Goal: Browse casually: Explore the website without a specific task or goal

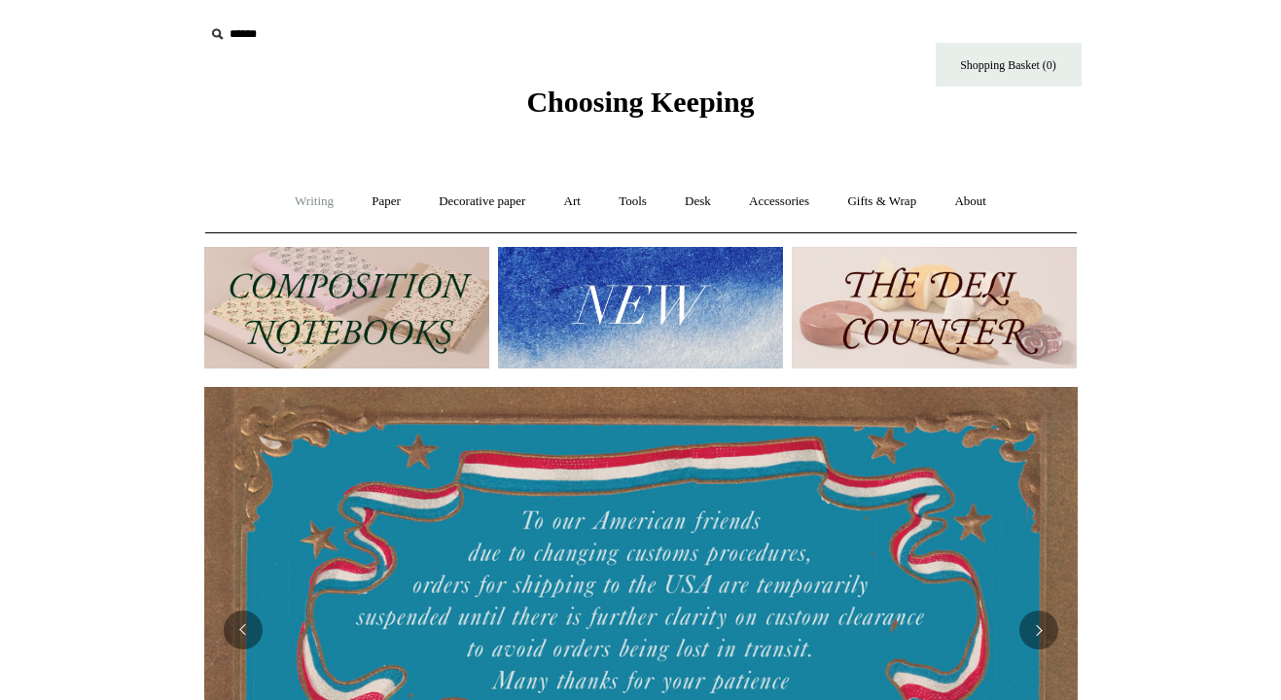
click at [293, 203] on link "Writing +" at bounding box center [314, 202] width 74 height 52
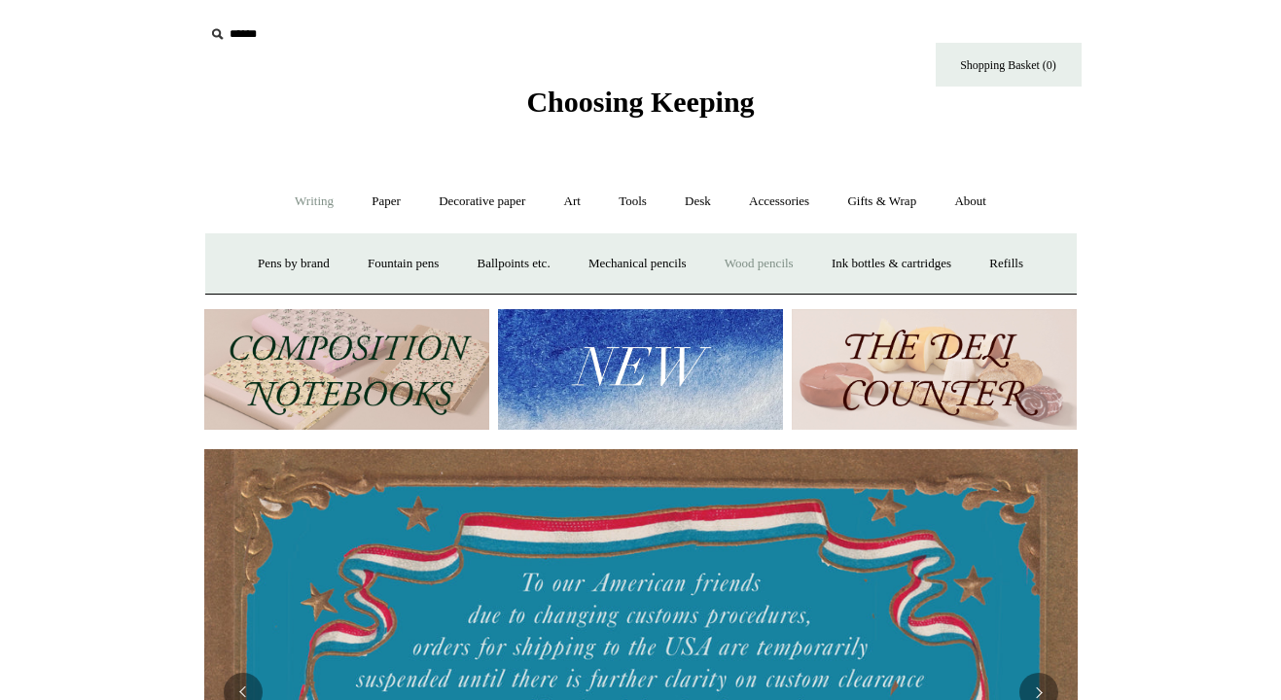
click at [766, 267] on link "Wood pencils +" at bounding box center [759, 264] width 104 height 52
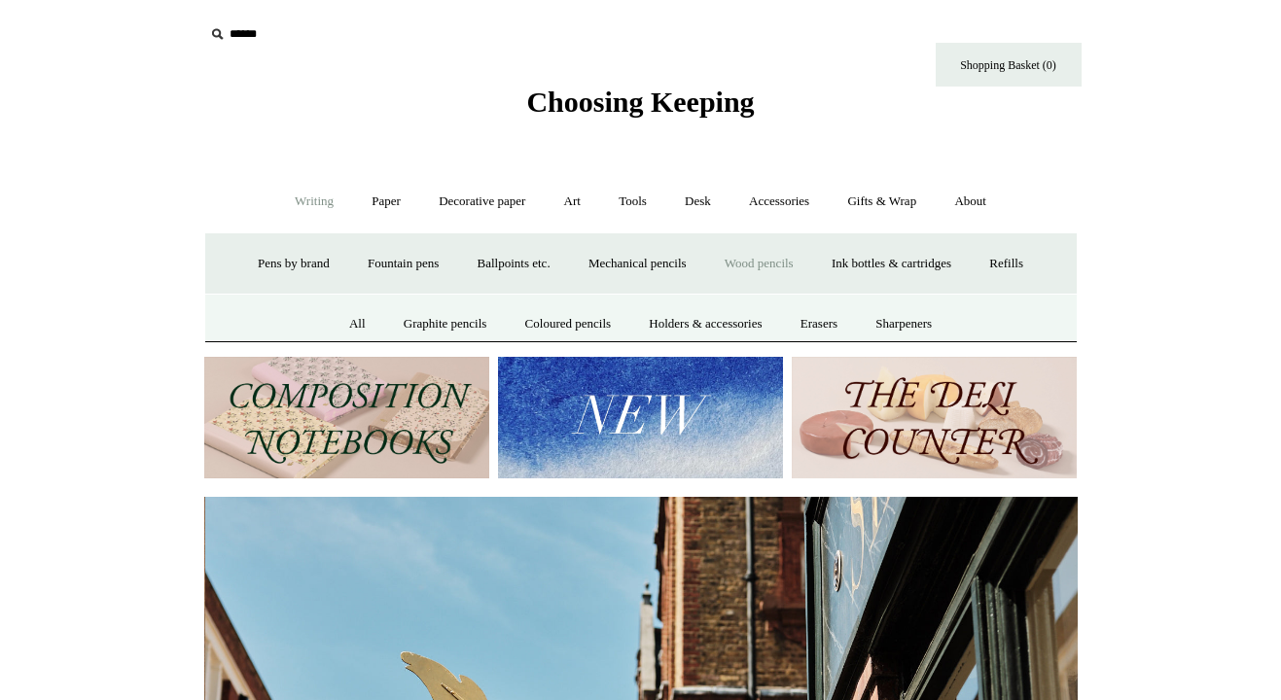
scroll to position [0, 874]
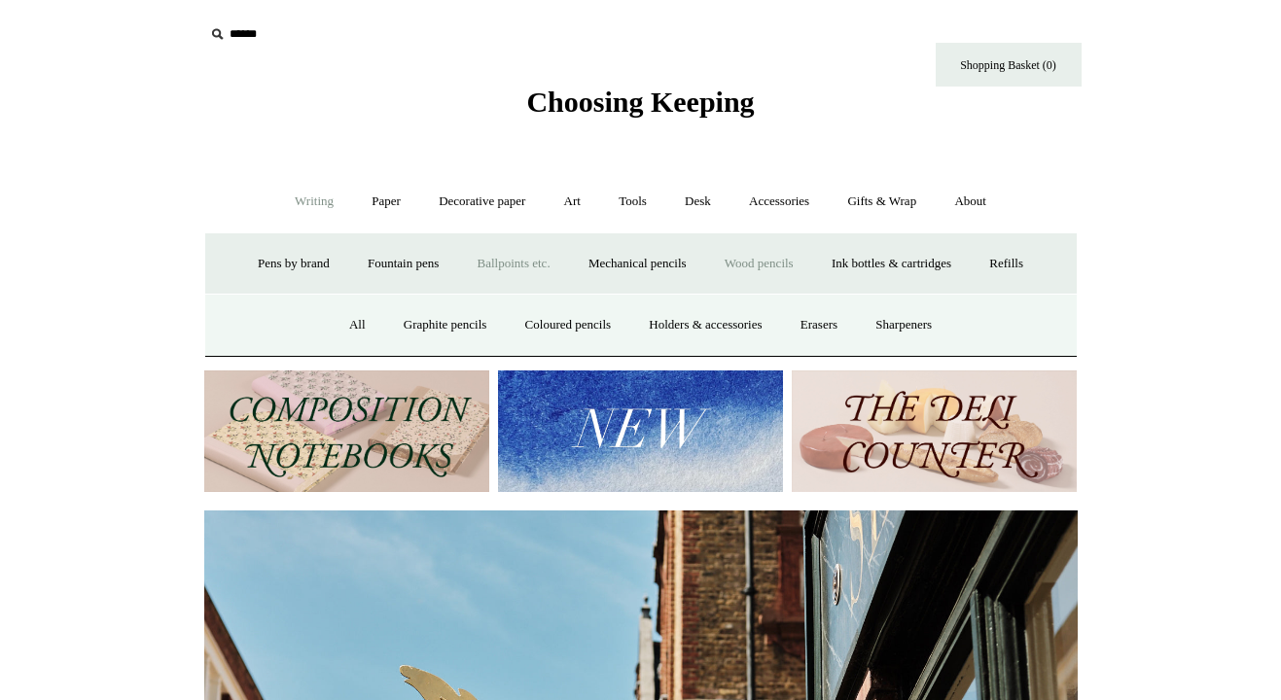
click at [530, 270] on link "Ballpoints etc. +" at bounding box center [514, 264] width 108 height 52
click at [398, 321] on link "All" at bounding box center [409, 326] width 52 height 52
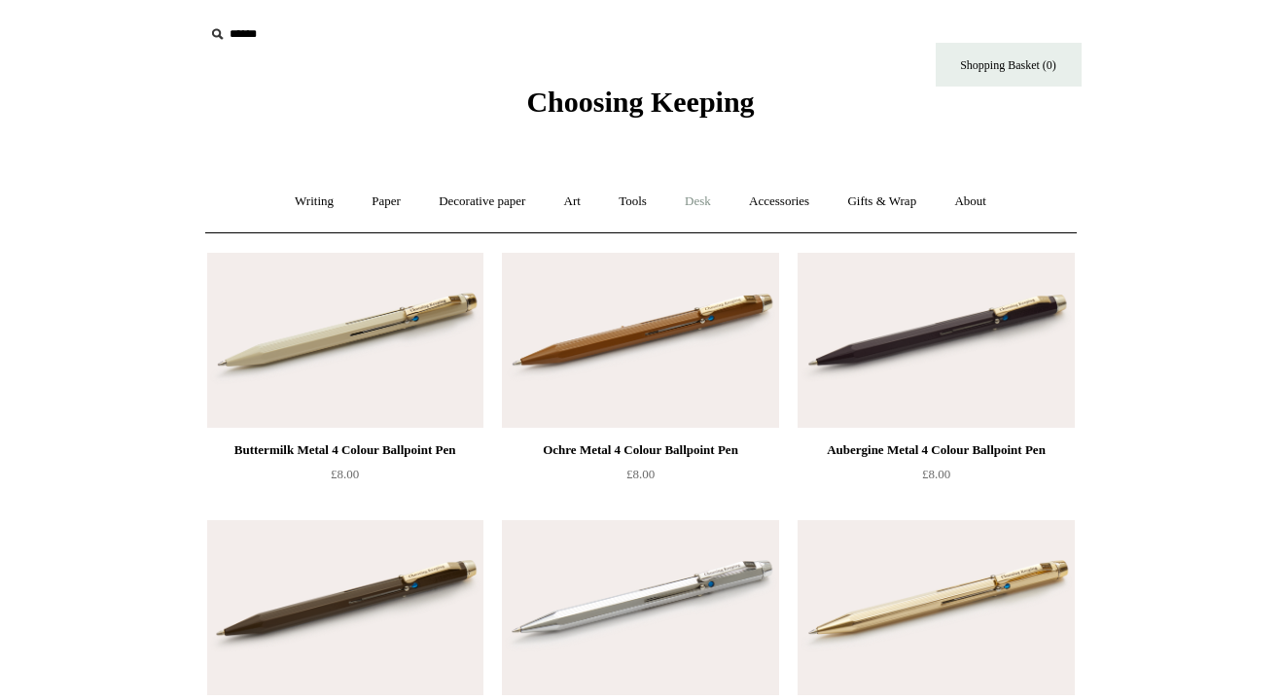
click at [697, 212] on link "Desk +" at bounding box center [697, 202] width 61 height 52
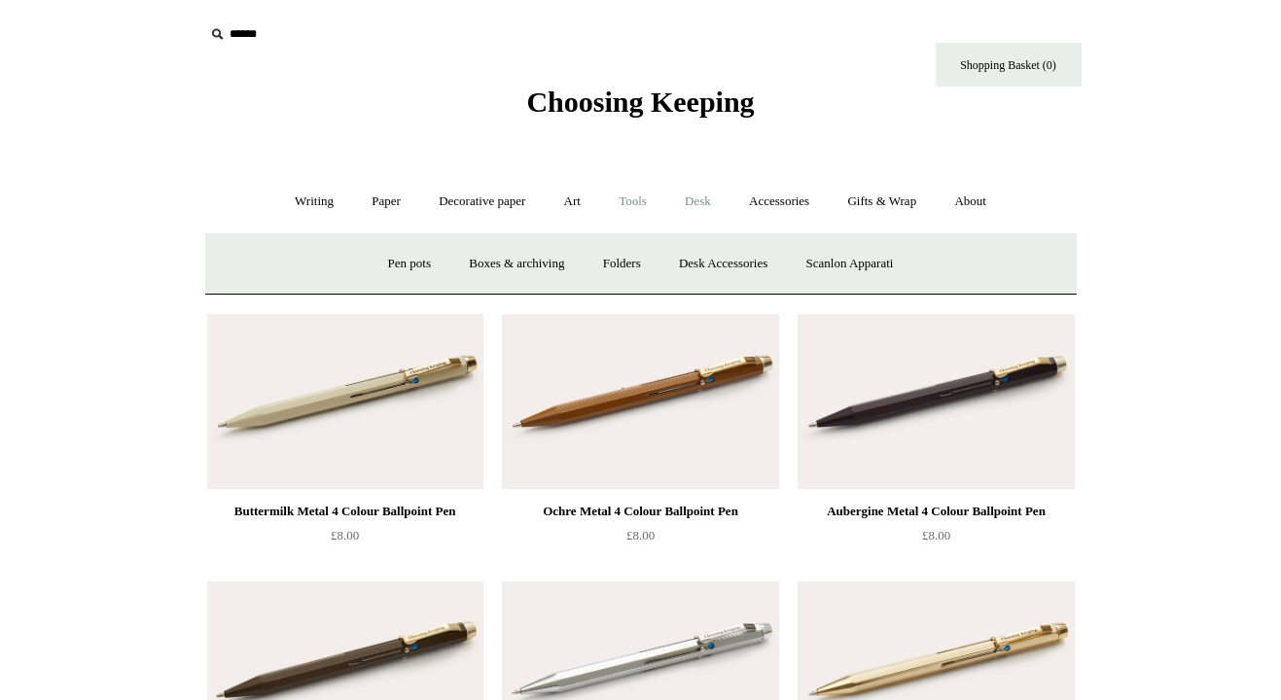
click at [646, 201] on link "Tools +" at bounding box center [632, 202] width 63 height 52
click at [550, 203] on link "Art +" at bounding box center [573, 202] width 52 height 52
click at [299, 205] on link "Writing +" at bounding box center [314, 202] width 74 height 52
click at [370, 208] on link "Paper +" at bounding box center [386, 202] width 64 height 52
click at [374, 258] on link "Notebooks +" at bounding box center [368, 264] width 89 height 52
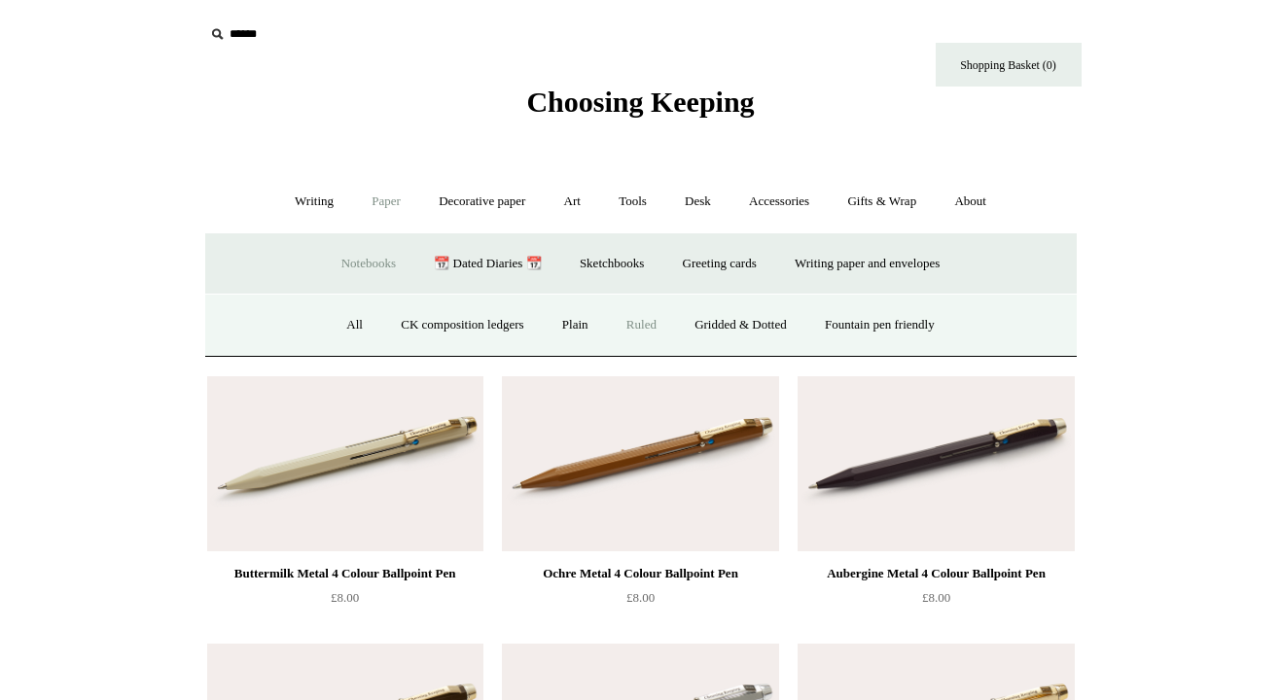
click at [637, 331] on link "Ruled" at bounding box center [641, 326] width 65 height 52
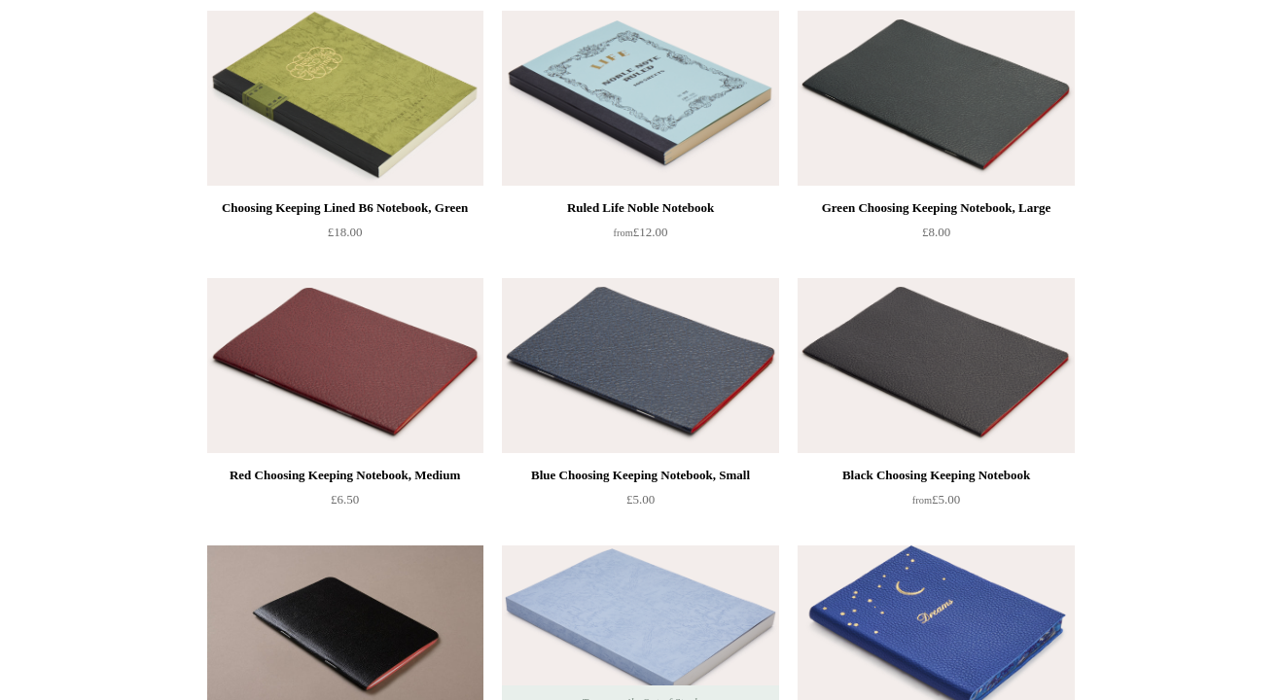
scroll to position [239, 0]
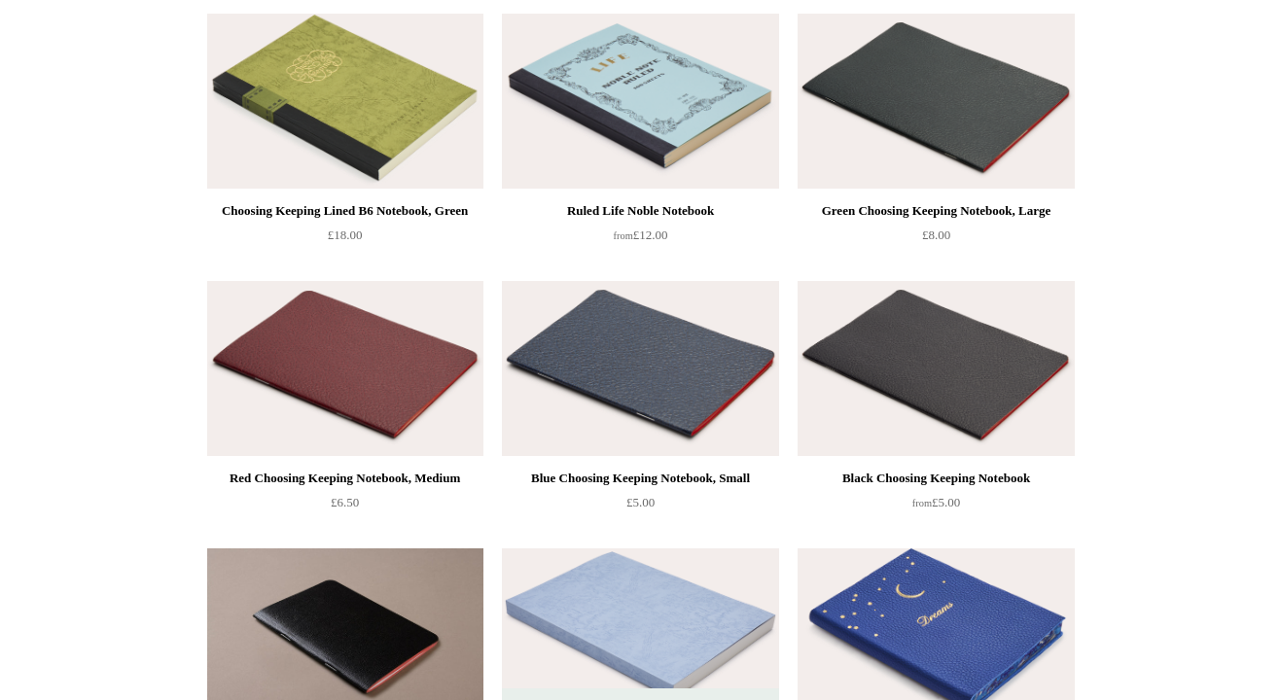
click at [613, 432] on img at bounding box center [640, 368] width 276 height 175
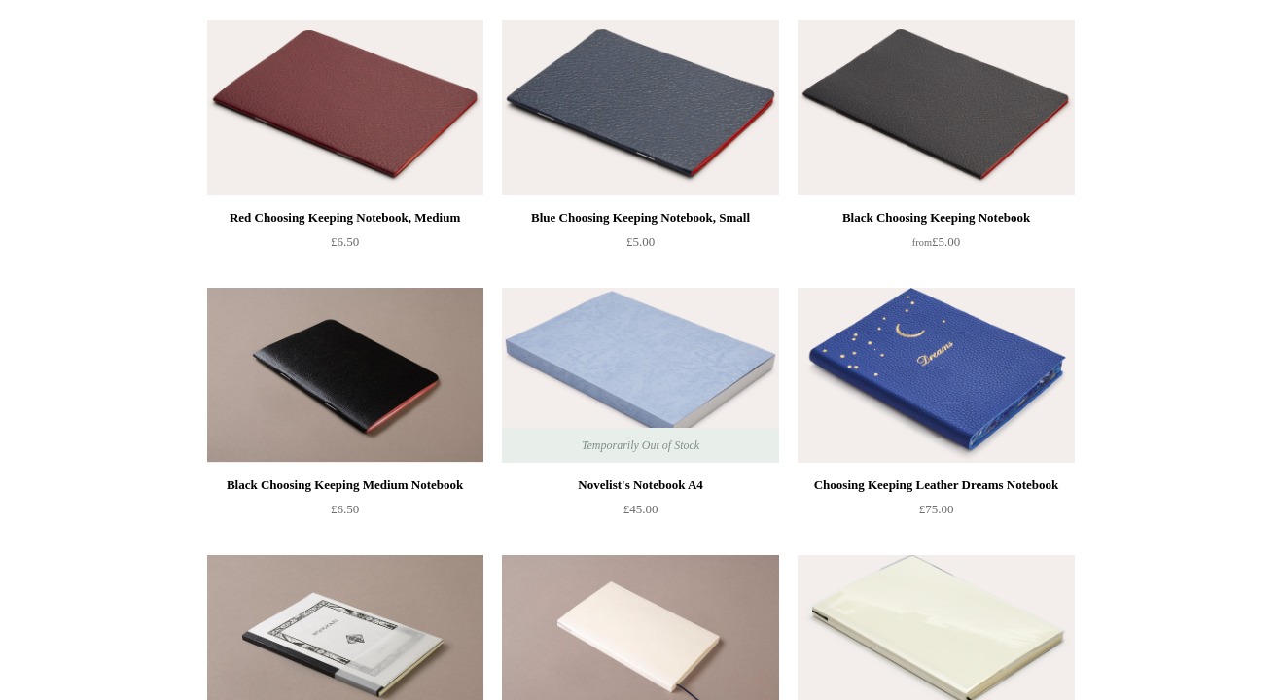
scroll to position [496, 0]
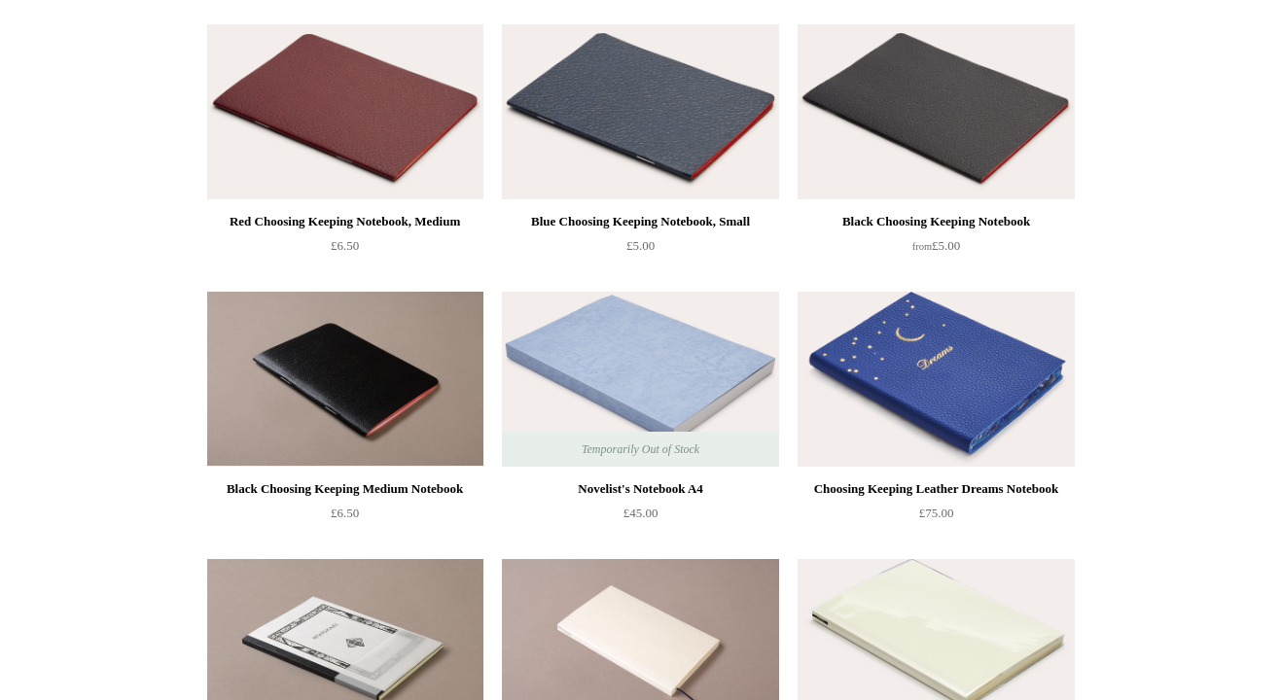
click at [366, 349] on img at bounding box center [345, 379] width 276 height 175
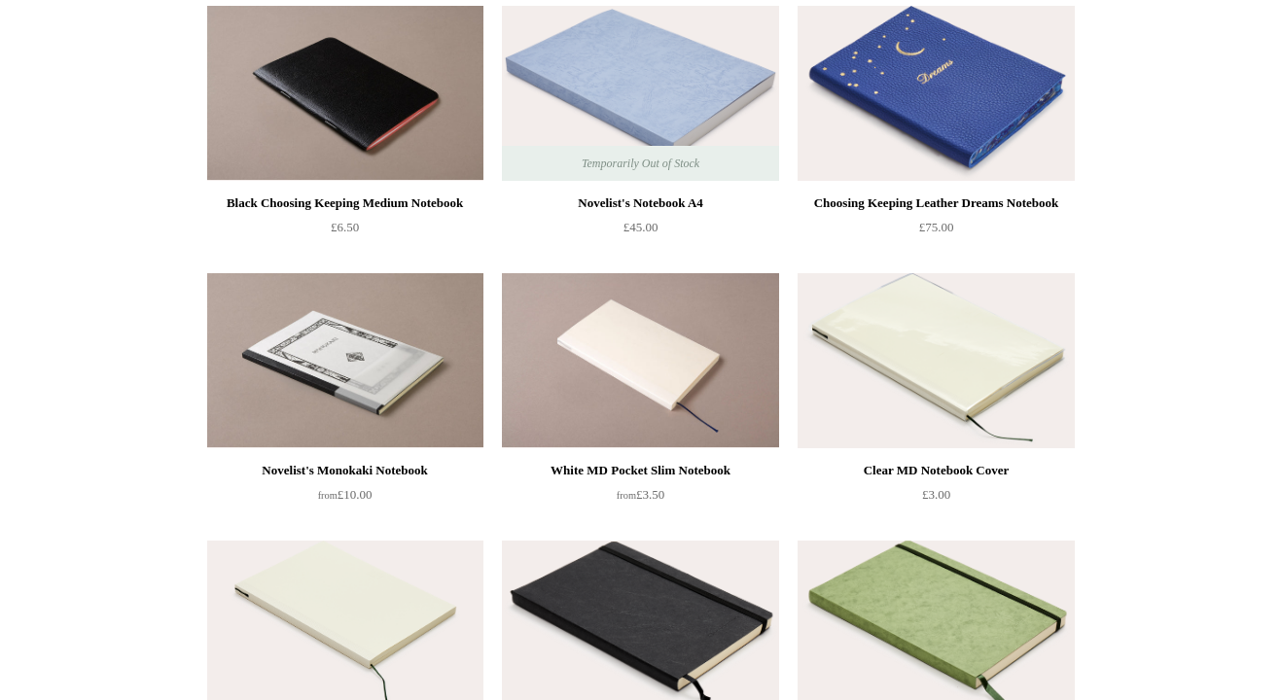
scroll to position [898, 0]
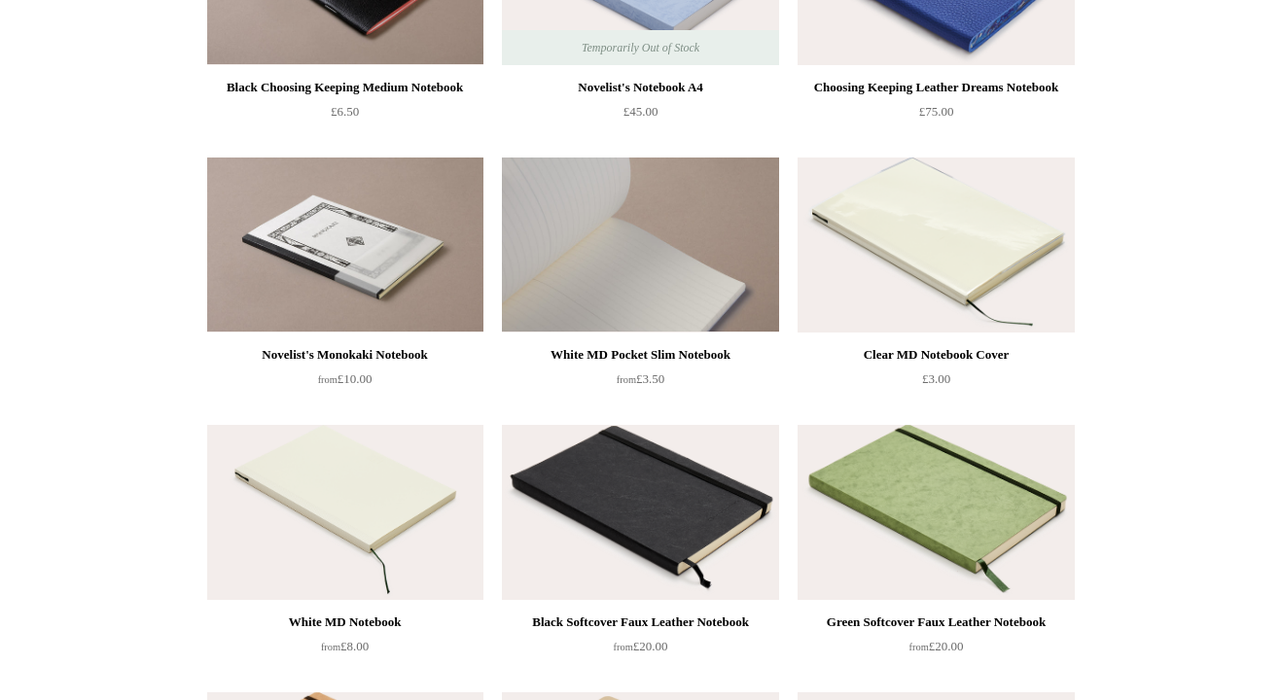
click at [714, 207] on img at bounding box center [640, 245] width 276 height 175
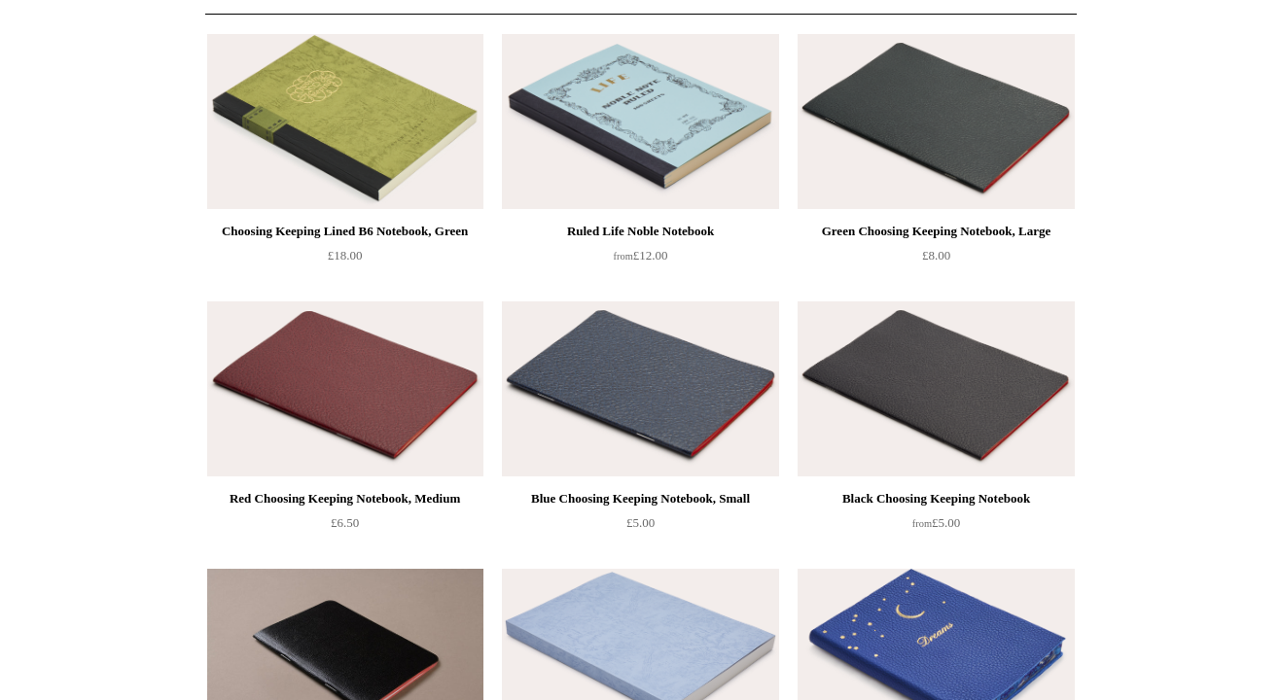
scroll to position [230, 0]
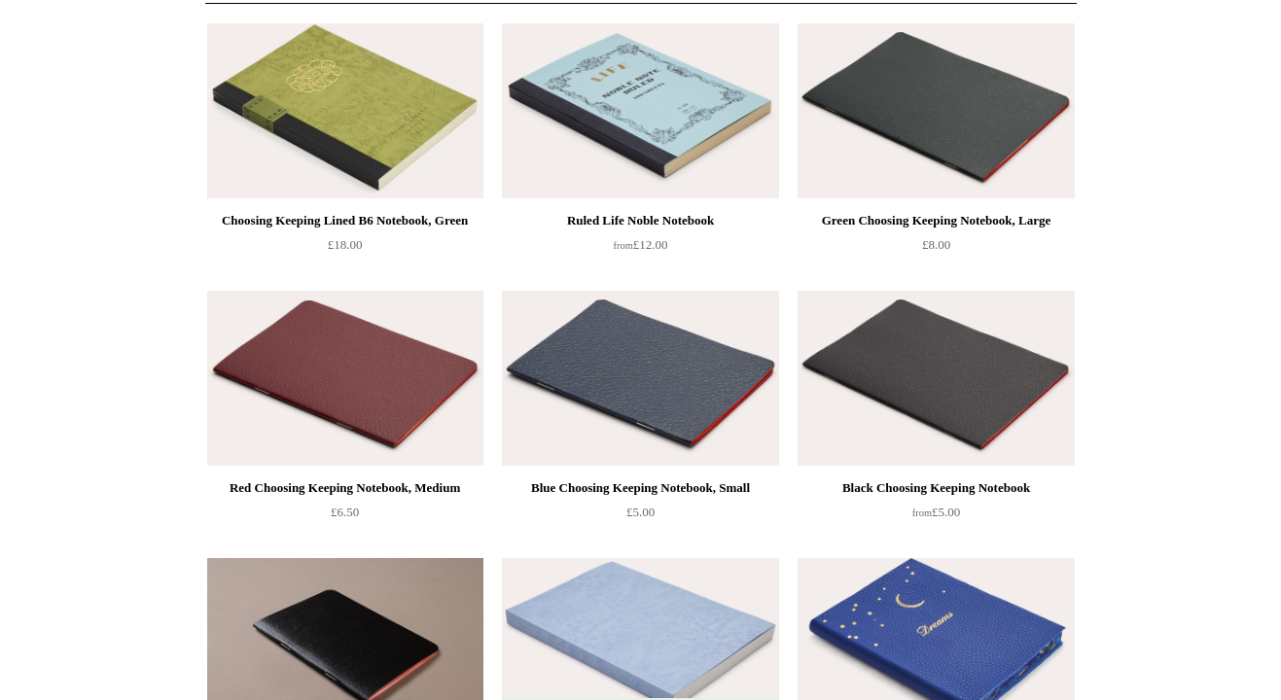
click at [907, 435] on img at bounding box center [936, 378] width 276 height 175
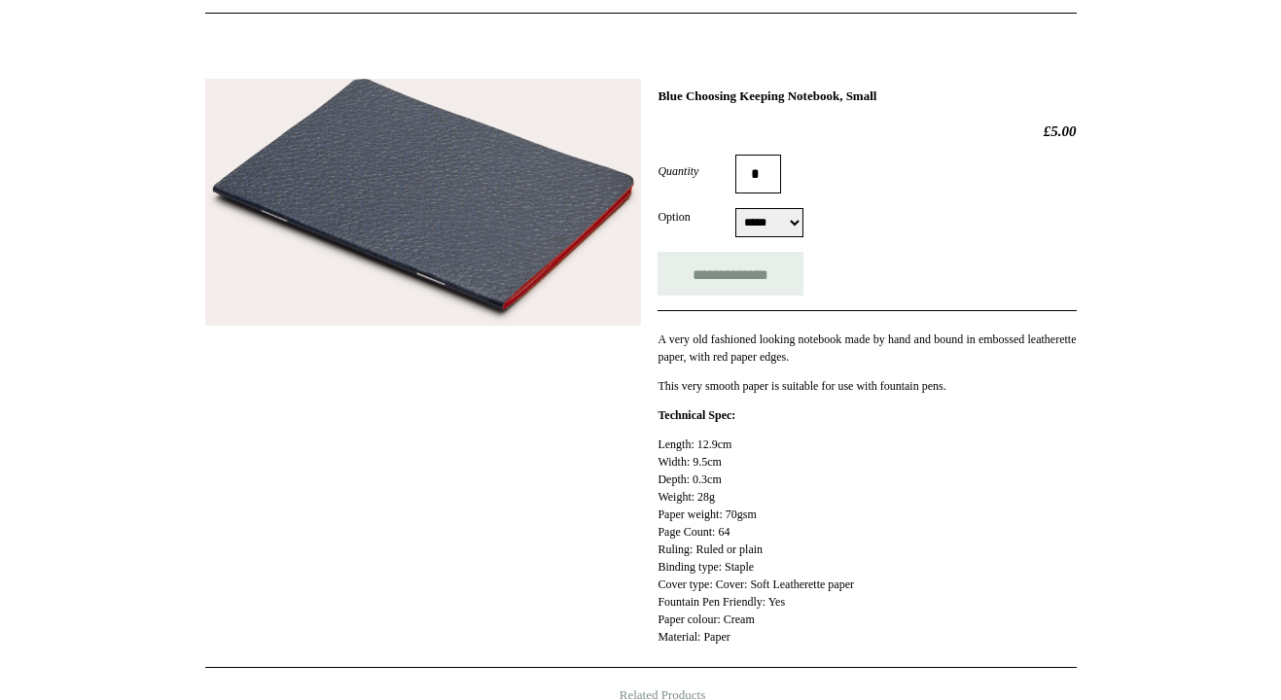
scroll to position [210, 0]
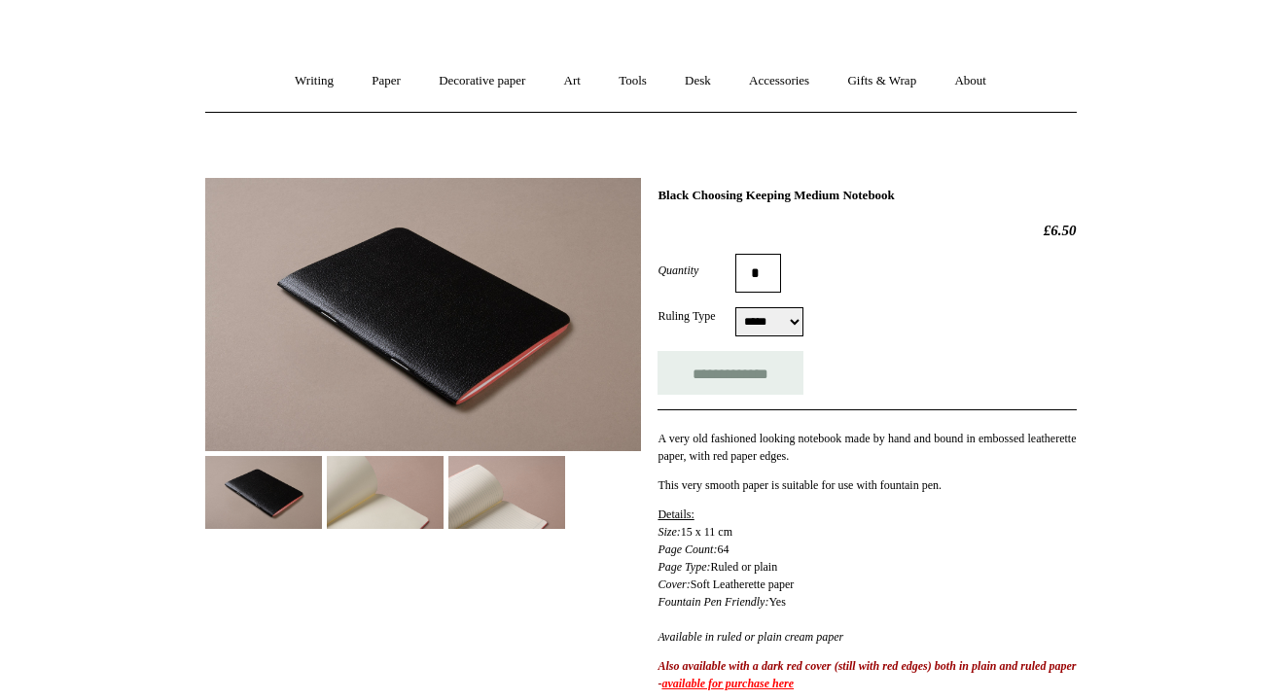
scroll to position [131, 0]
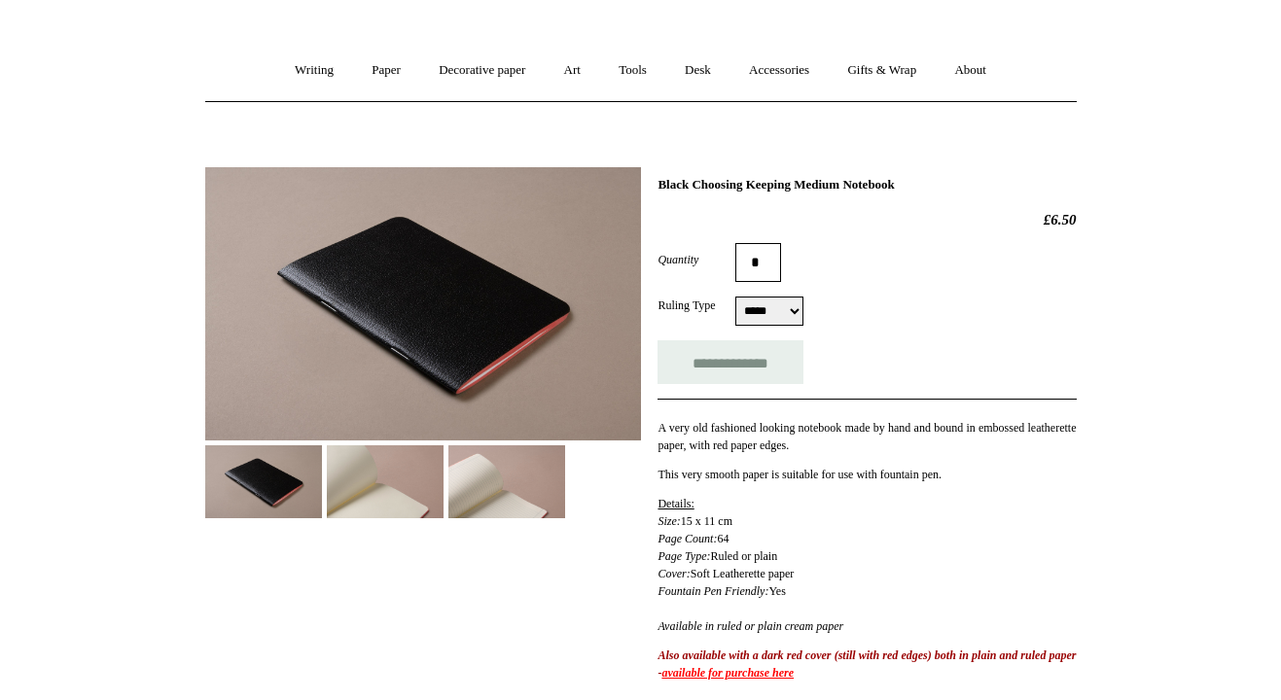
click at [374, 501] on img at bounding box center [385, 482] width 117 height 73
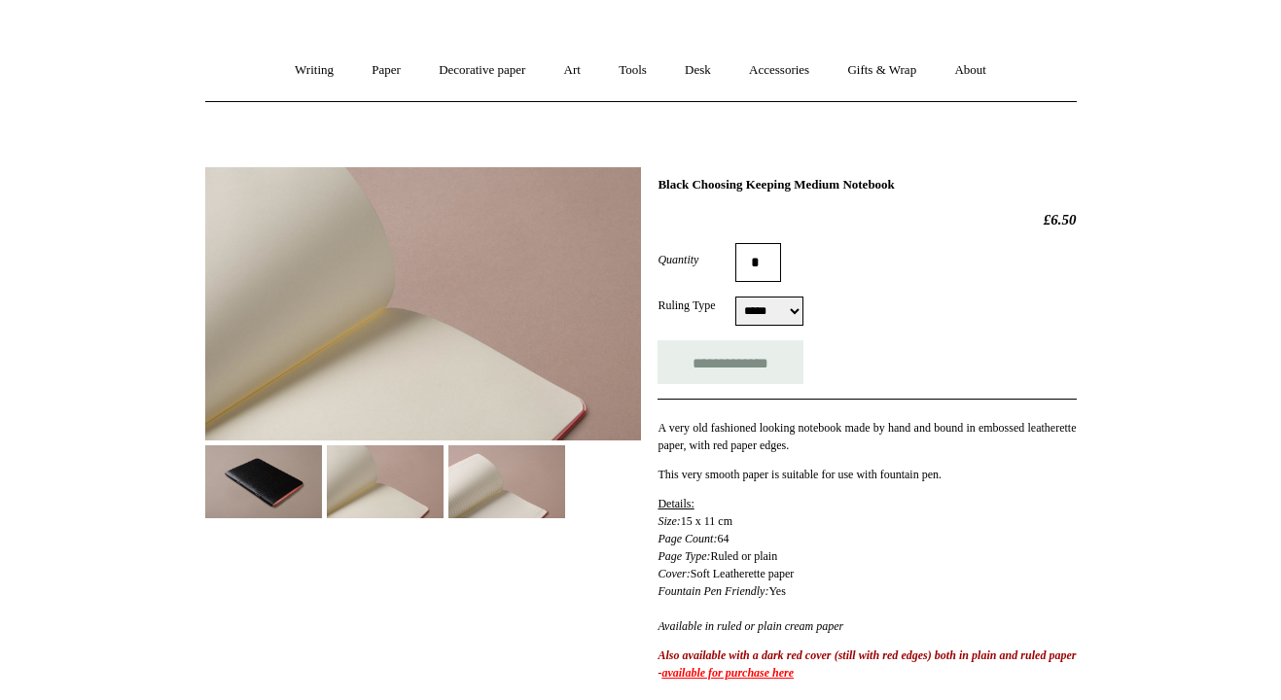
click at [508, 481] on img at bounding box center [506, 482] width 117 height 73
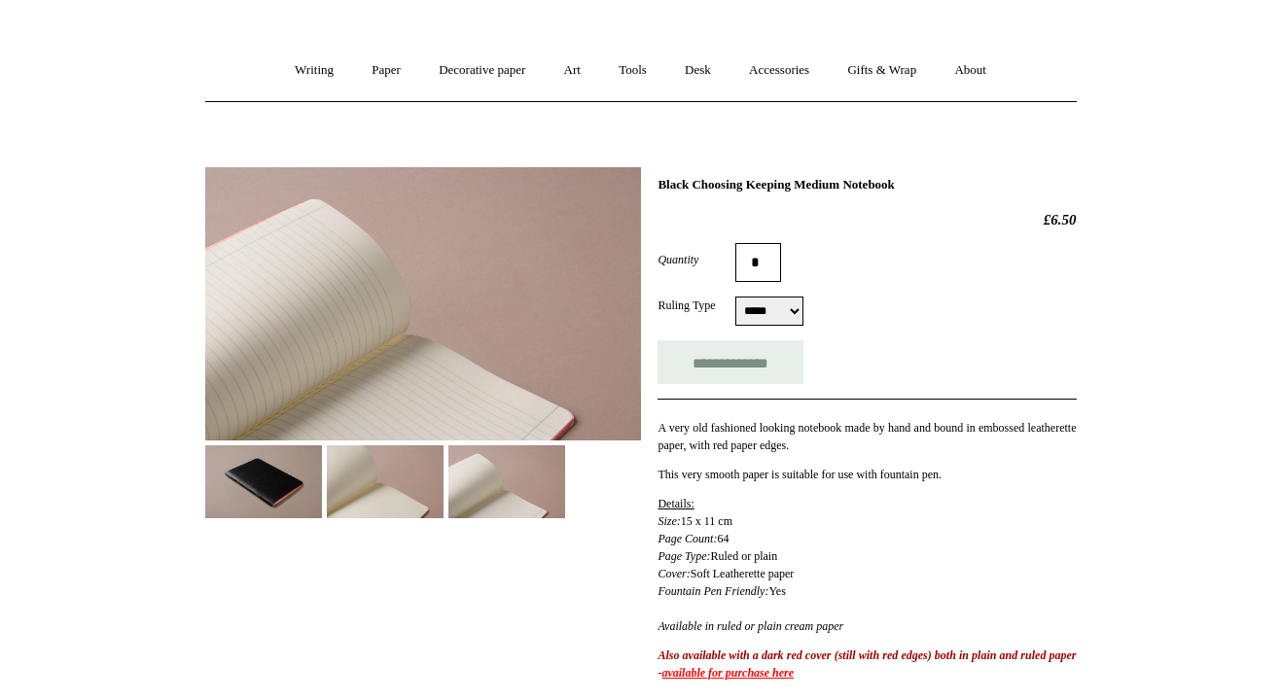
click at [286, 467] on img at bounding box center [263, 482] width 117 height 73
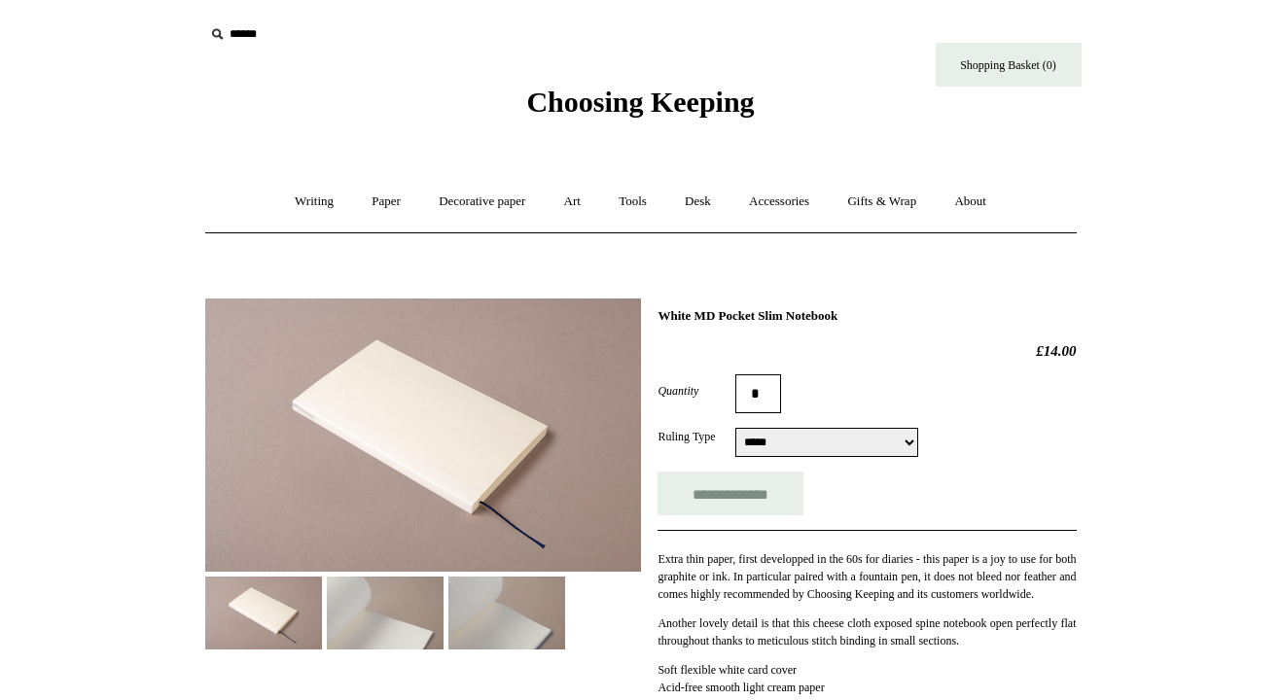
click at [431, 624] on img at bounding box center [385, 613] width 117 height 73
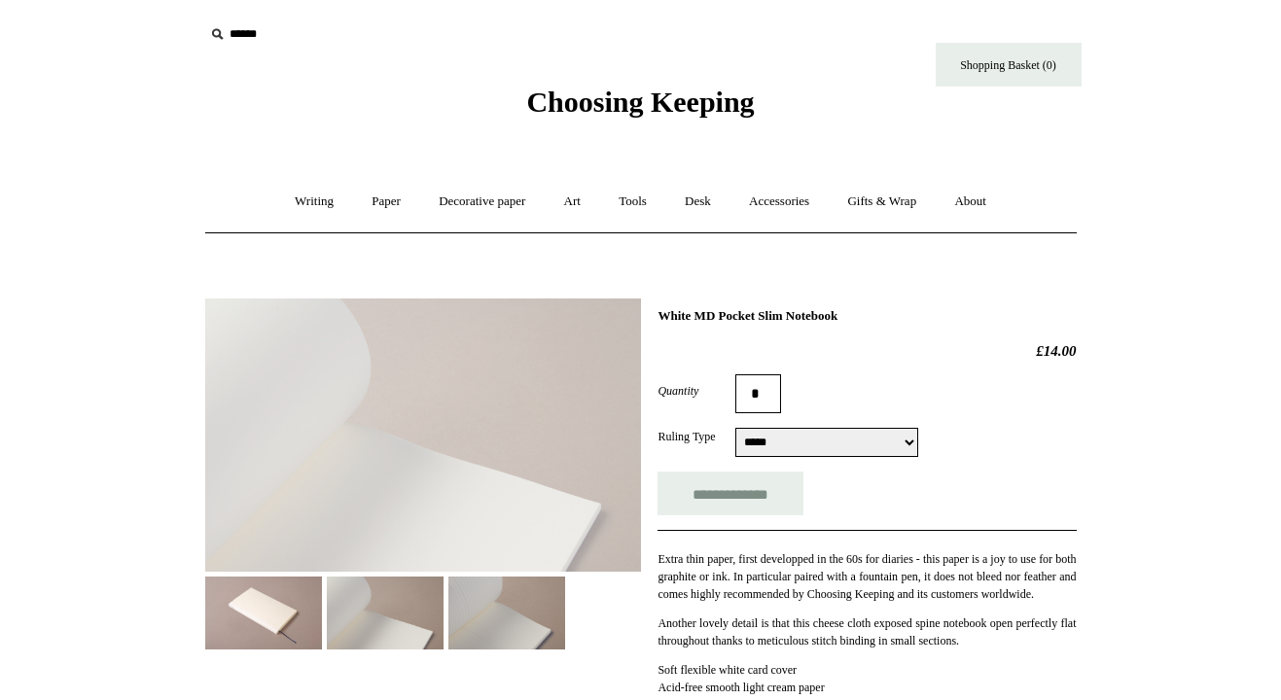
click at [531, 626] on img at bounding box center [506, 613] width 117 height 73
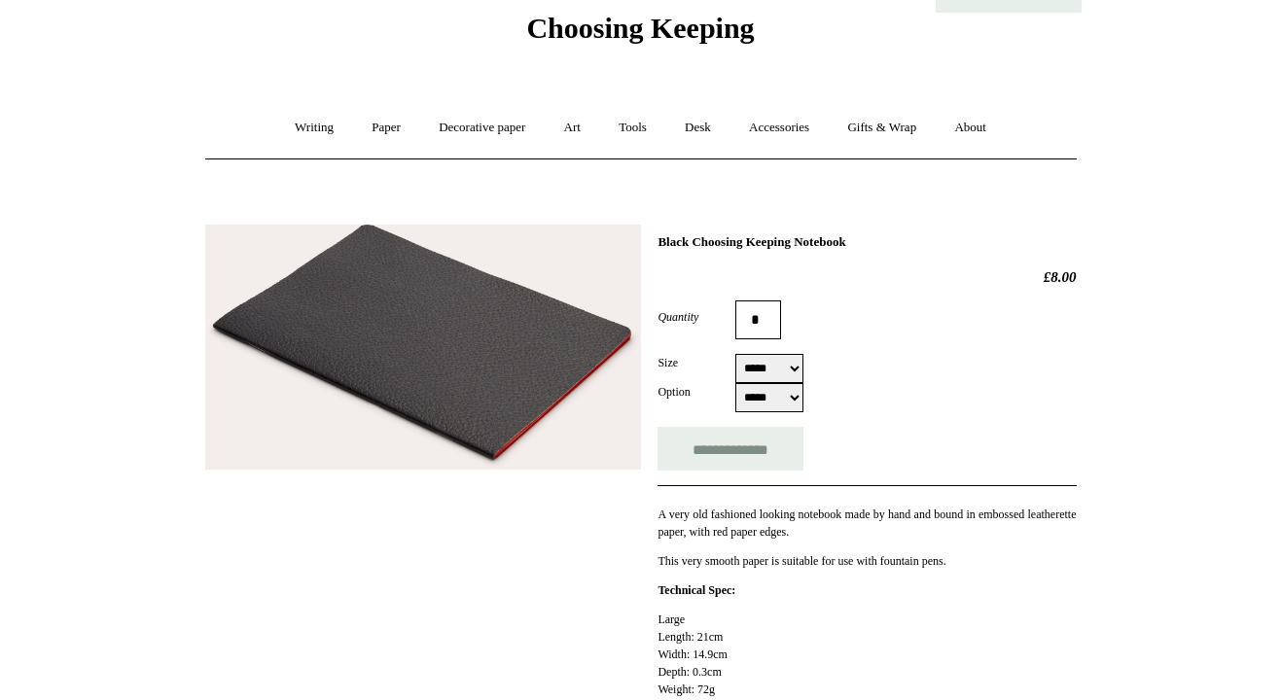
scroll to position [86, 0]
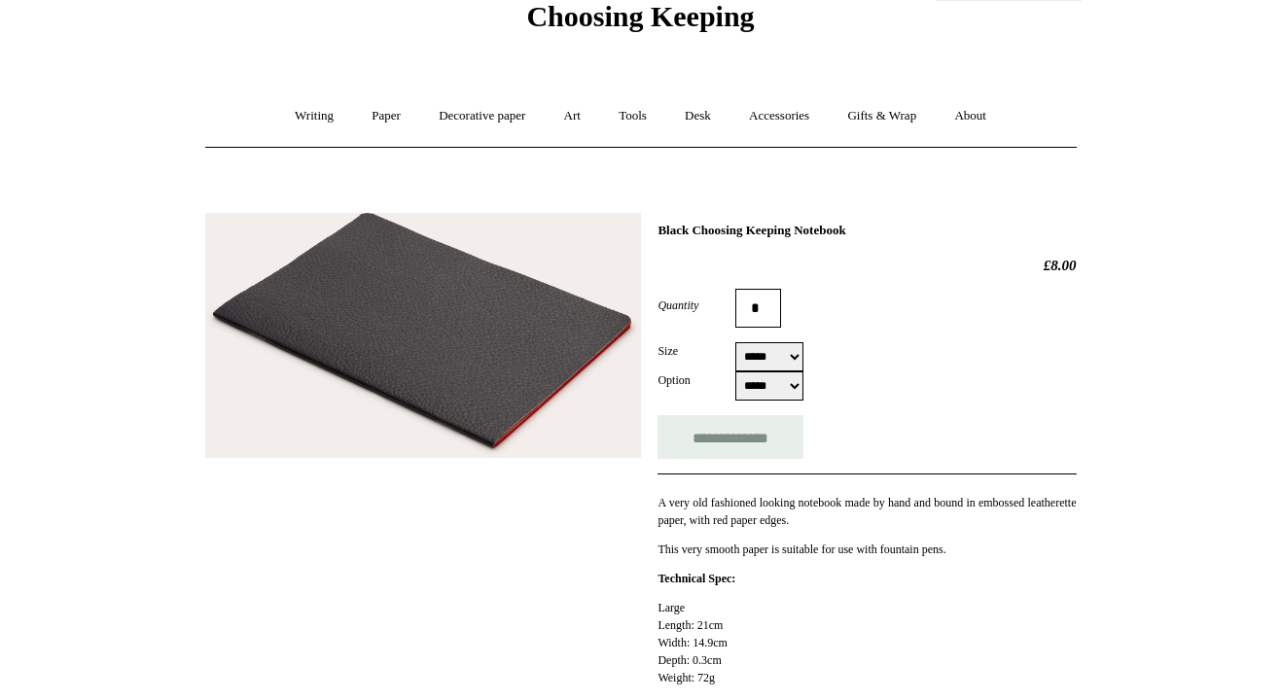
click at [776, 360] on select "***** ****** *****" at bounding box center [769, 356] width 68 height 29
click at [735, 344] on select "***** ****** *****" at bounding box center [769, 356] width 68 height 29
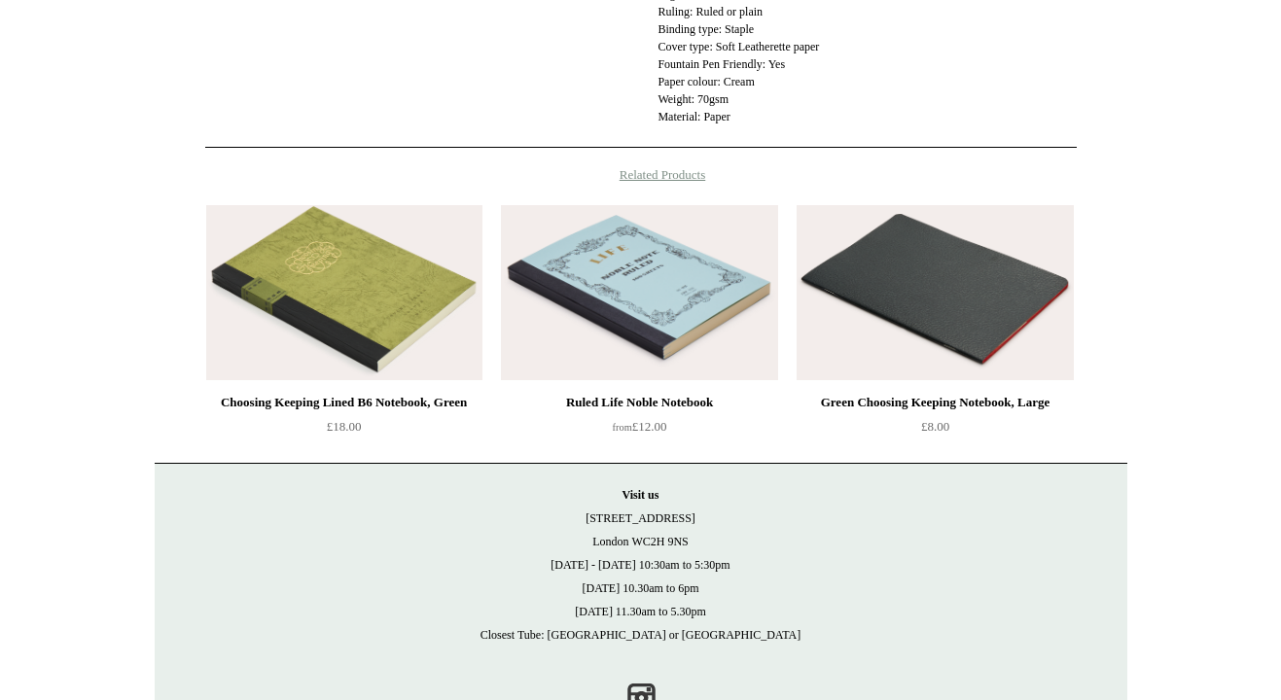
scroll to position [1065, 0]
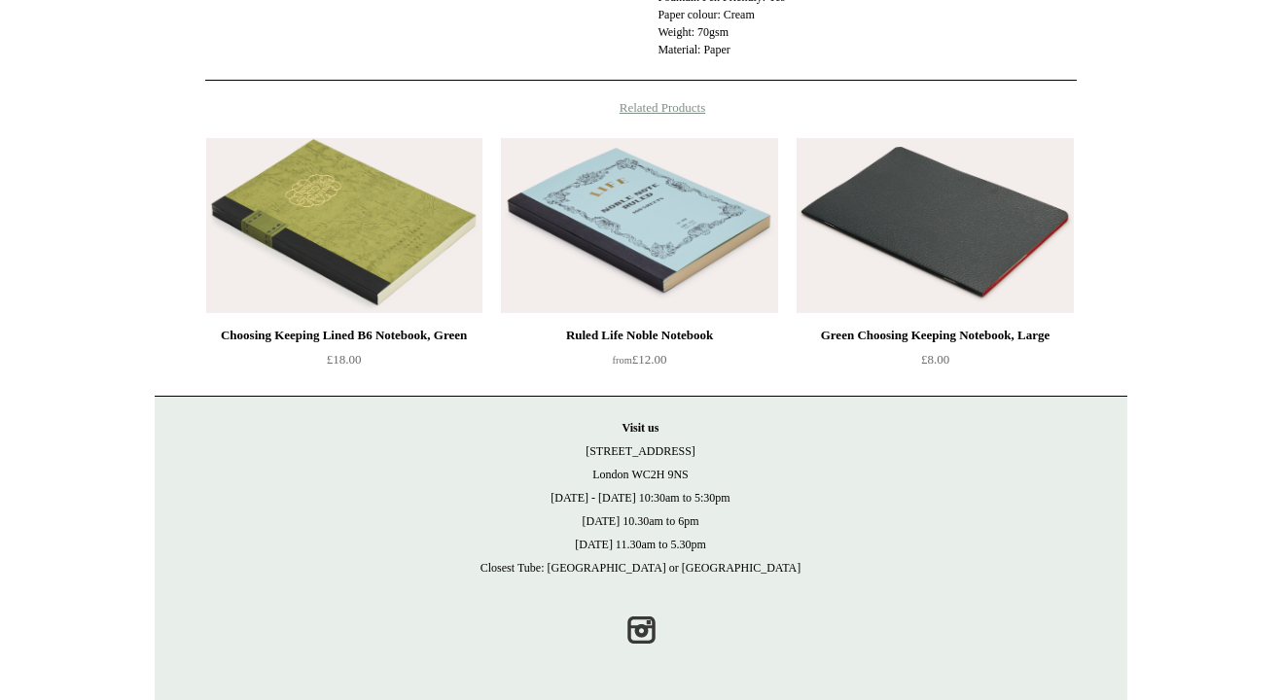
click at [413, 259] on img at bounding box center [344, 225] width 276 height 175
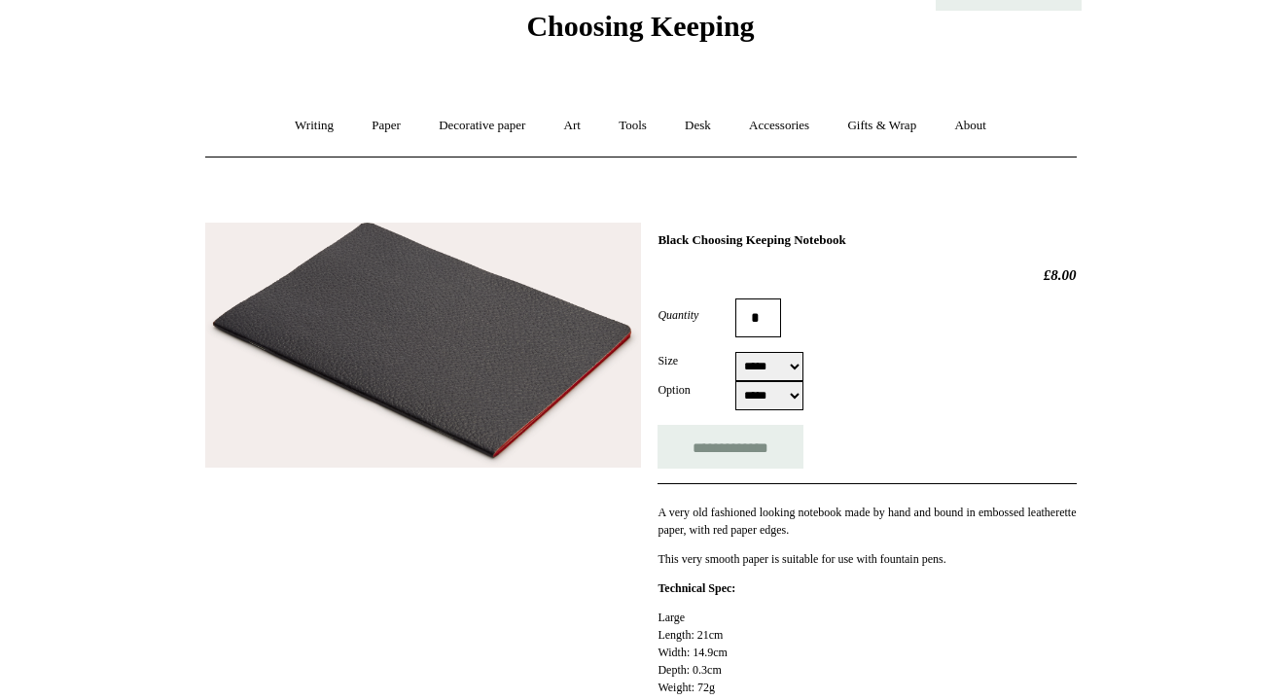
scroll to position [0, 0]
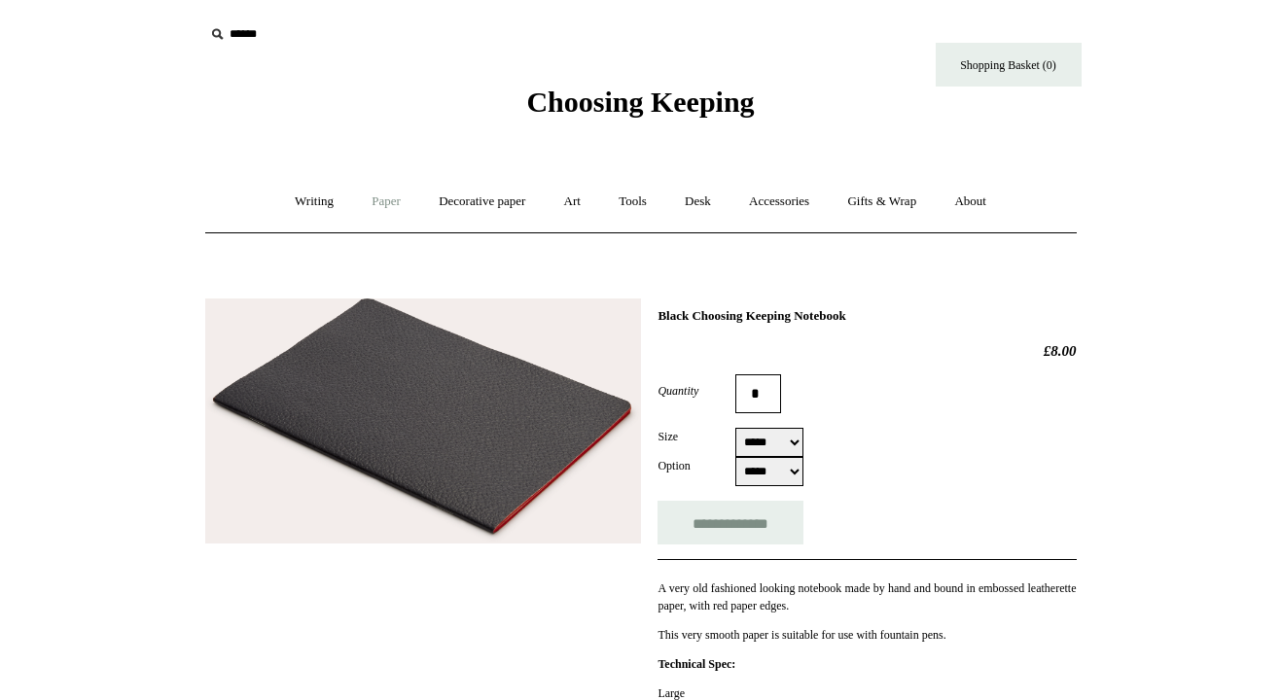
click at [367, 201] on link "Paper +" at bounding box center [386, 202] width 64 height 52
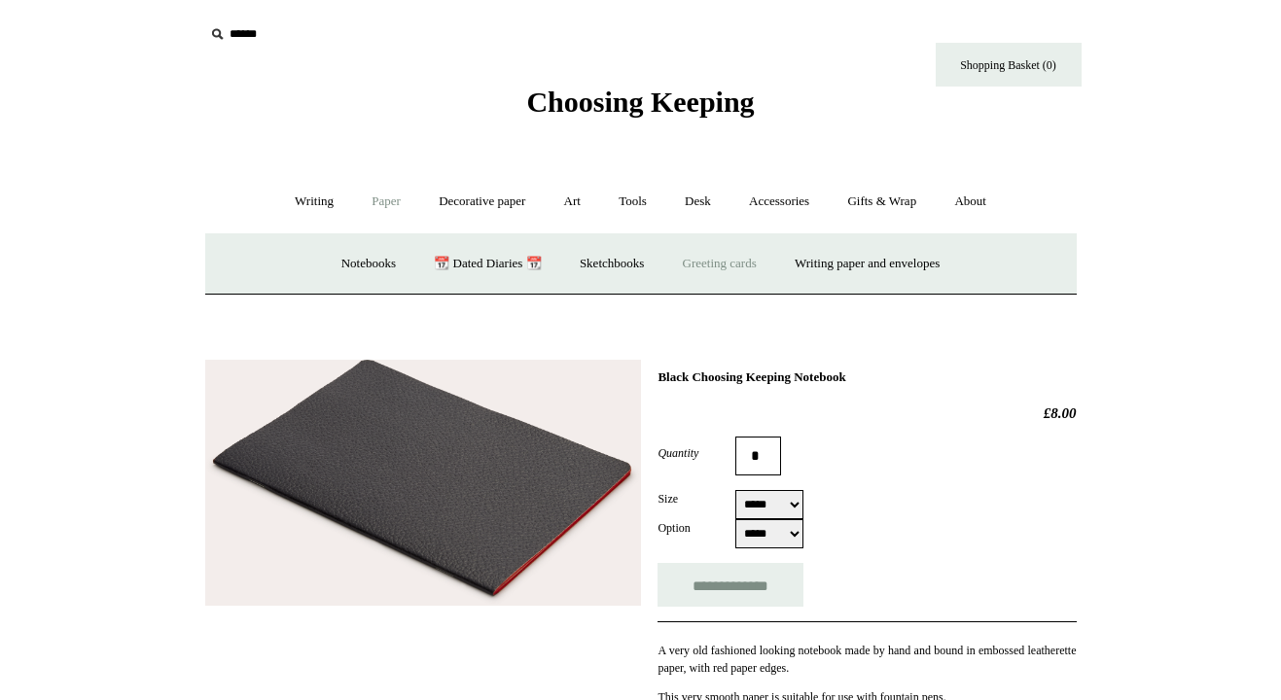
click at [721, 265] on link "Greeting cards +" at bounding box center [719, 264] width 109 height 52
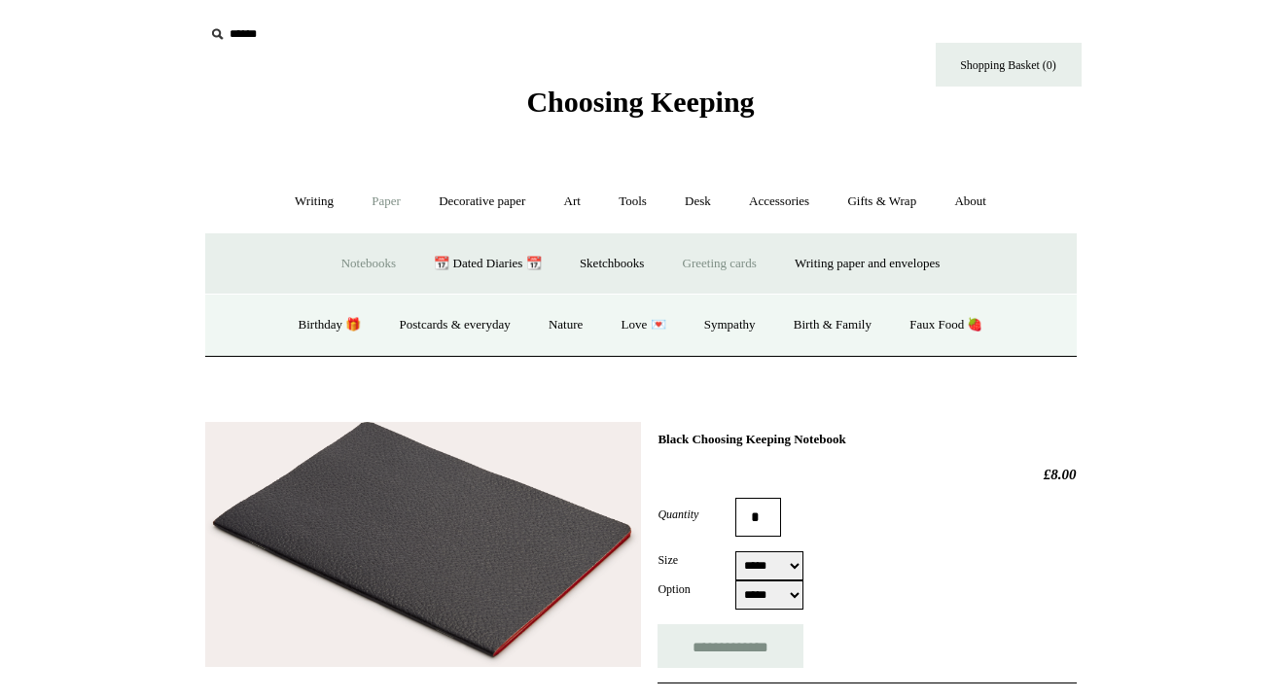
click at [365, 262] on link "Notebooks +" at bounding box center [368, 264] width 89 height 52
click at [746, 320] on link "Gridded & Dotted" at bounding box center [740, 326] width 127 height 52
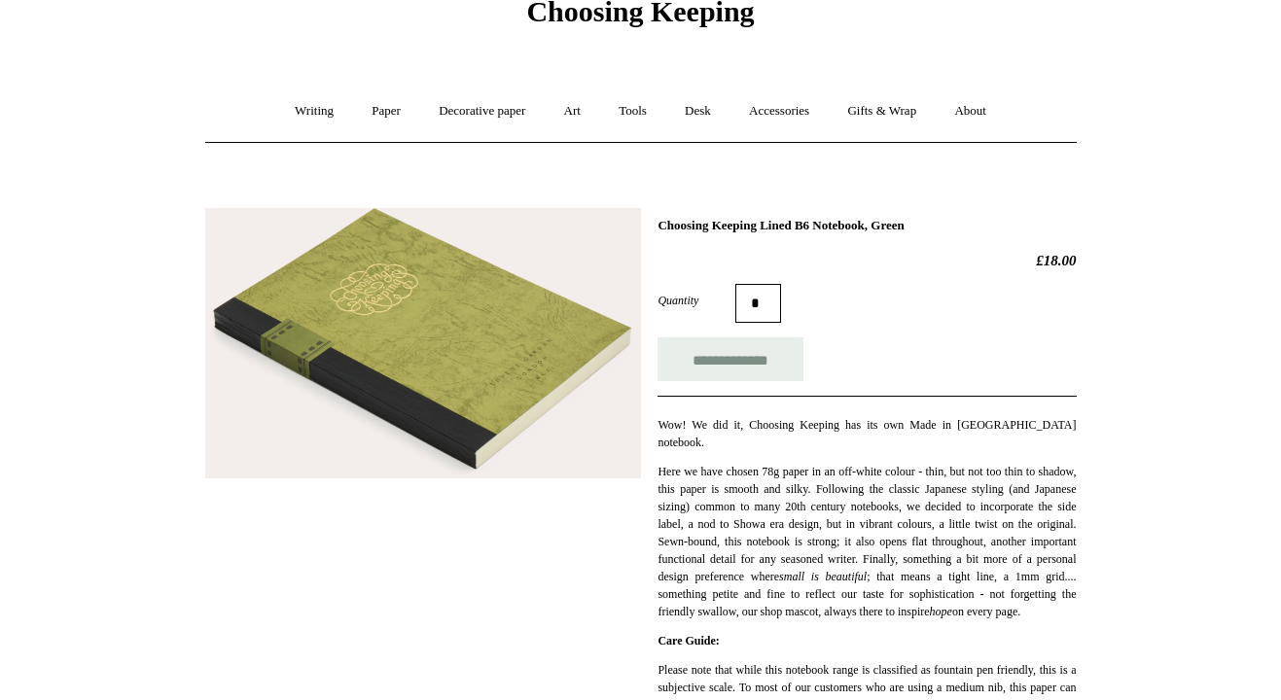
scroll to position [88, 0]
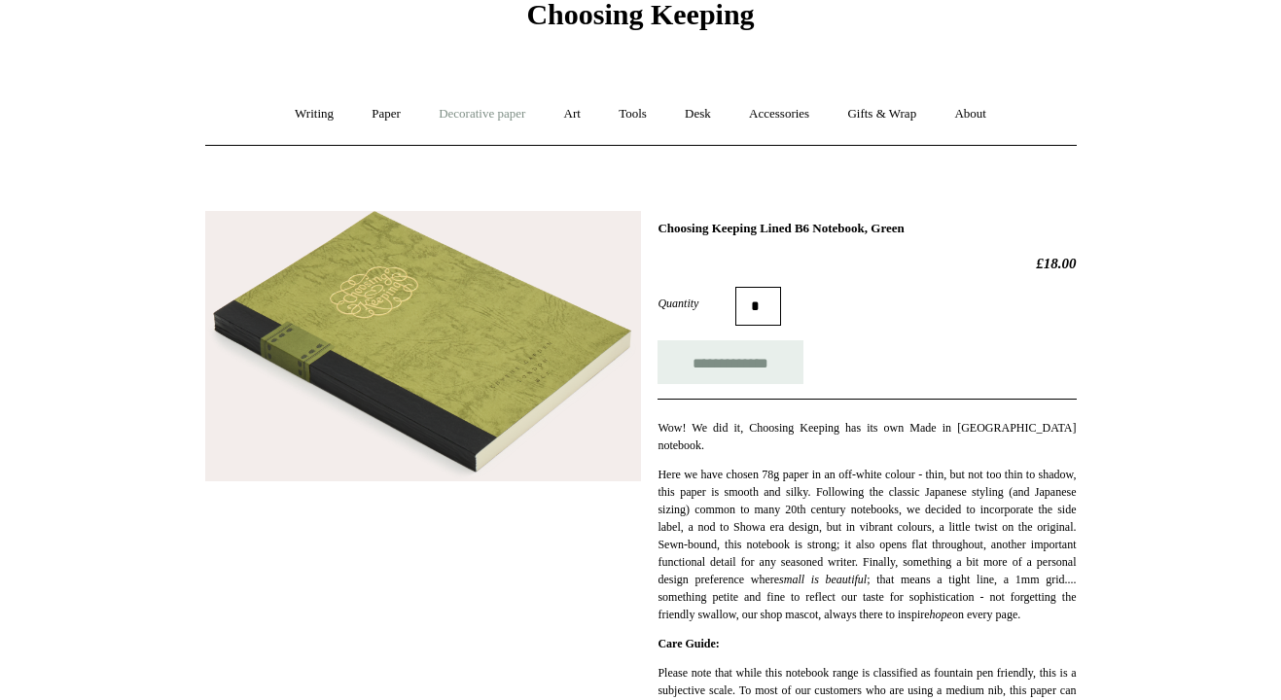
click at [459, 116] on link "Decorative paper +" at bounding box center [482, 115] width 122 height 52
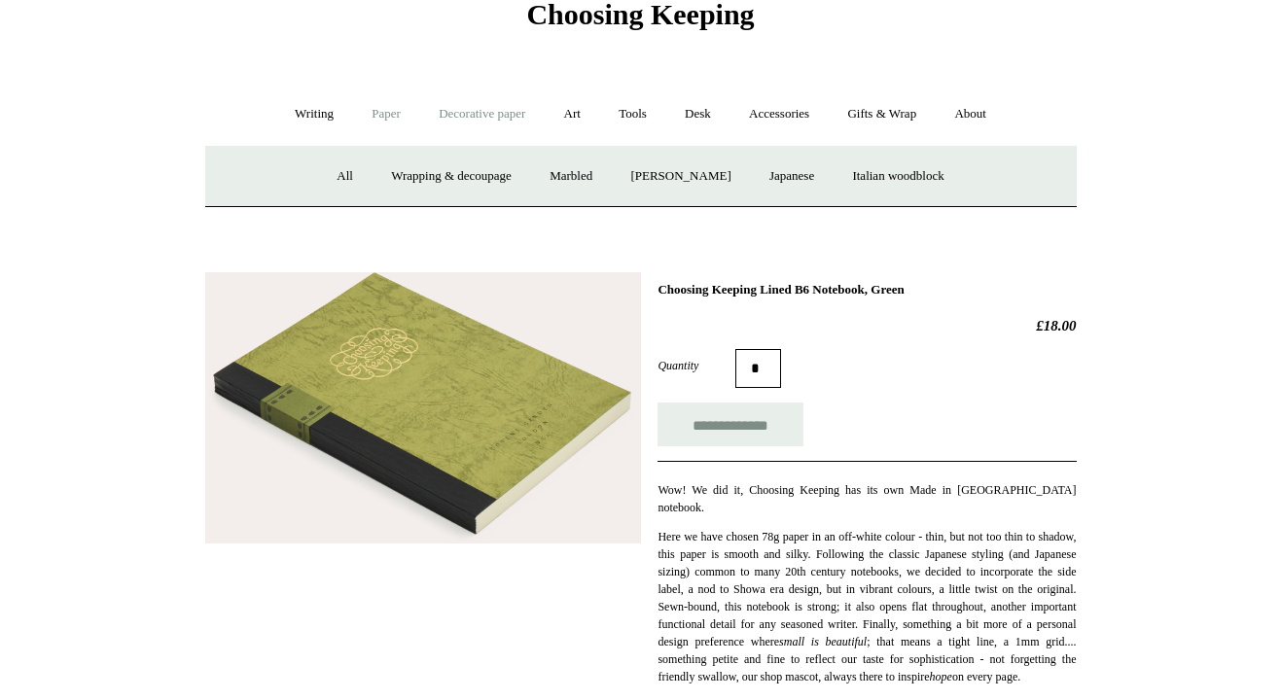
click at [391, 114] on link "Paper +" at bounding box center [386, 115] width 64 height 52
click at [621, 183] on link "Sketchbooks +" at bounding box center [611, 177] width 99 height 52
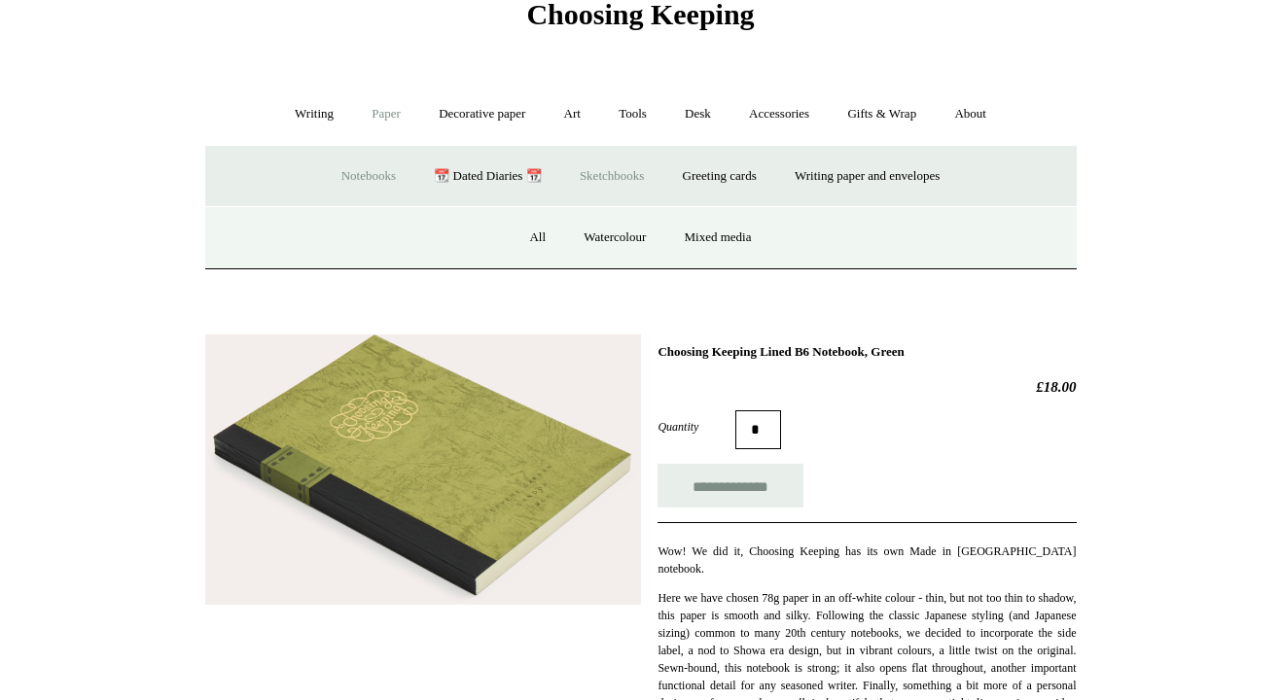
click at [384, 176] on link "Notebooks +" at bounding box center [368, 177] width 89 height 52
click at [464, 248] on link "CK composition ledgers" at bounding box center [462, 238] width 158 height 52
click at [772, 237] on link "Gridded & Dotted" at bounding box center [740, 238] width 127 height 52
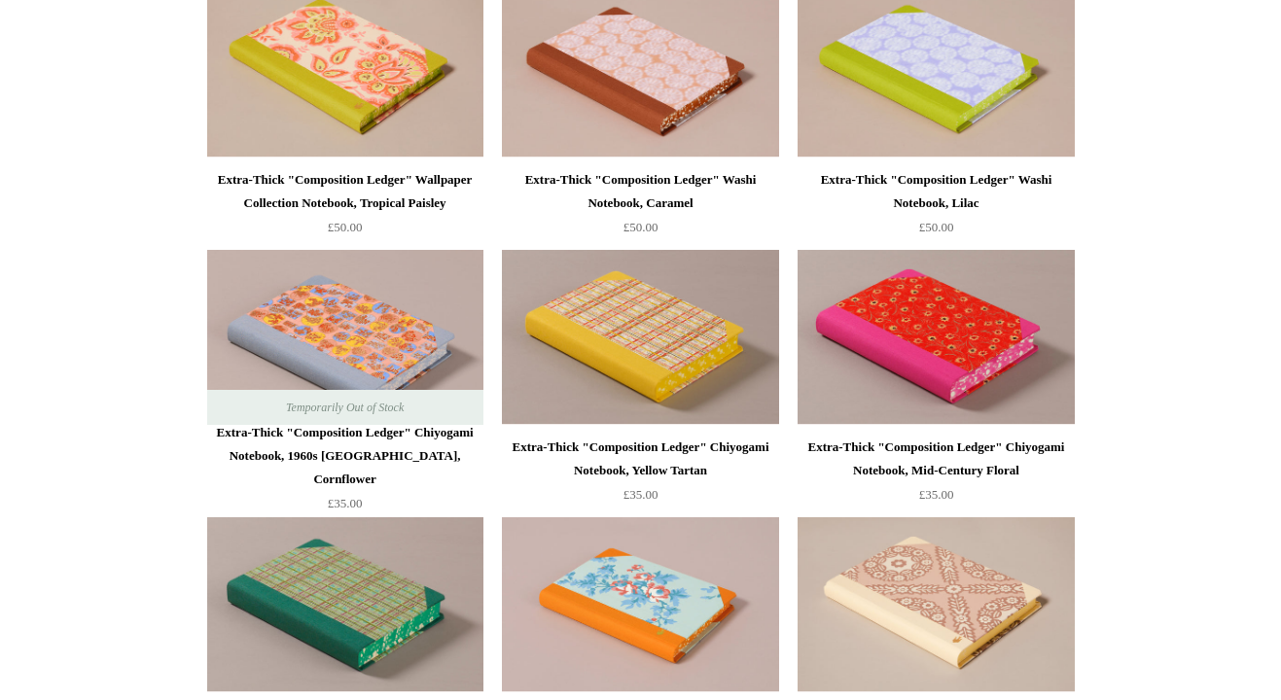
scroll to position [1339, 0]
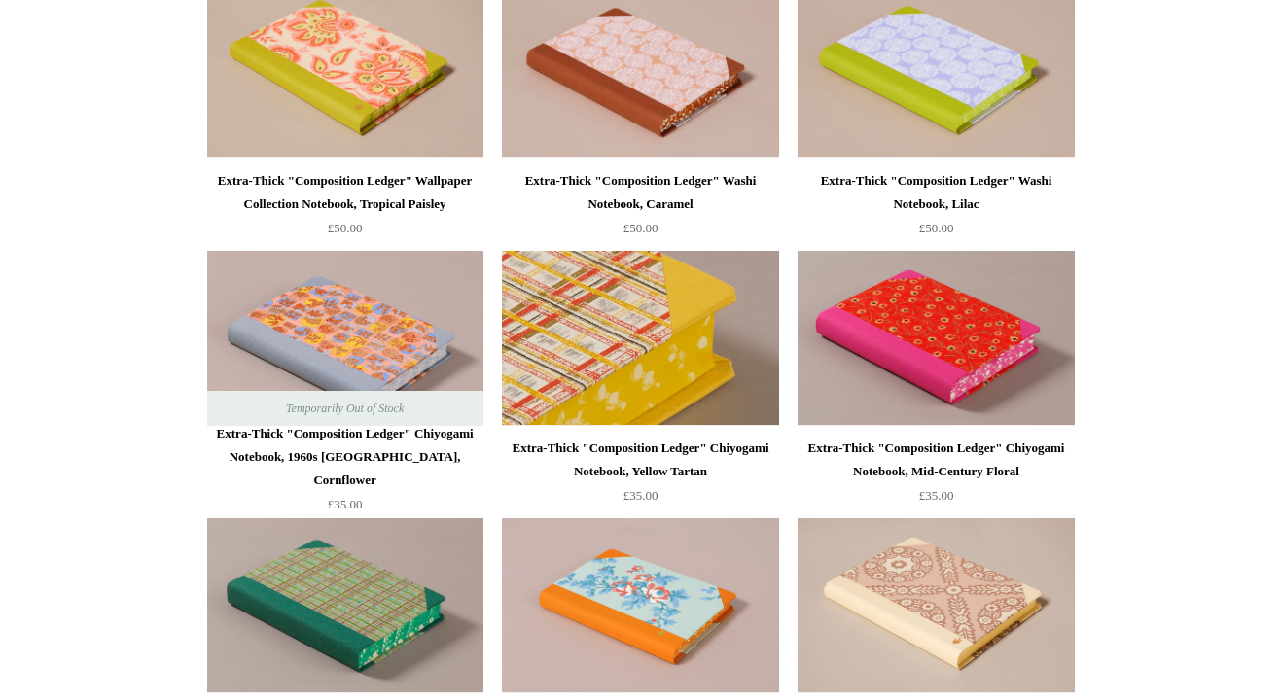
click at [726, 339] on img at bounding box center [640, 338] width 276 height 175
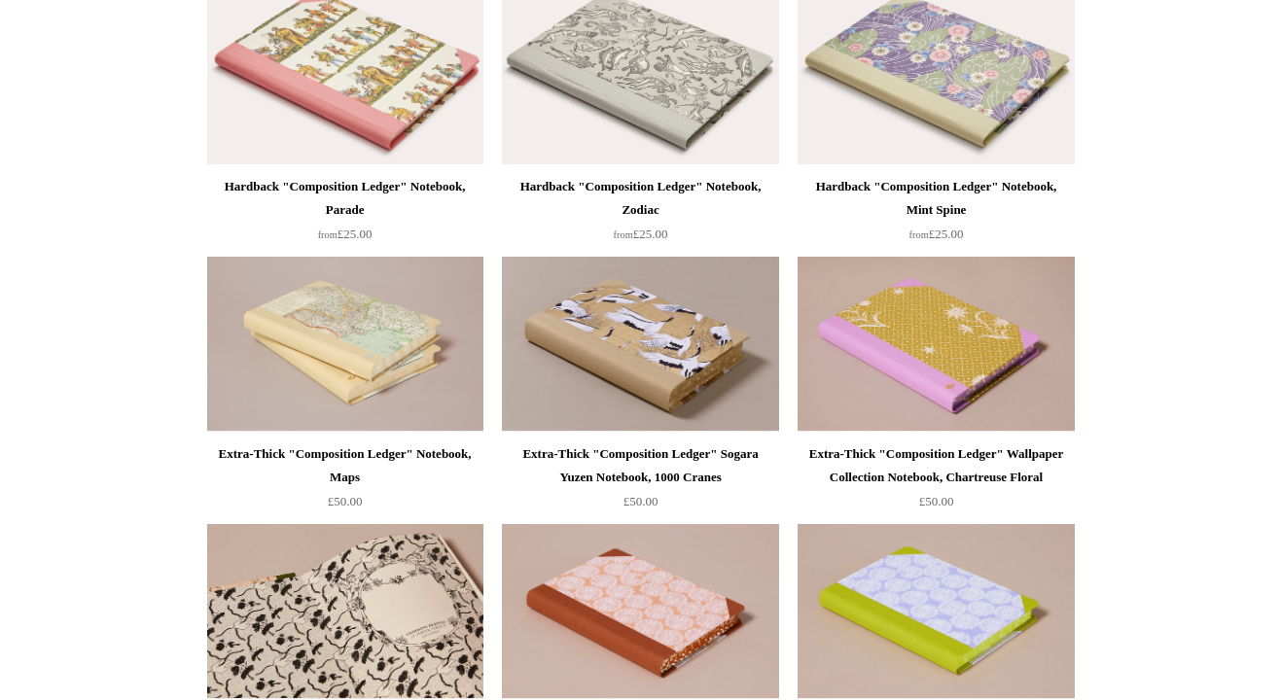
scroll to position [890, 0]
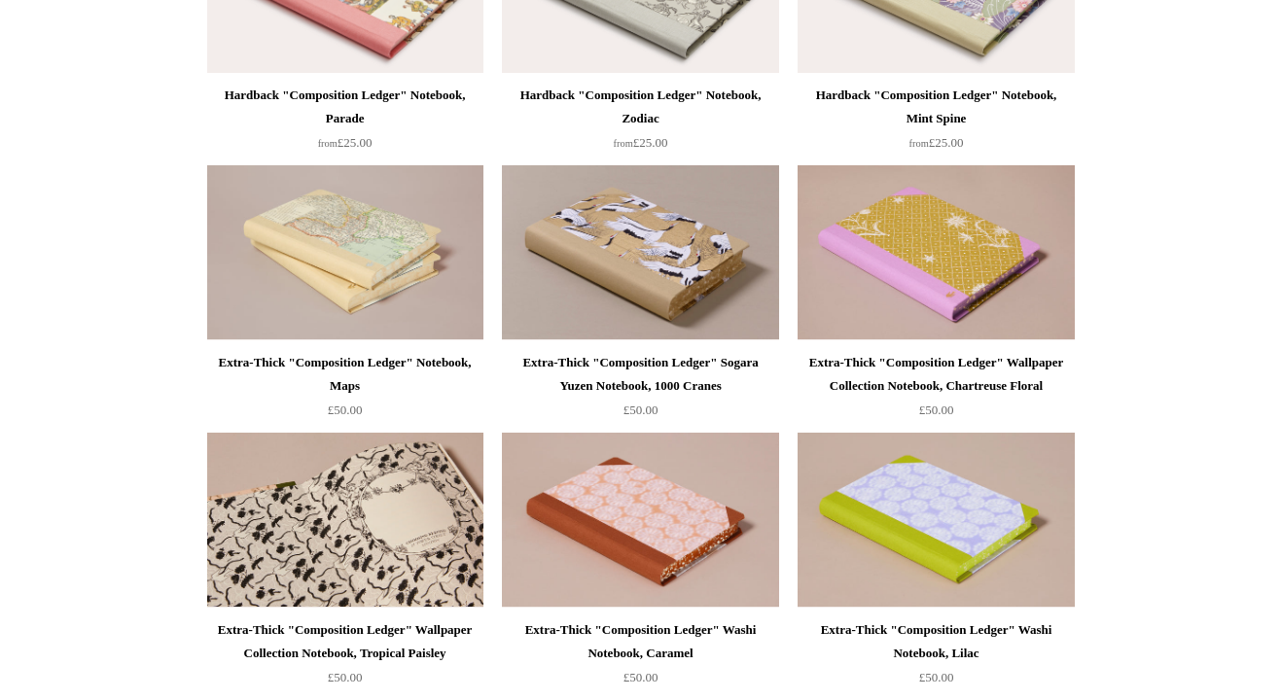
click at [341, 545] on img at bounding box center [345, 520] width 276 height 175
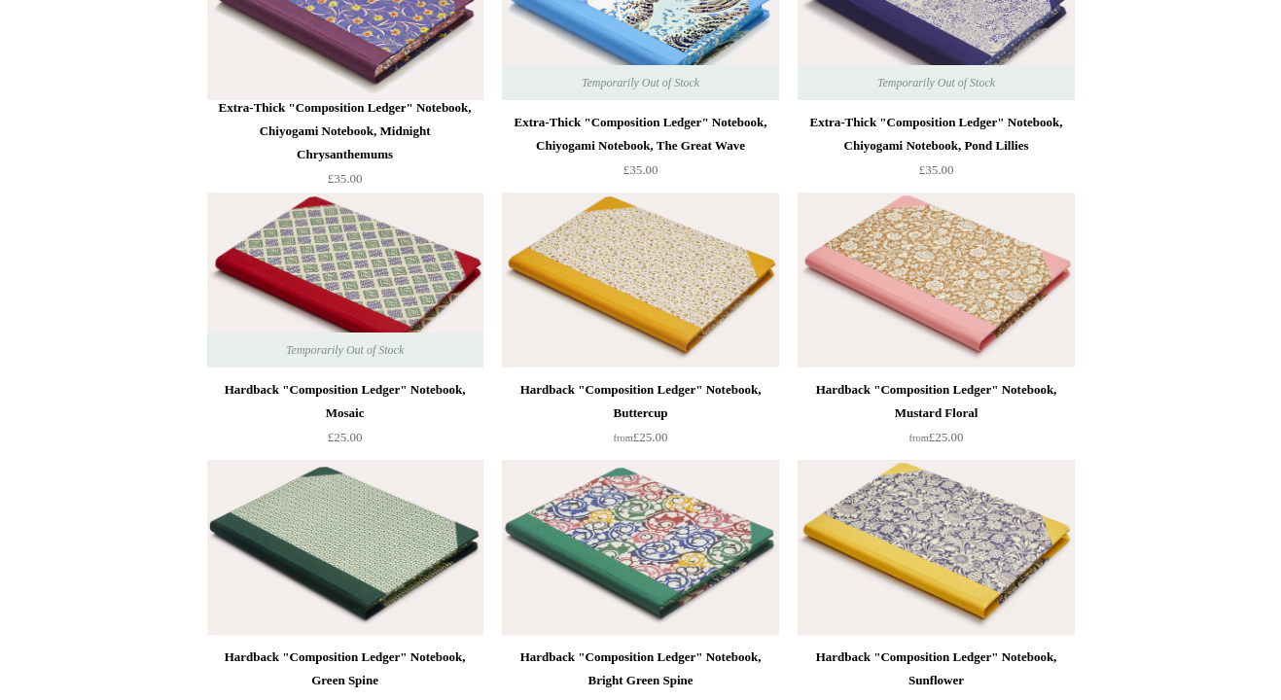
scroll to position [5484, 0]
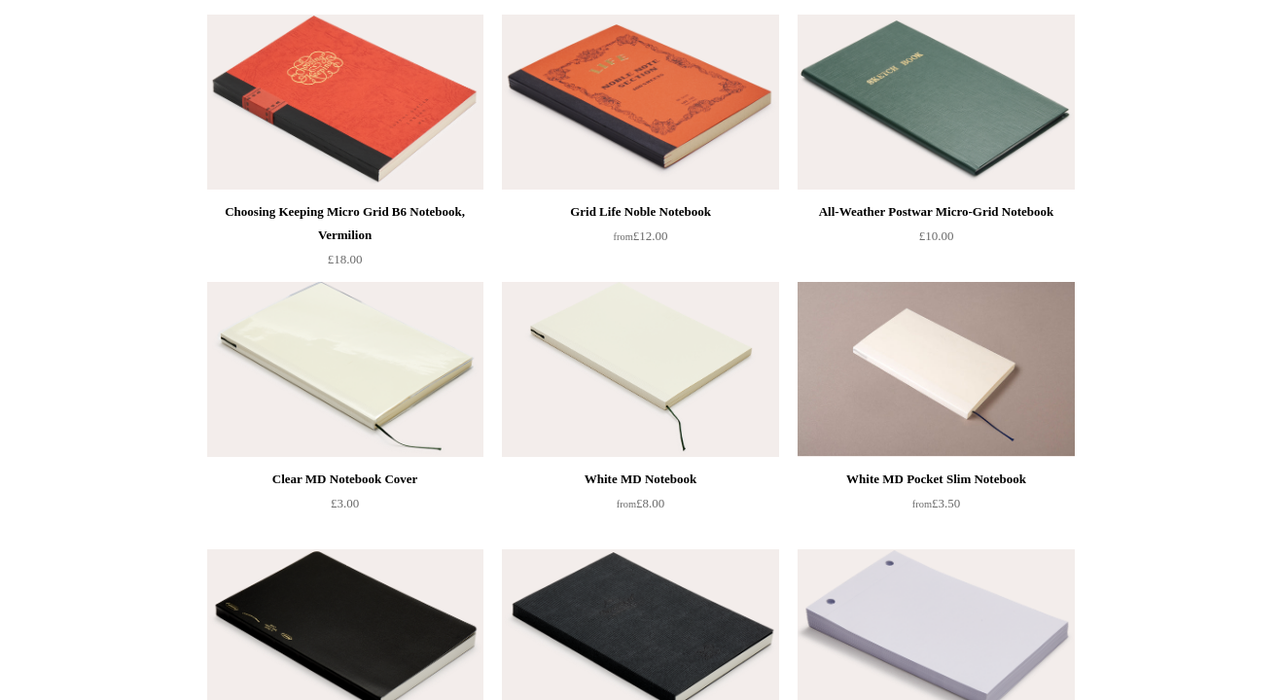
scroll to position [242, 0]
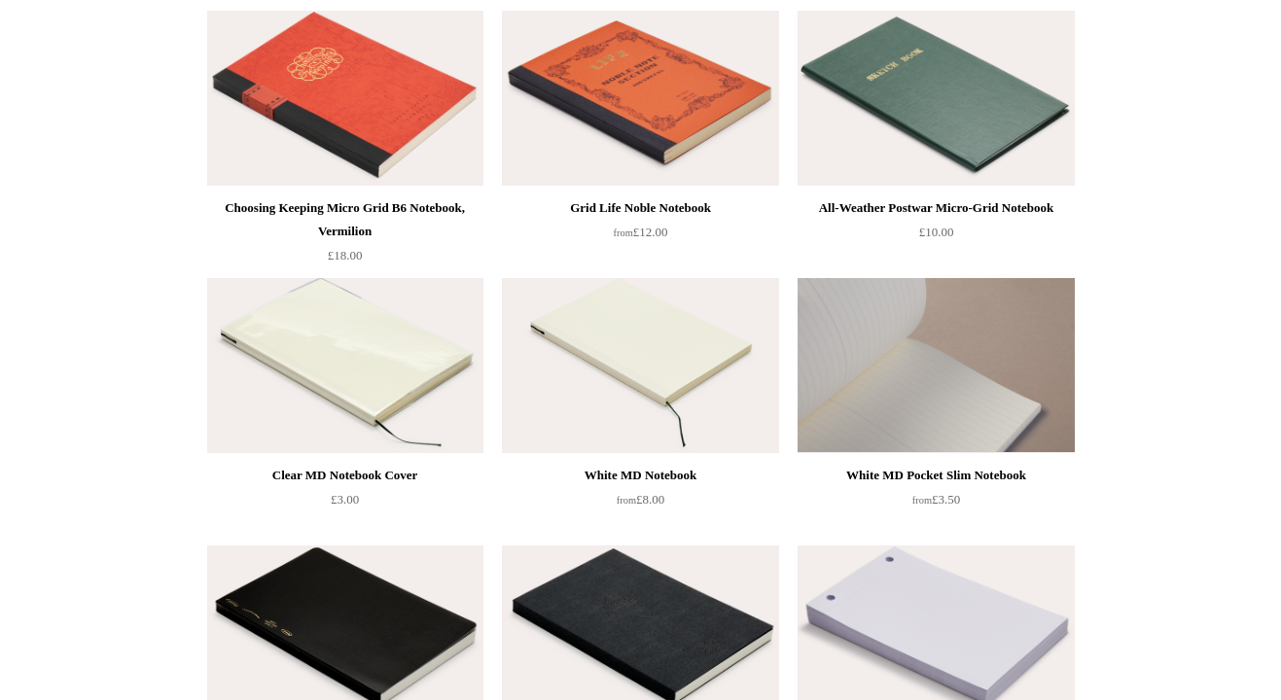
click at [908, 339] on img at bounding box center [936, 365] width 276 height 175
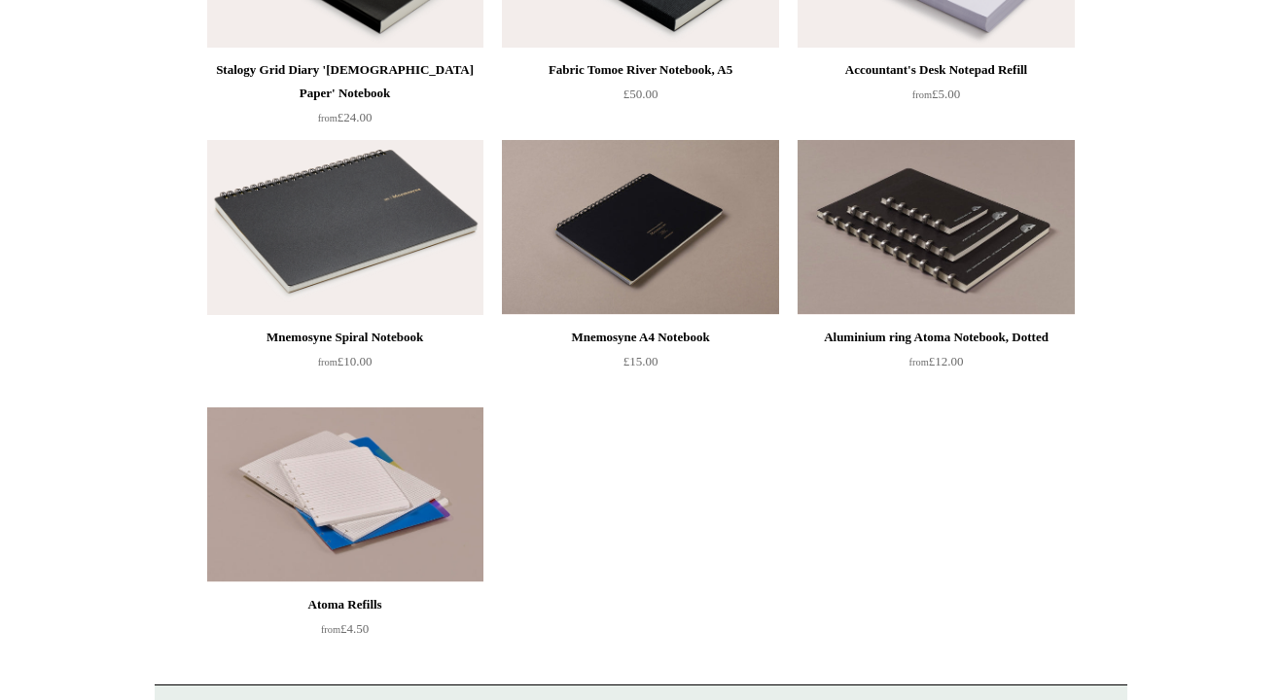
scroll to position [917, 0]
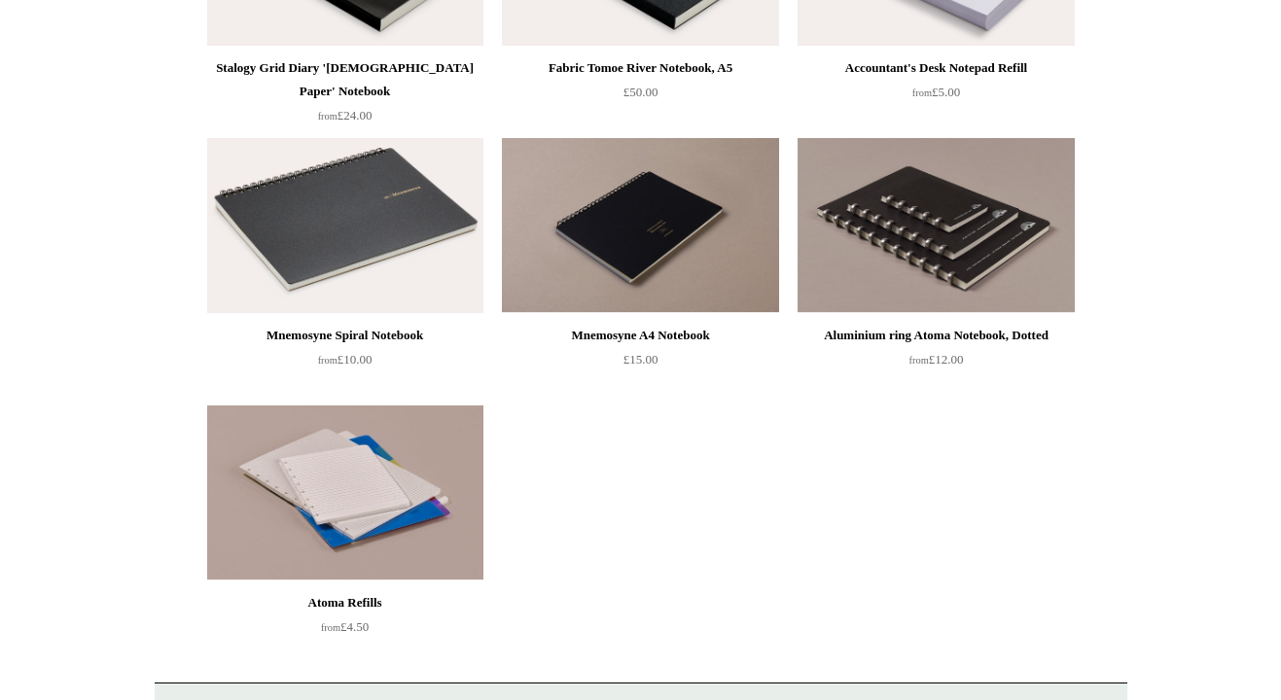
click at [380, 512] on img at bounding box center [345, 493] width 276 height 175
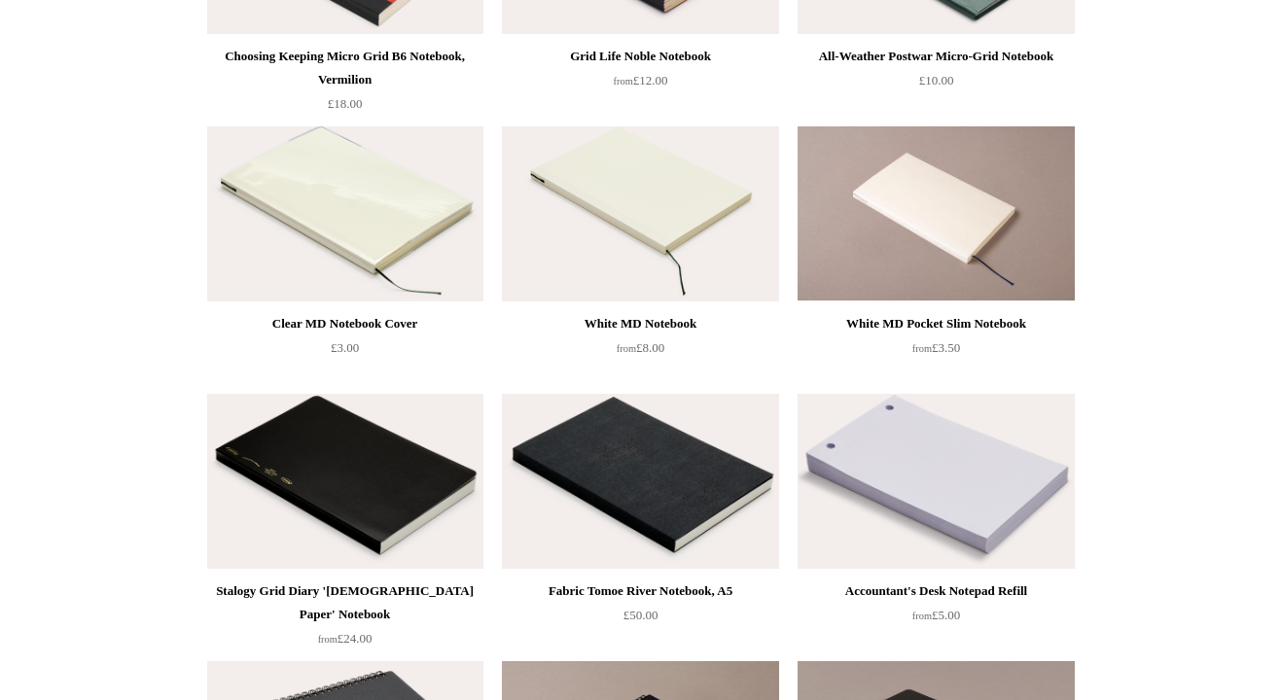
scroll to position [0, 0]
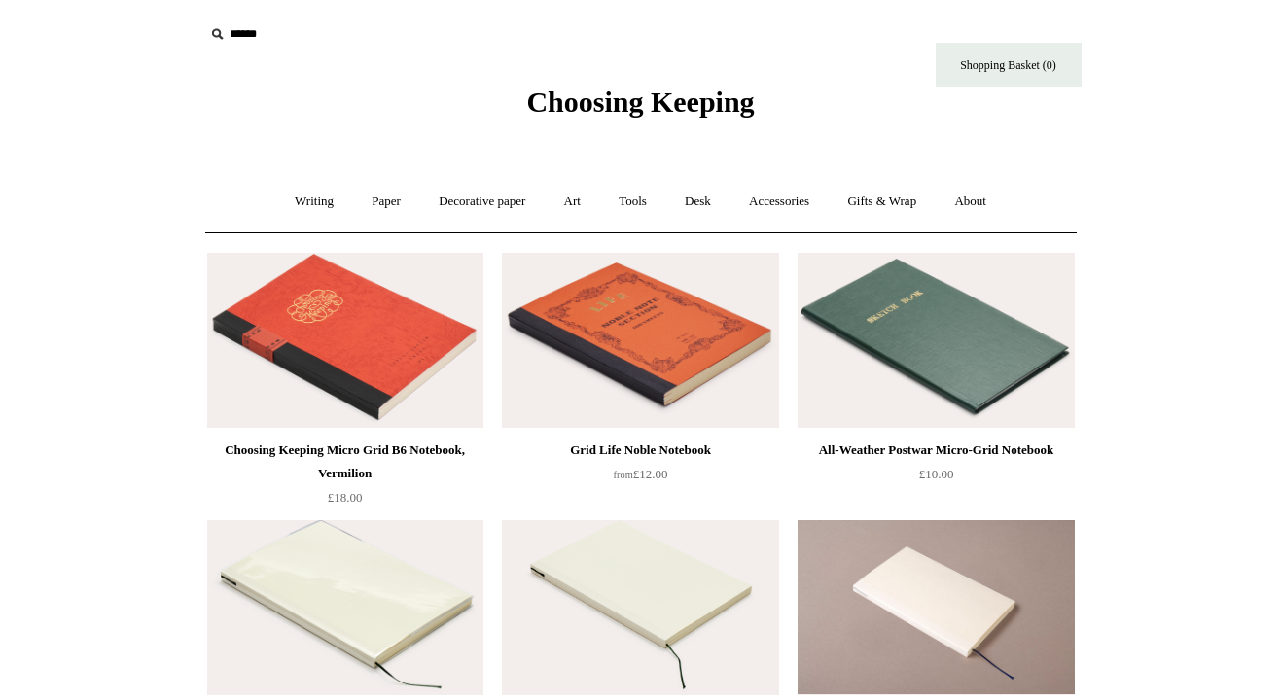
click at [236, 28] on input "text" at bounding box center [323, 35] width 239 height 36
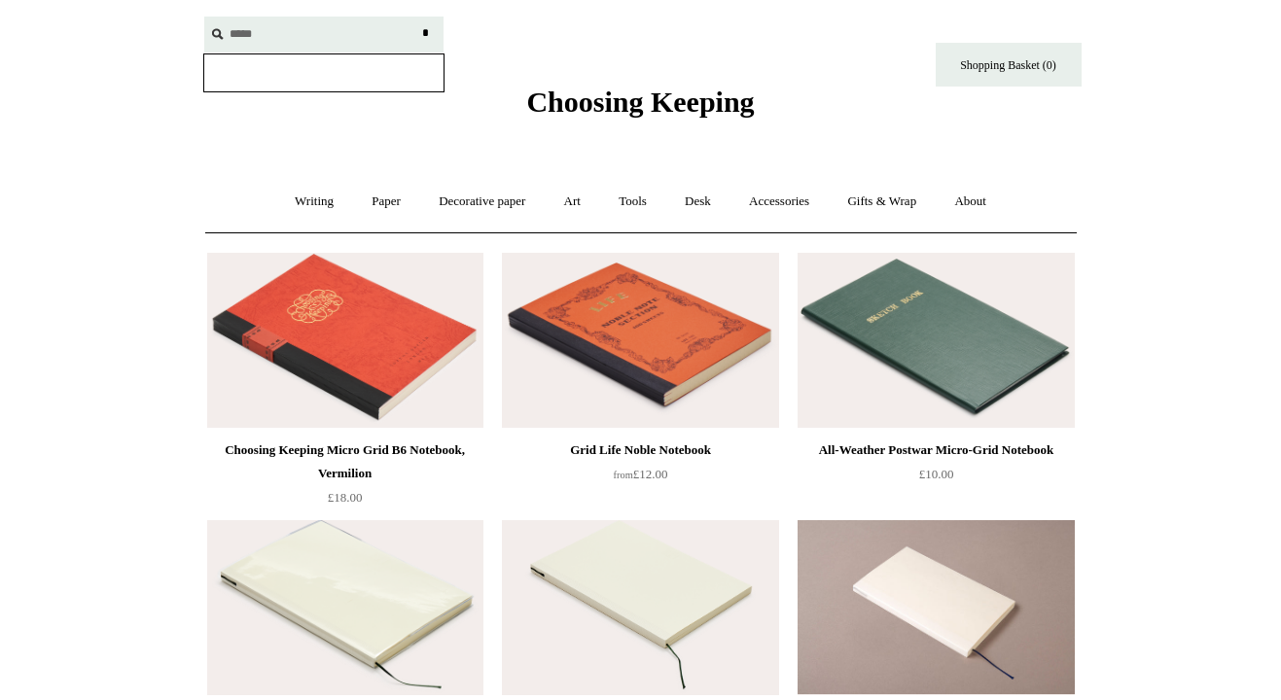
type input "*****"
click at [416, 17] on input "*" at bounding box center [425, 34] width 19 height 34
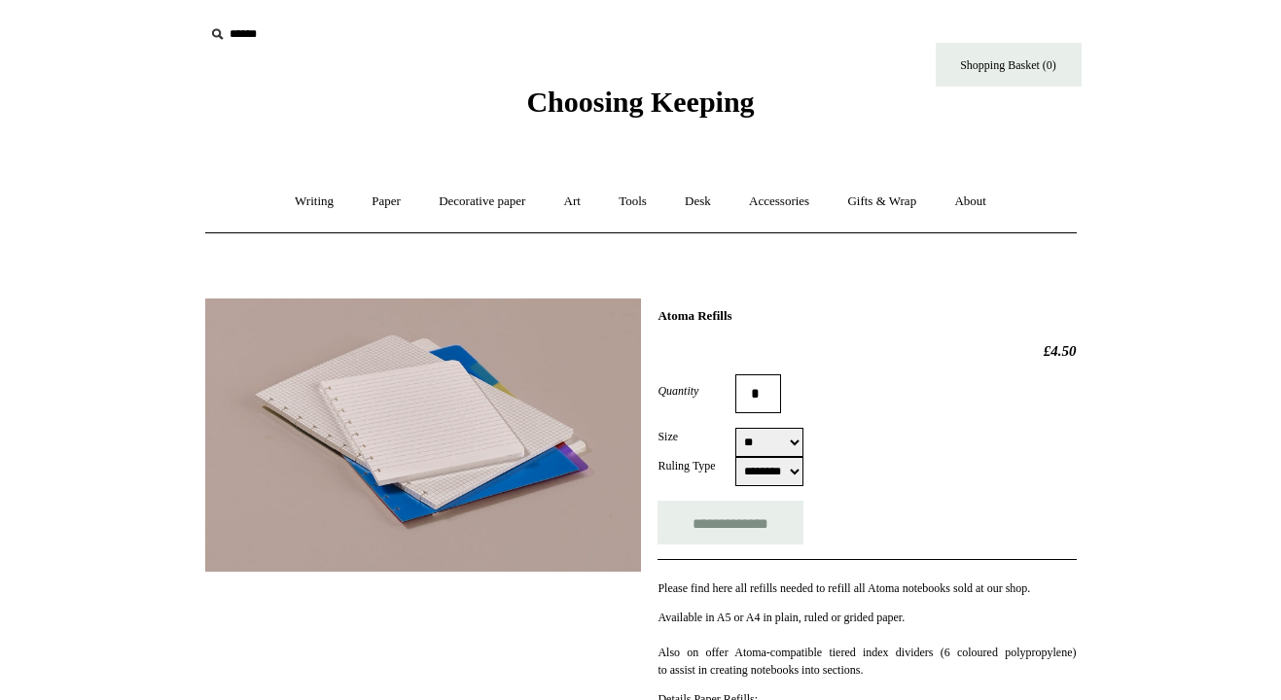
select select "********"
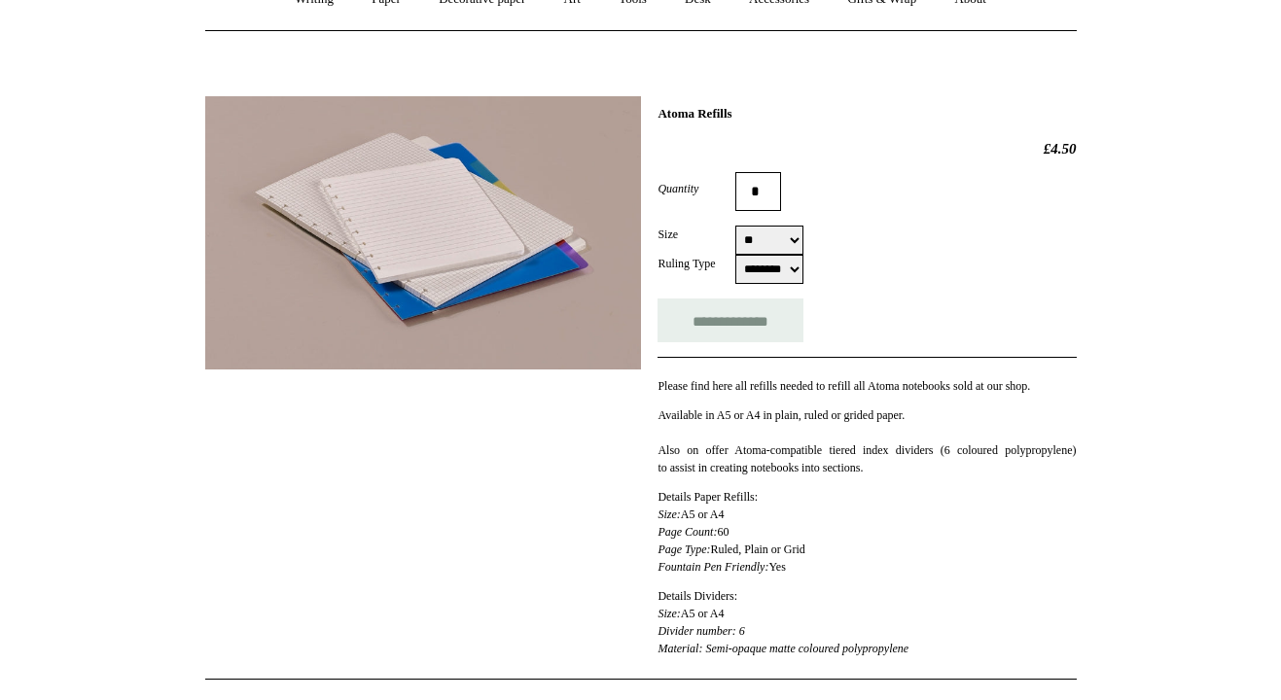
scroll to position [205, 0]
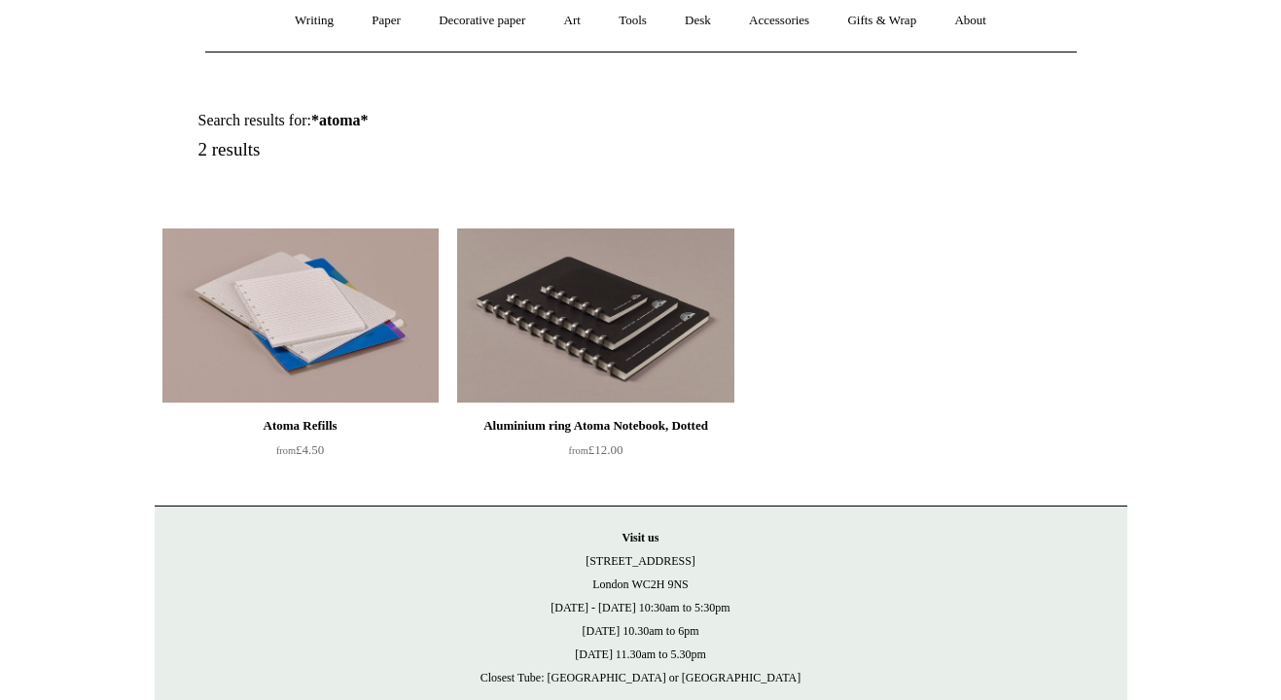
scroll to position [183, 0]
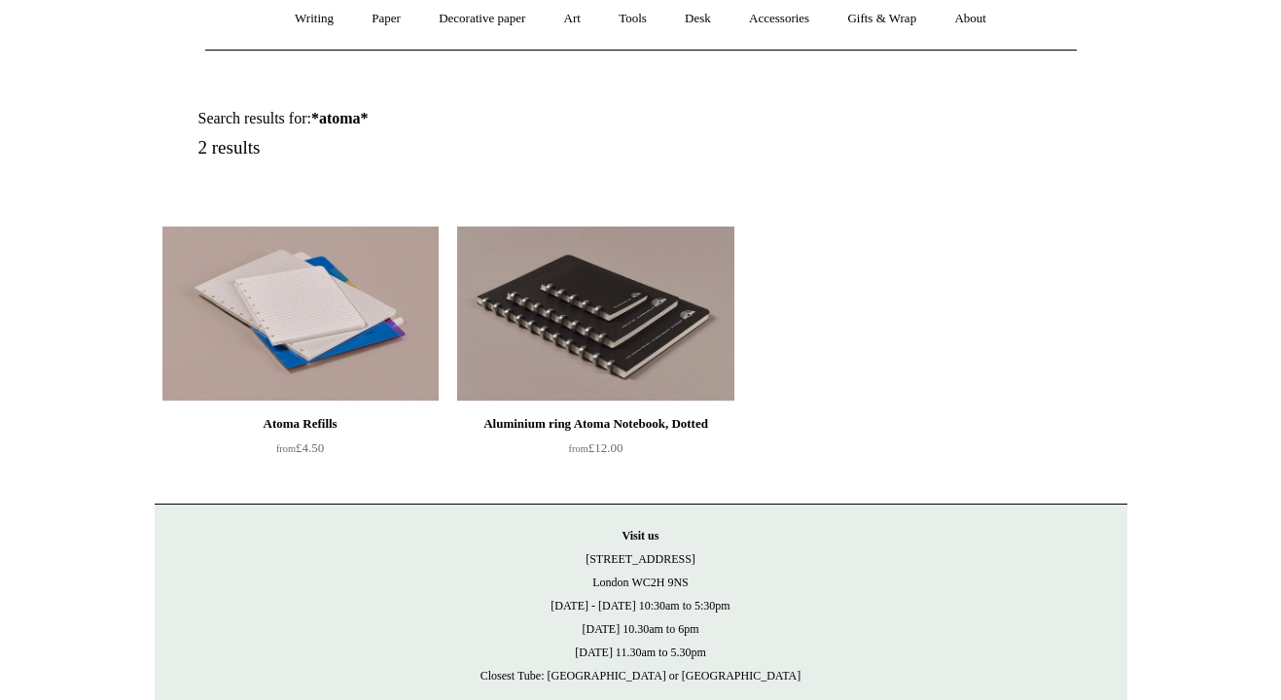
click at [562, 363] on img at bounding box center [595, 314] width 276 height 175
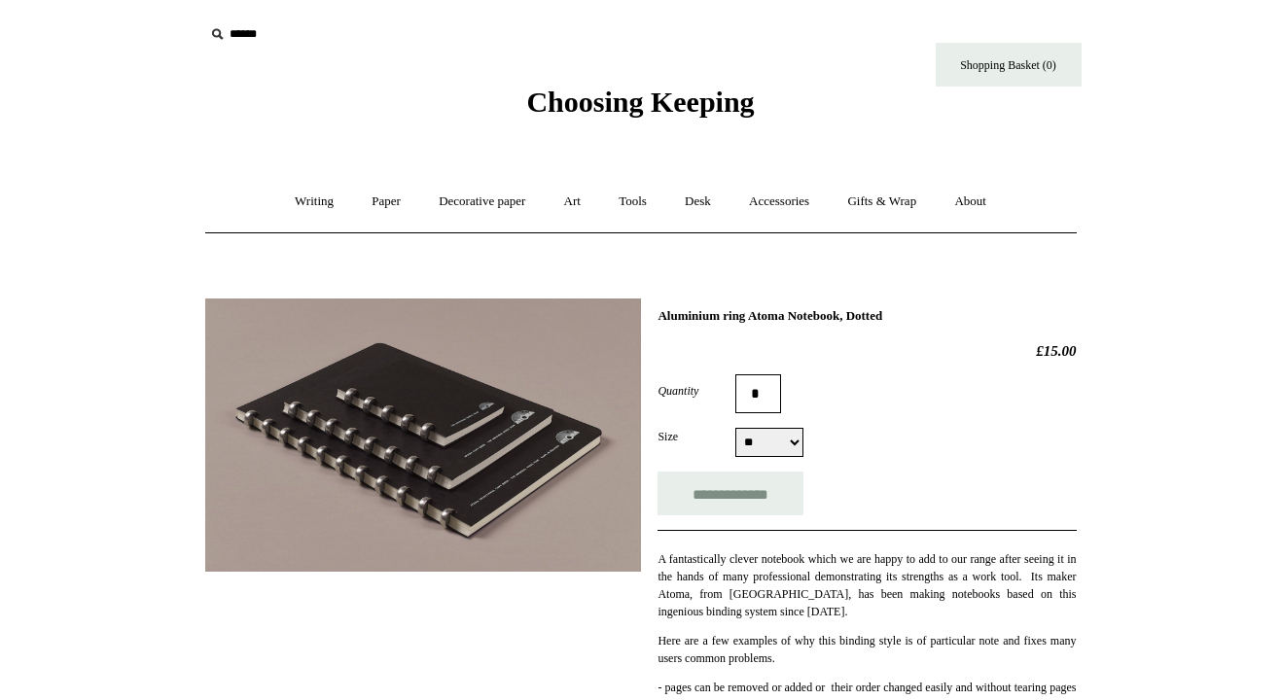
click at [775, 388] on input "*" at bounding box center [758, 393] width 46 height 39
click at [795, 448] on select "** ** **" at bounding box center [769, 442] width 68 height 29
select select "**"
click at [735, 430] on select "** ** **" at bounding box center [769, 442] width 68 height 29
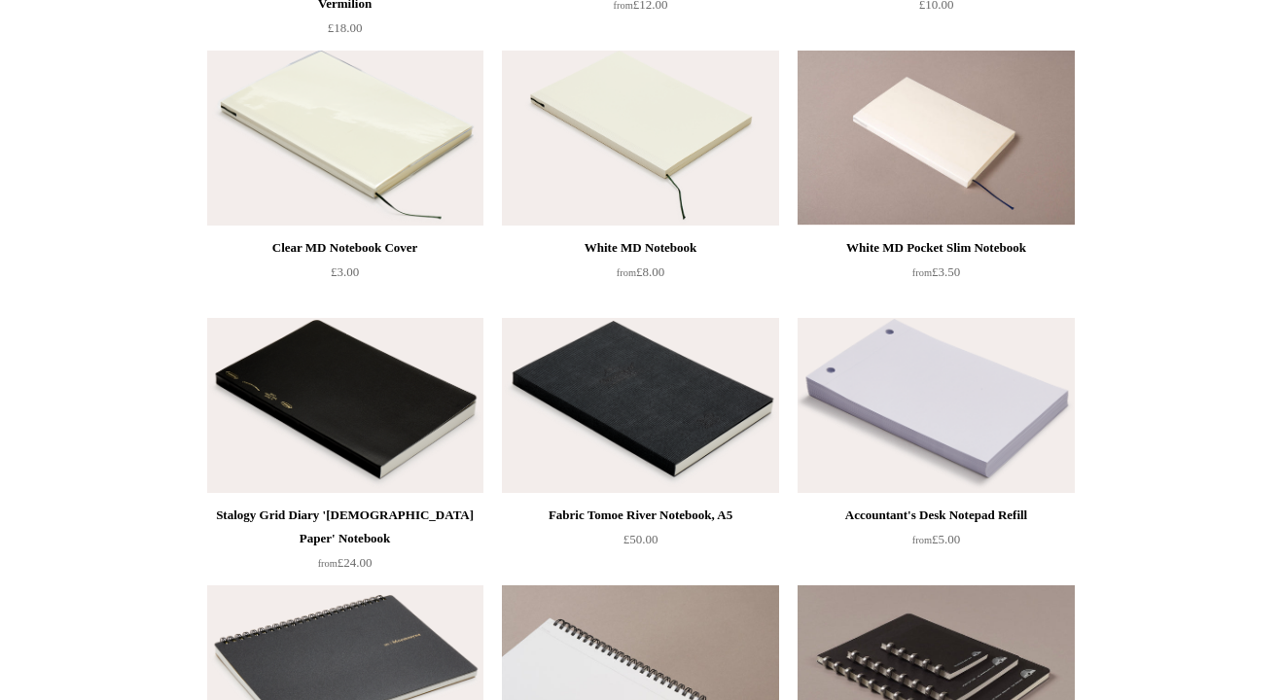
scroll to position [467, 0]
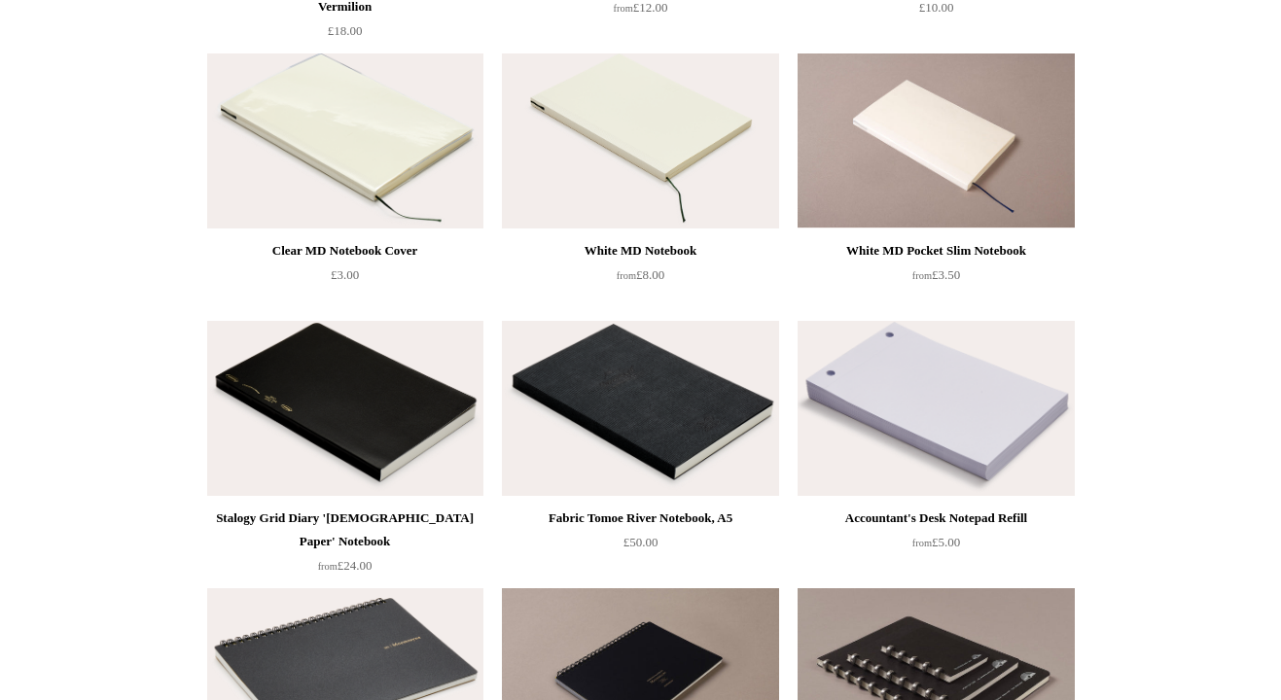
click at [885, 450] on img at bounding box center [936, 408] width 276 height 175
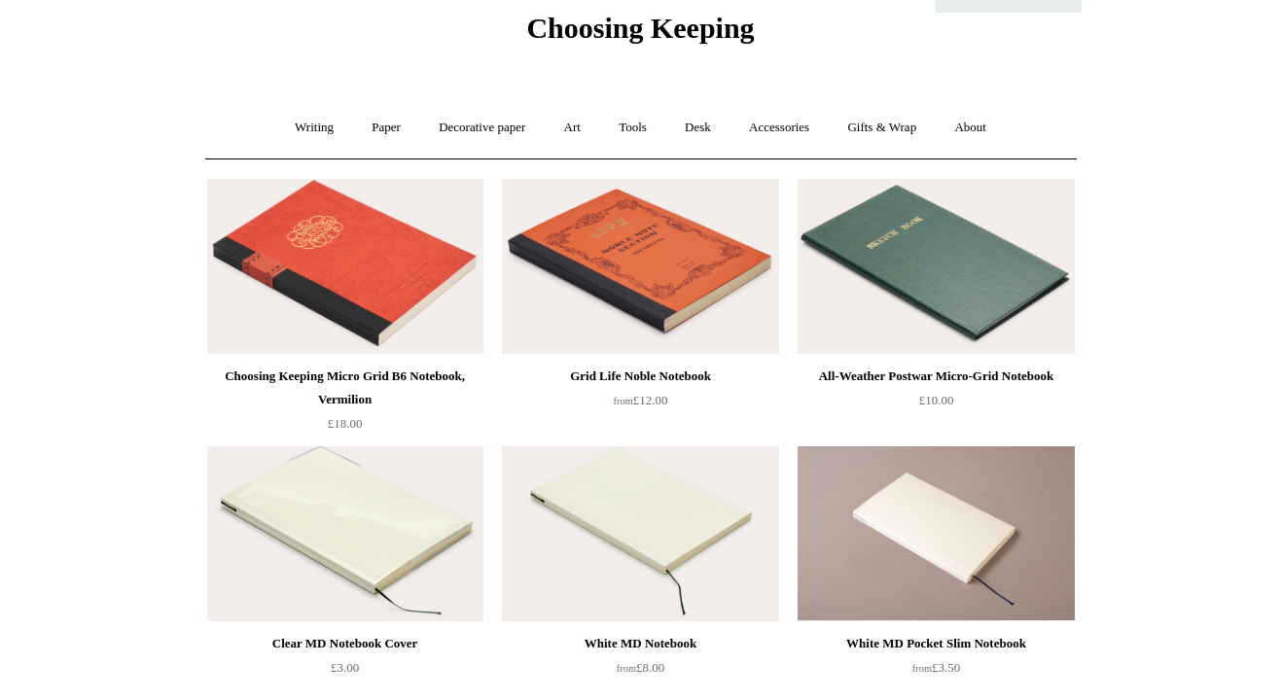
scroll to position [0, 0]
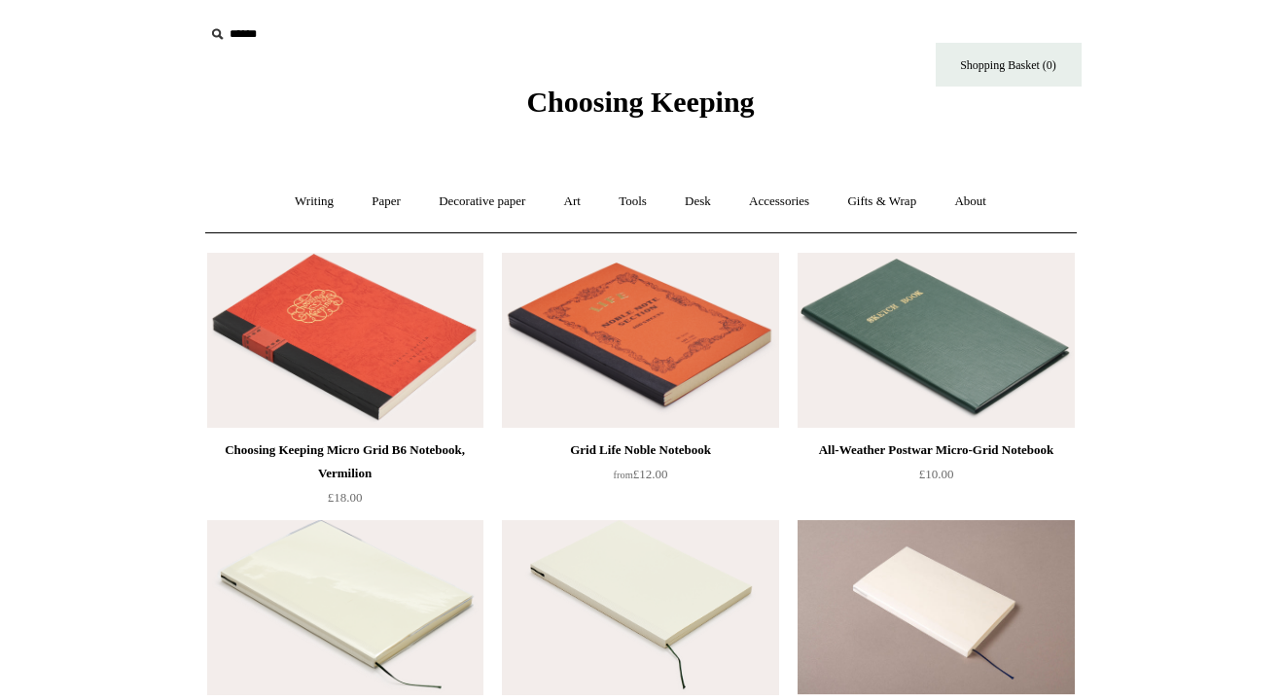
click at [257, 32] on input "text" at bounding box center [323, 35] width 239 height 36
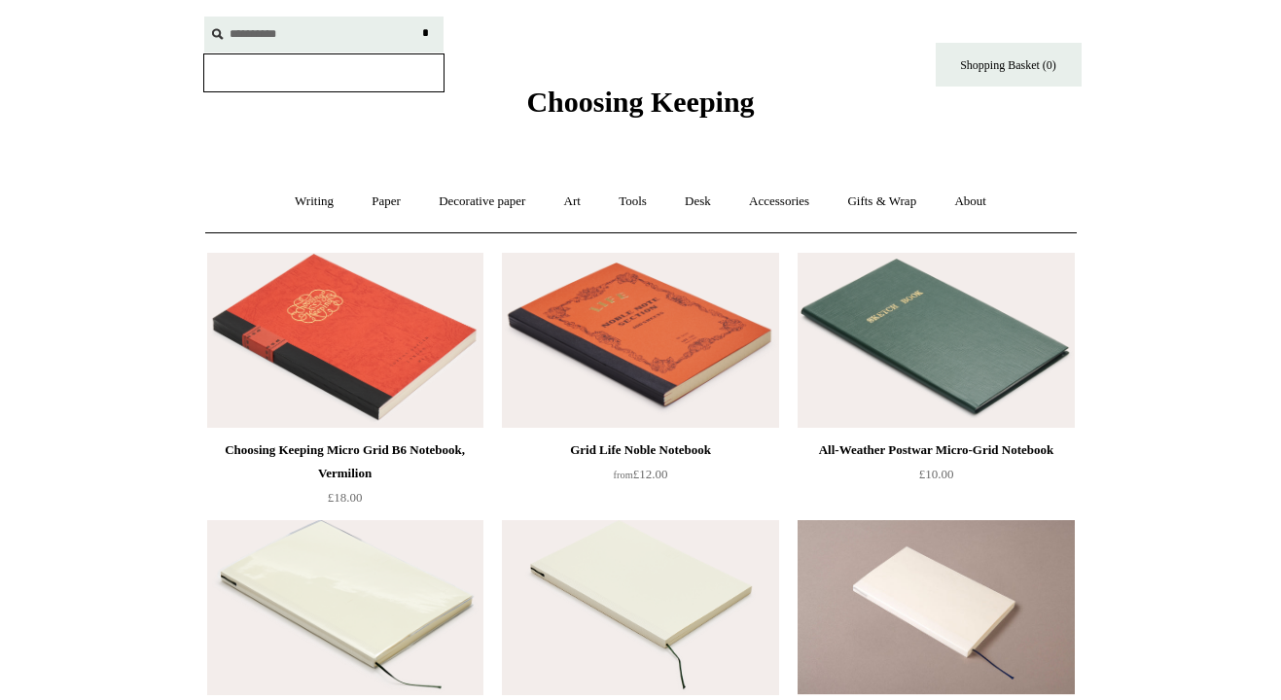
type input "**********"
click at [416, 17] on input "*" at bounding box center [425, 34] width 19 height 34
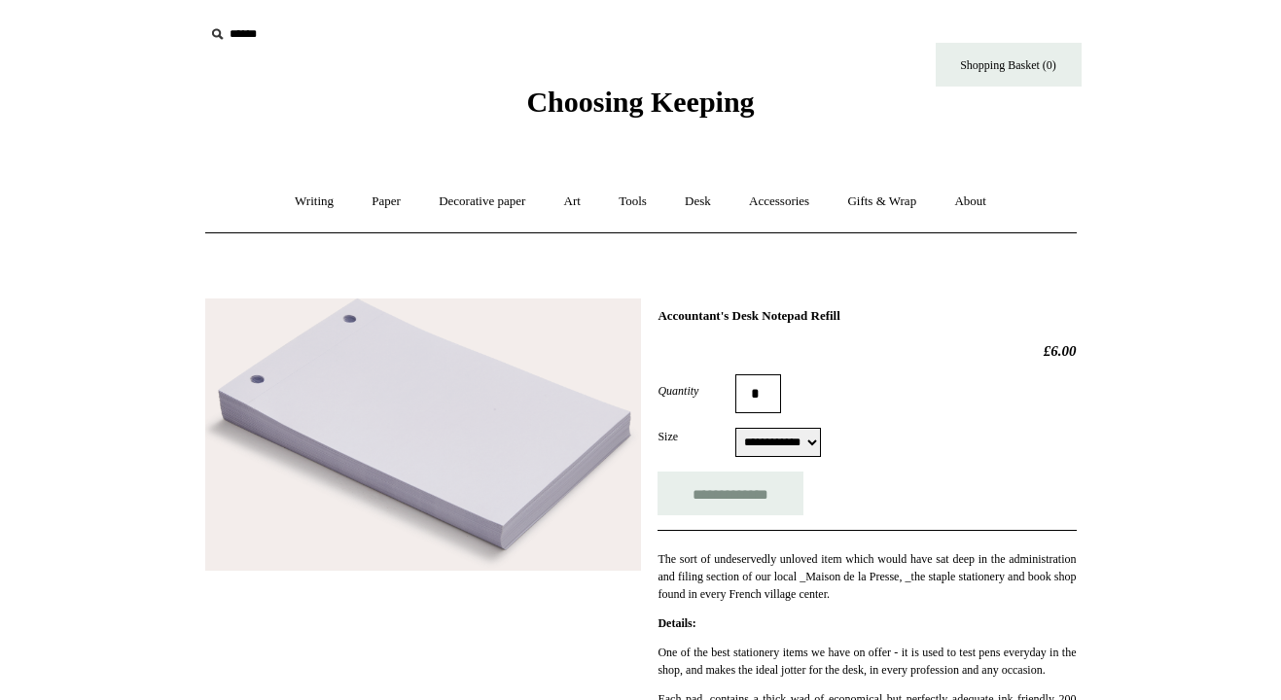
click at [787, 441] on select "**********" at bounding box center [778, 442] width 86 height 29
click at [735, 430] on select "**********" at bounding box center [778, 442] width 86 height 29
click at [783, 453] on select "**********" at bounding box center [778, 442] width 86 height 29
select select "**********"
click at [735, 430] on select "**********" at bounding box center [778, 442] width 86 height 29
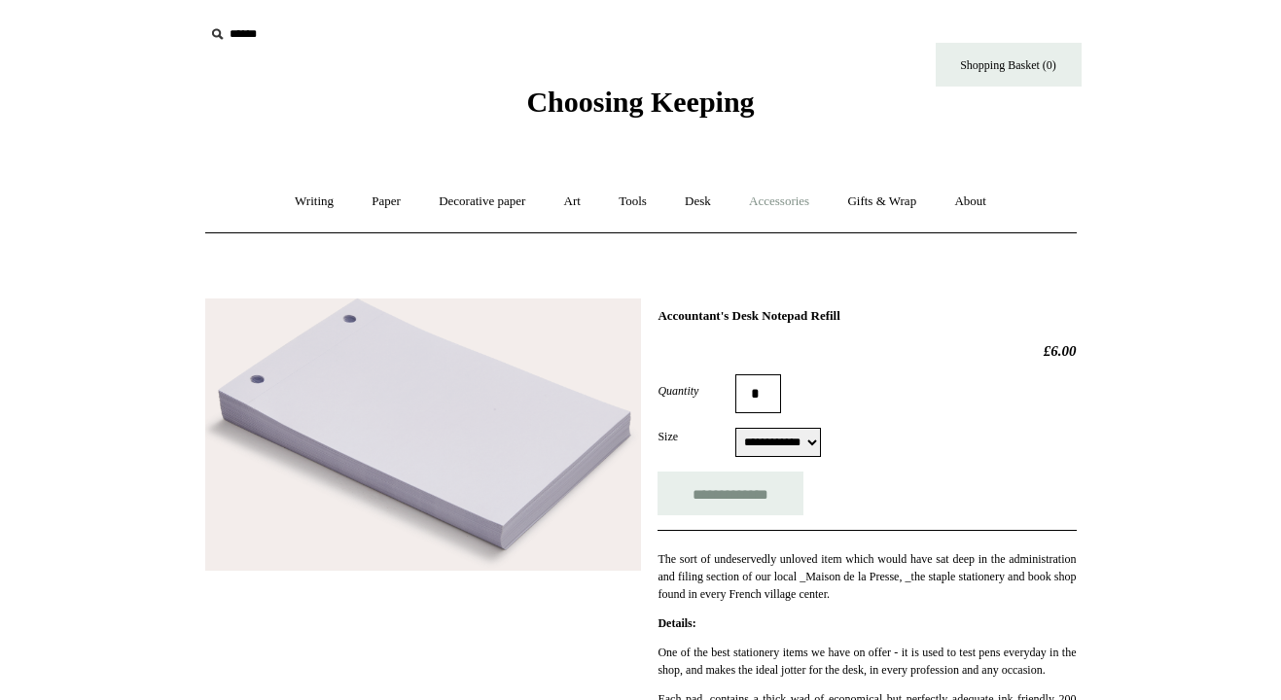
click at [762, 202] on link "Accessories +" at bounding box center [778, 202] width 95 height 52
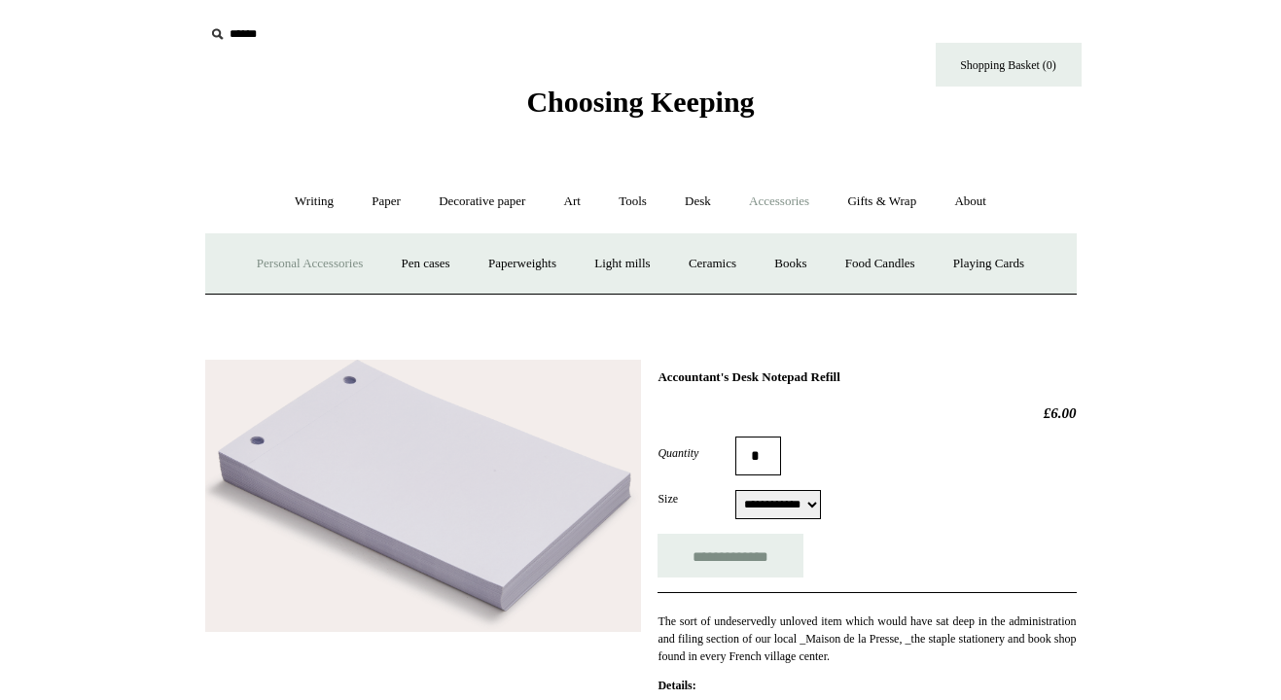
click at [347, 268] on link "Personal Accessories +" at bounding box center [309, 264] width 141 height 52
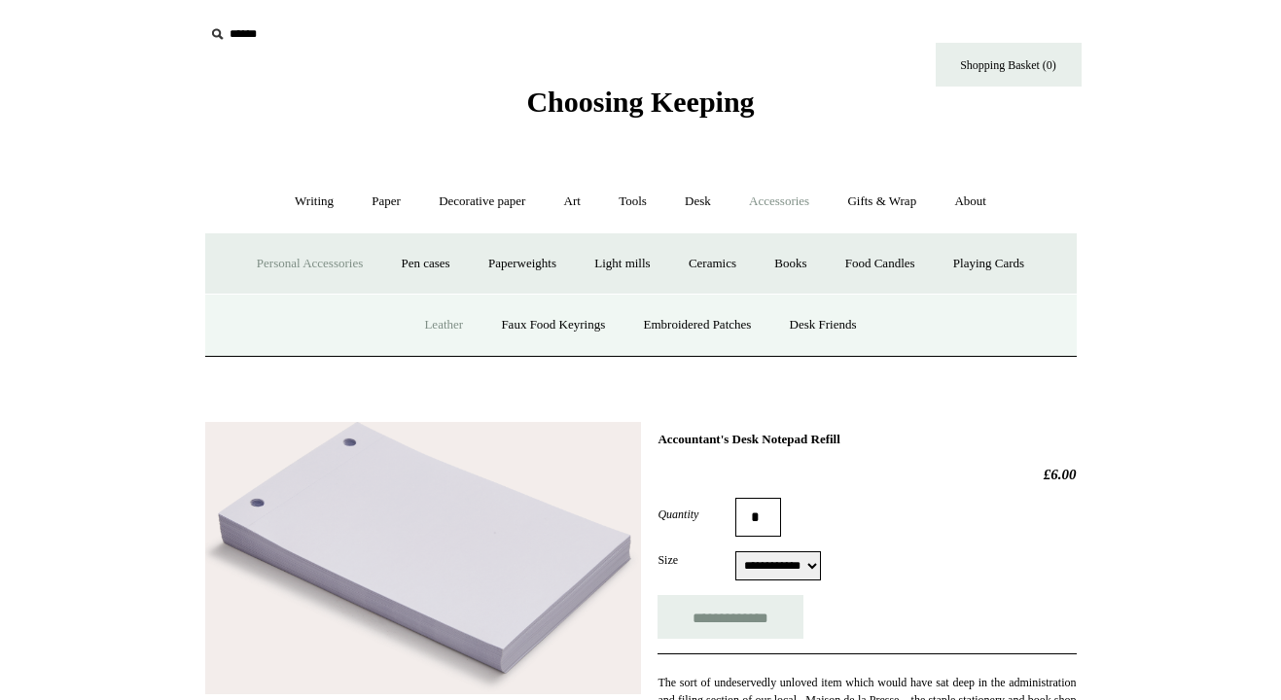
click at [429, 325] on link "Leather" at bounding box center [444, 326] width 74 height 52
click at [533, 333] on link "Faux Food Keyrings" at bounding box center [552, 326] width 139 height 52
click at [716, 330] on link "Embroidered Patches" at bounding box center [697, 326] width 143 height 52
click at [826, 327] on link "Desk Friends" at bounding box center [823, 326] width 102 height 52
click at [414, 258] on link "Pen cases" at bounding box center [425, 264] width 84 height 52
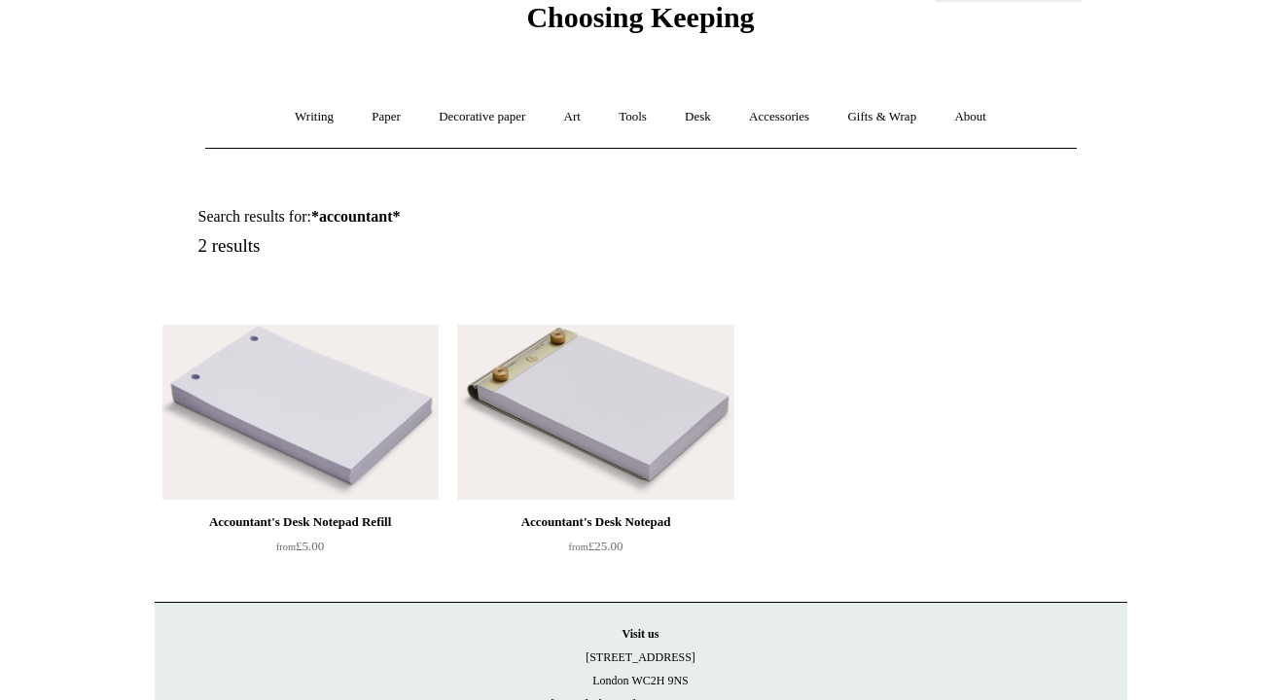
scroll to position [87, 0]
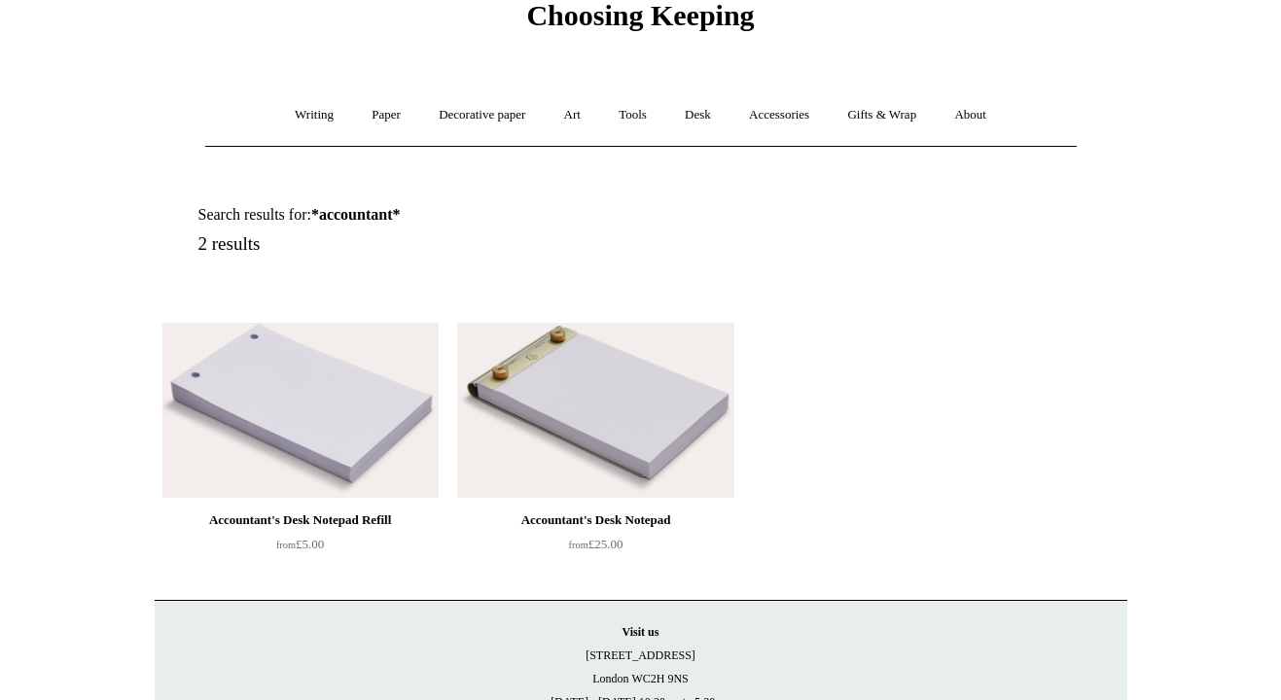
click at [574, 439] on img at bounding box center [595, 410] width 276 height 175
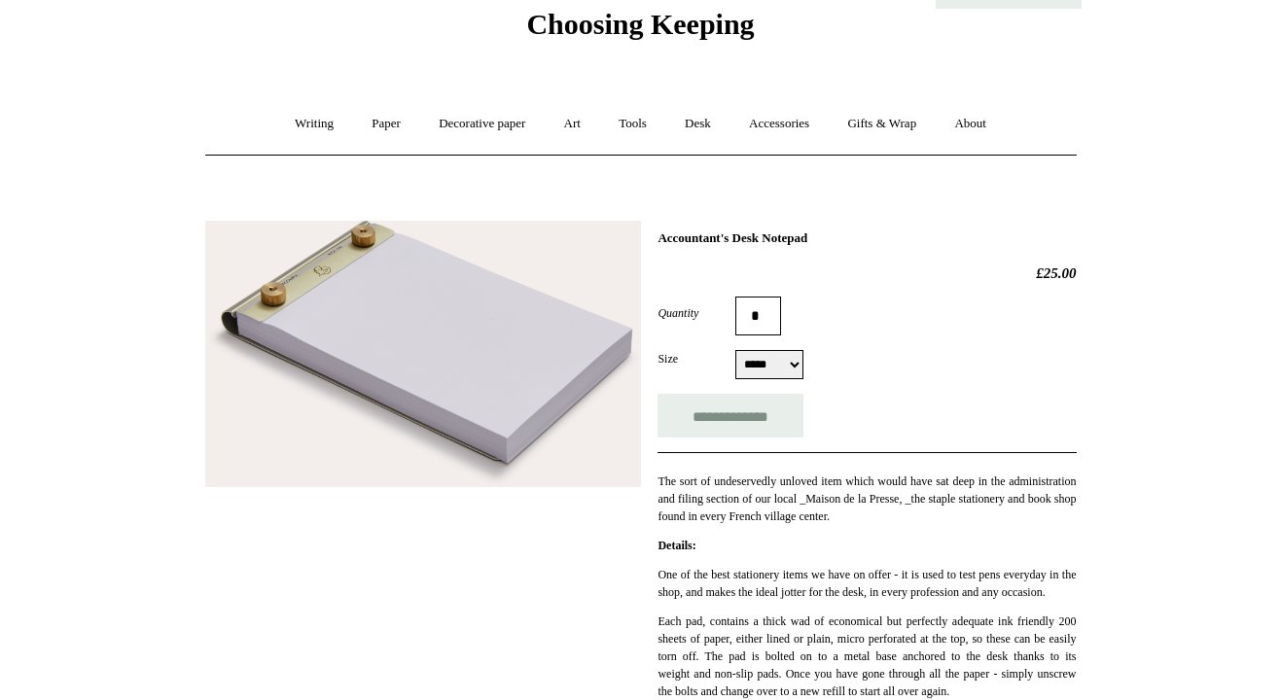
scroll to position [33, 0]
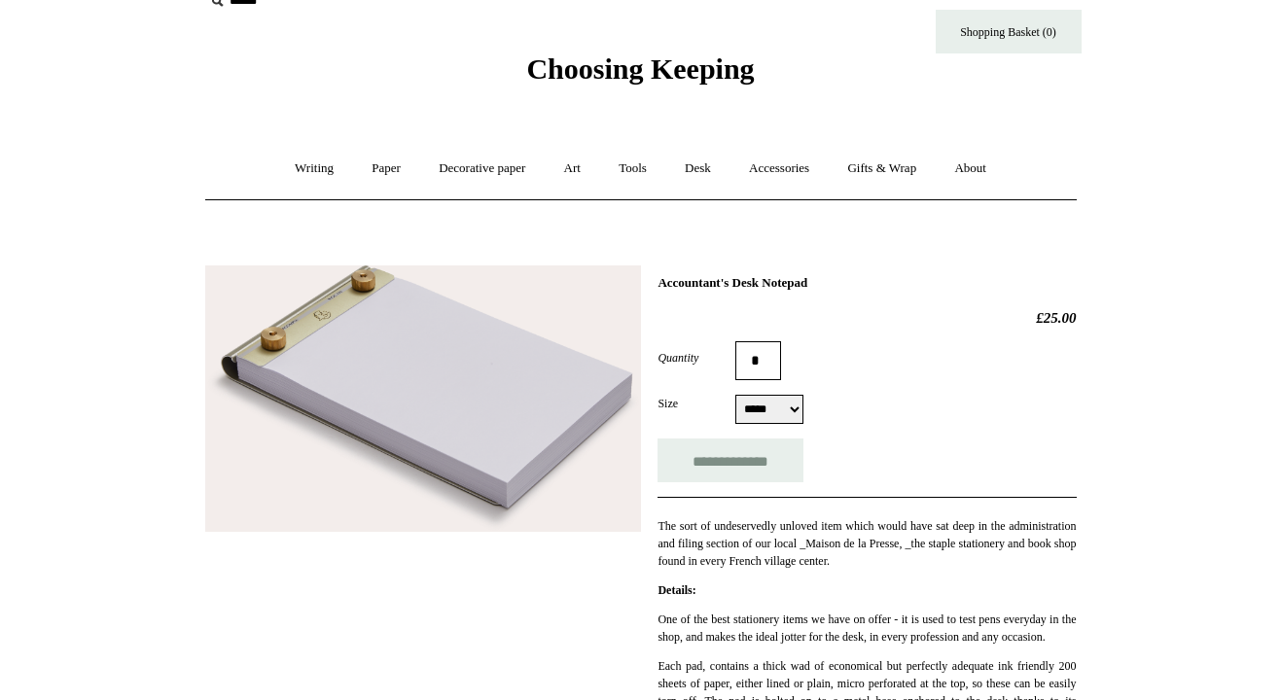
drag, startPoint x: 848, startPoint y: 280, endPoint x: 662, endPoint y: 279, distance: 185.8
click at [662, 279] on h1 "Accountant's Desk Notepad" at bounding box center [867, 283] width 418 height 16
copy h1 "Accountant's Desk Notepad"
click at [783, 415] on select "***** *****" at bounding box center [769, 409] width 68 height 29
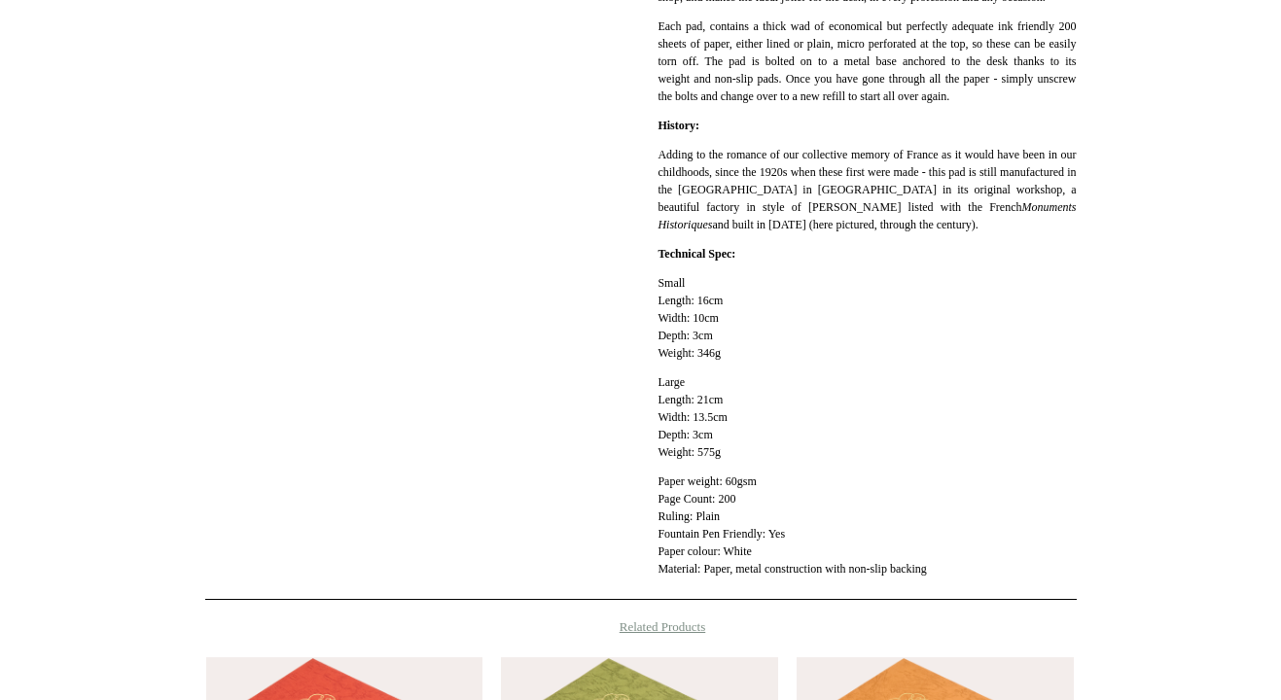
scroll to position [670, 0]
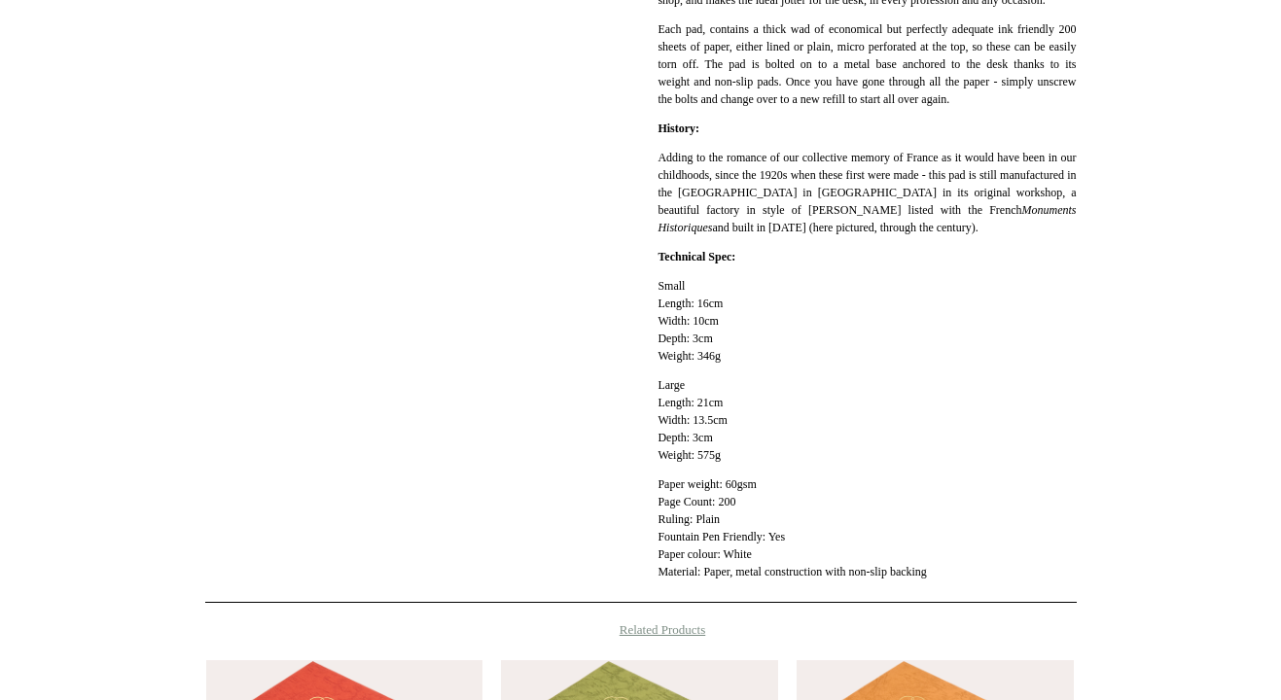
drag, startPoint x: 651, startPoint y: 340, endPoint x: 767, endPoint y: 507, distance: 203.2
click at [767, 507] on div "**********" at bounding box center [641, 109] width 872 height 990
copy div "Small Length: 16cm Width: 10cm Depth: 3cm Weight: 346g Large Length: 21cm Width…"
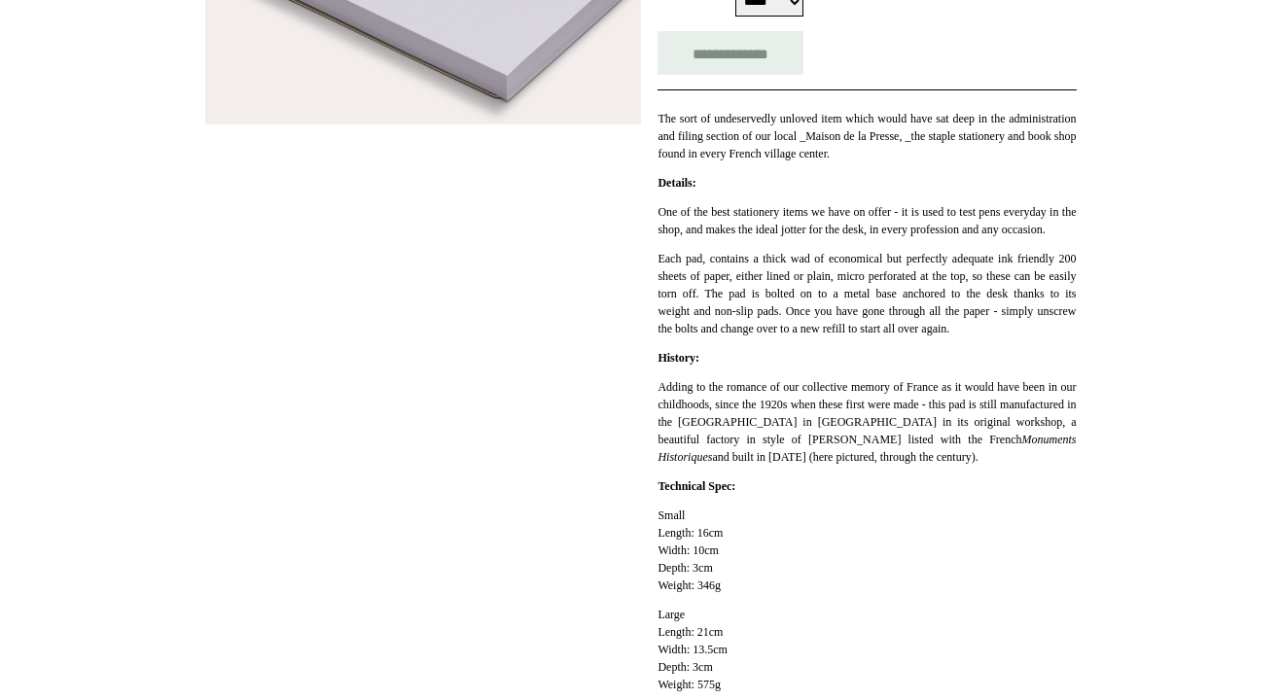
scroll to position [0, 0]
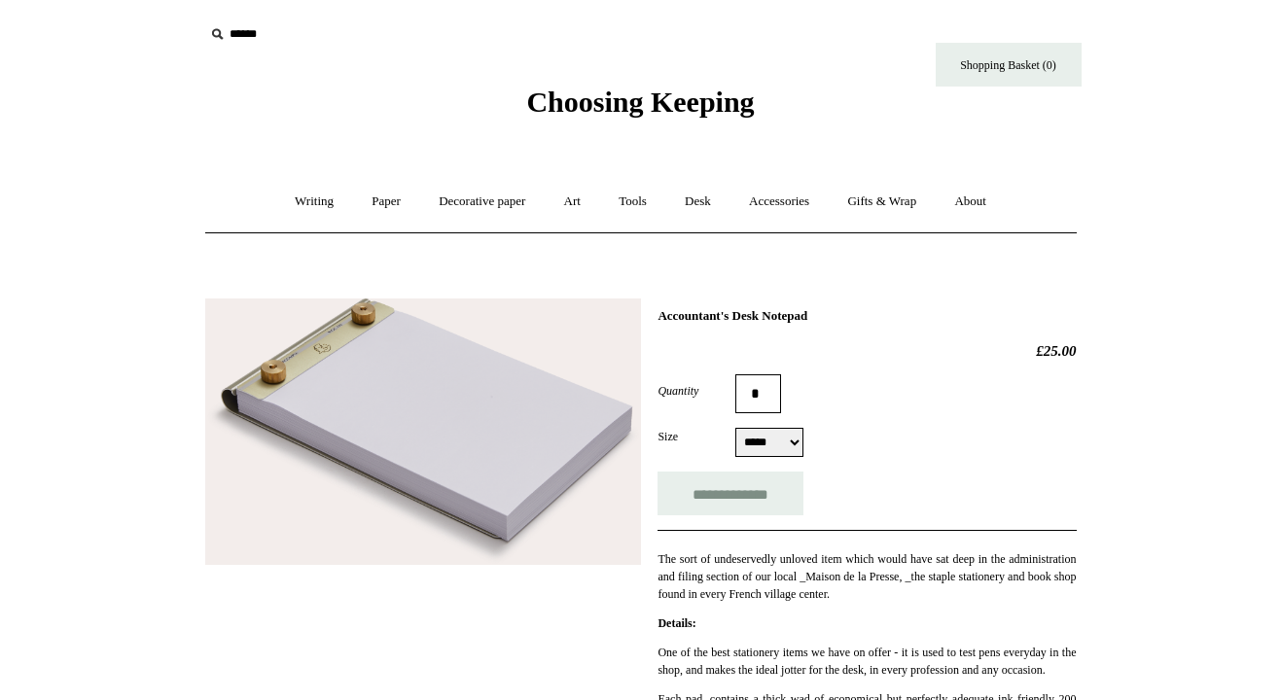
click at [833, 356] on h2 "£25.00" at bounding box center [867, 351] width 418 height 18
click at [789, 435] on select "***** *****" at bounding box center [769, 442] width 68 height 29
select select "*****"
click at [735, 430] on select "***** *****" at bounding box center [769, 442] width 68 height 29
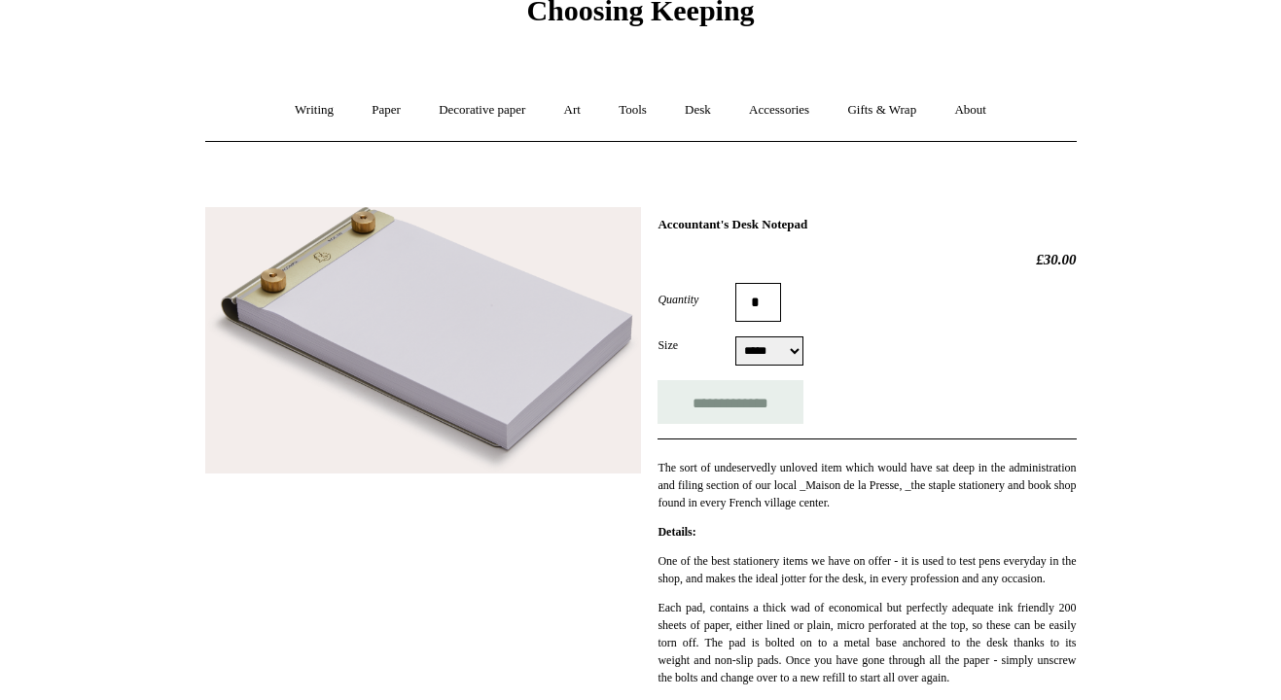
scroll to position [92, 0]
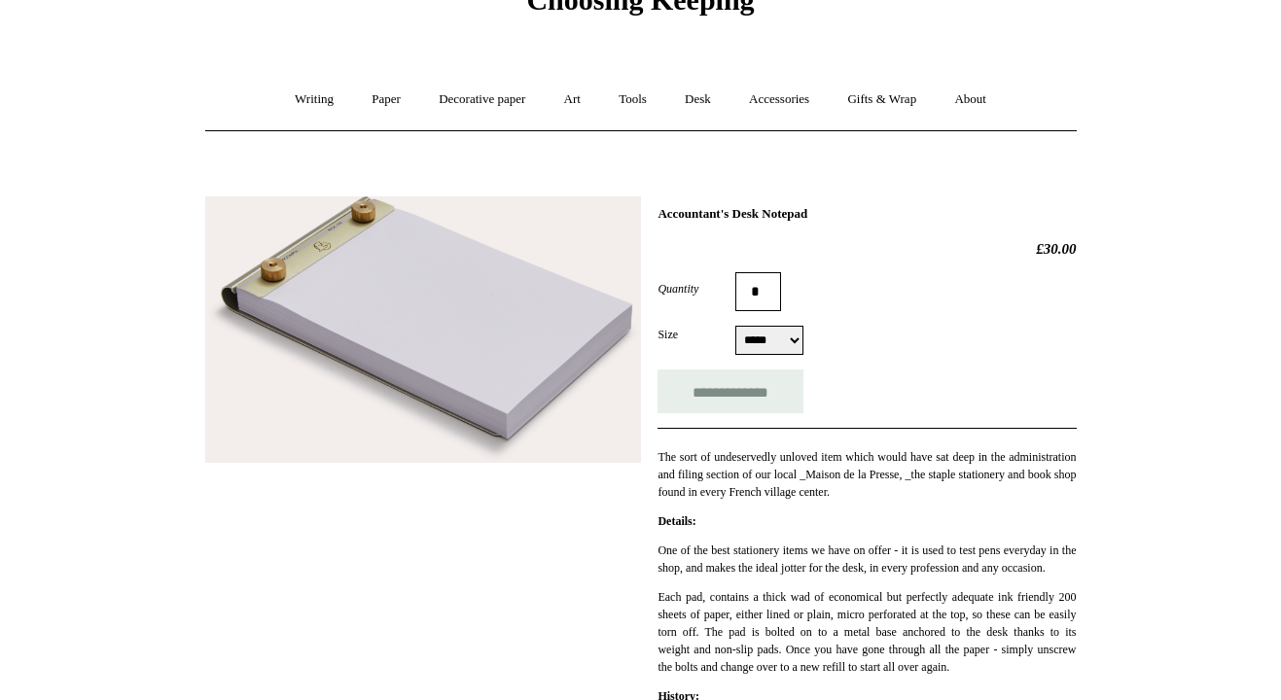
scroll to position [70, 0]
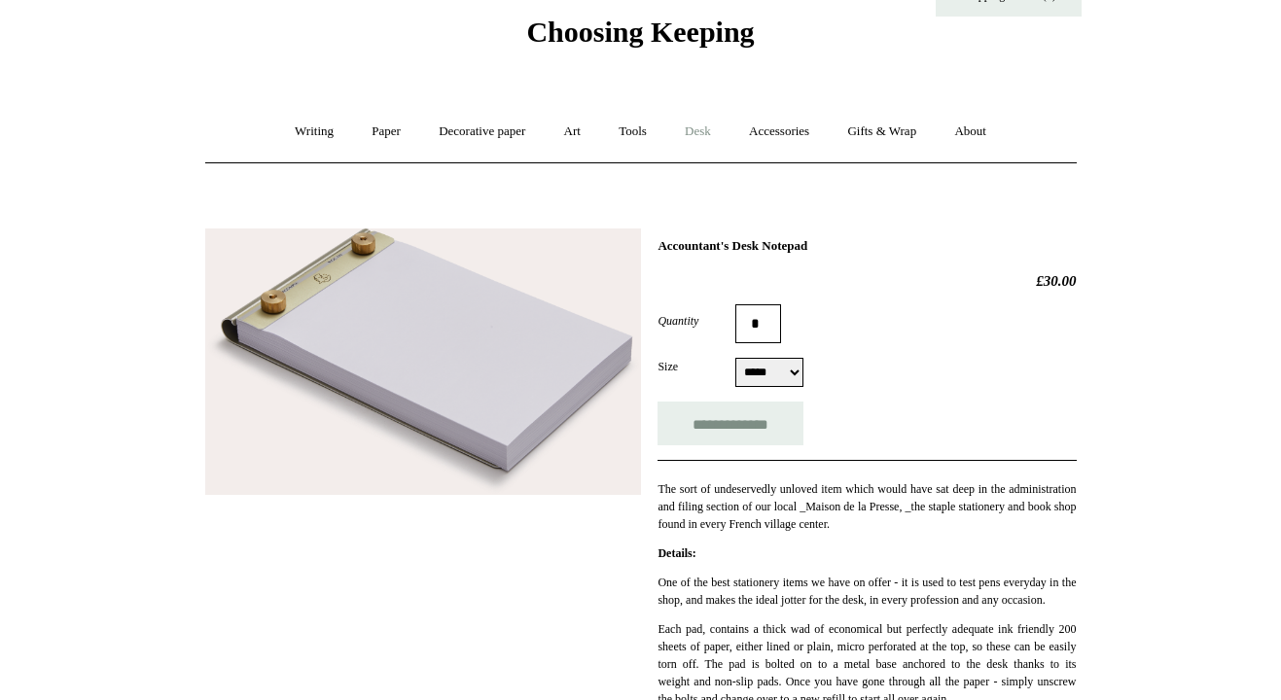
click at [704, 124] on link "Desk +" at bounding box center [697, 132] width 61 height 52
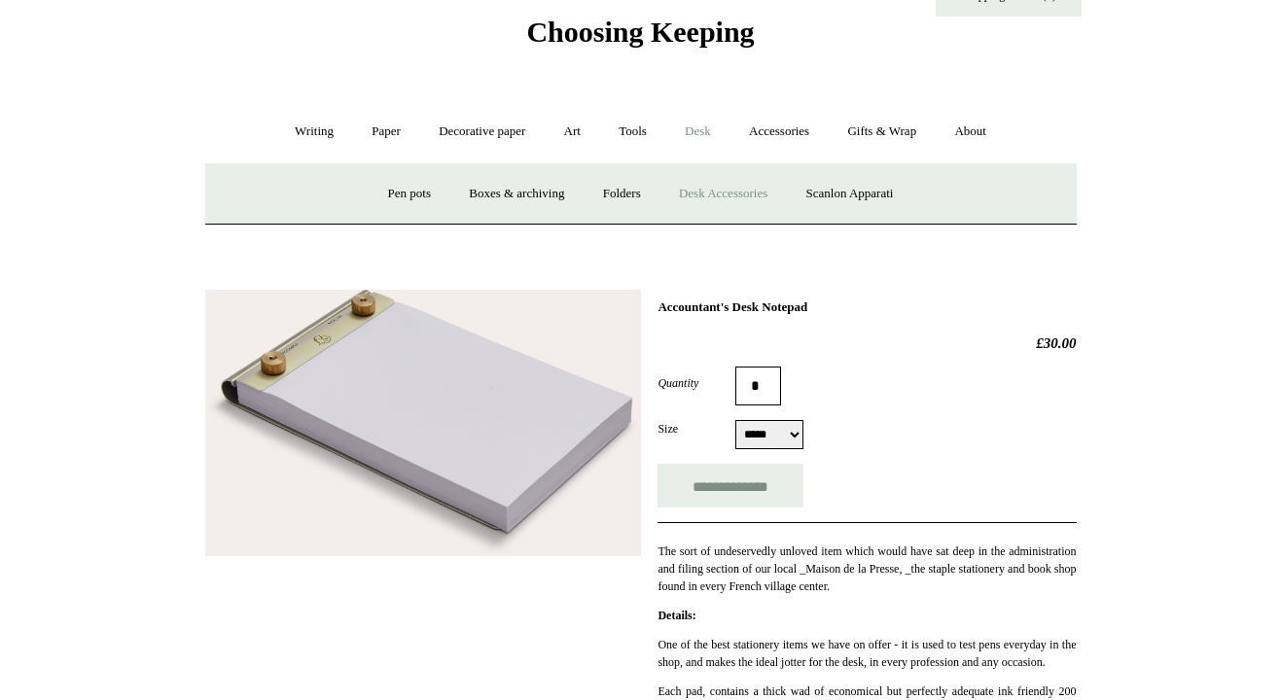
click at [707, 201] on link "Desk Accessories" at bounding box center [723, 194] width 124 height 52
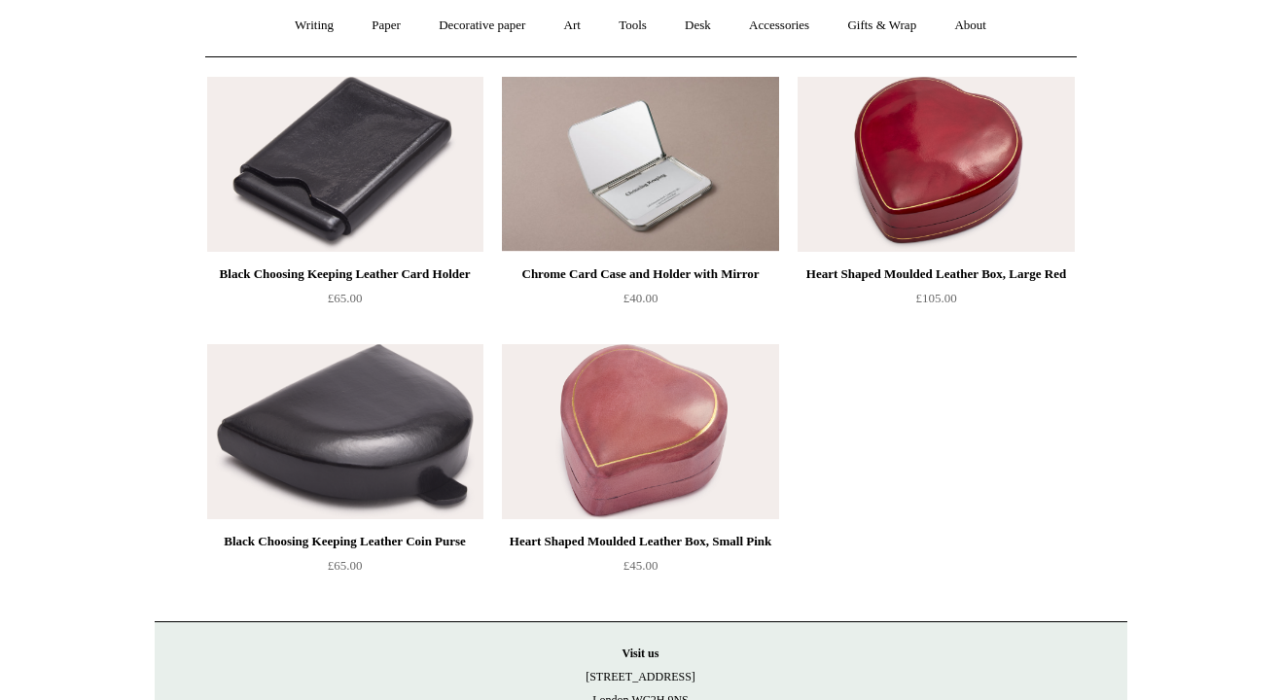
scroll to position [179, 0]
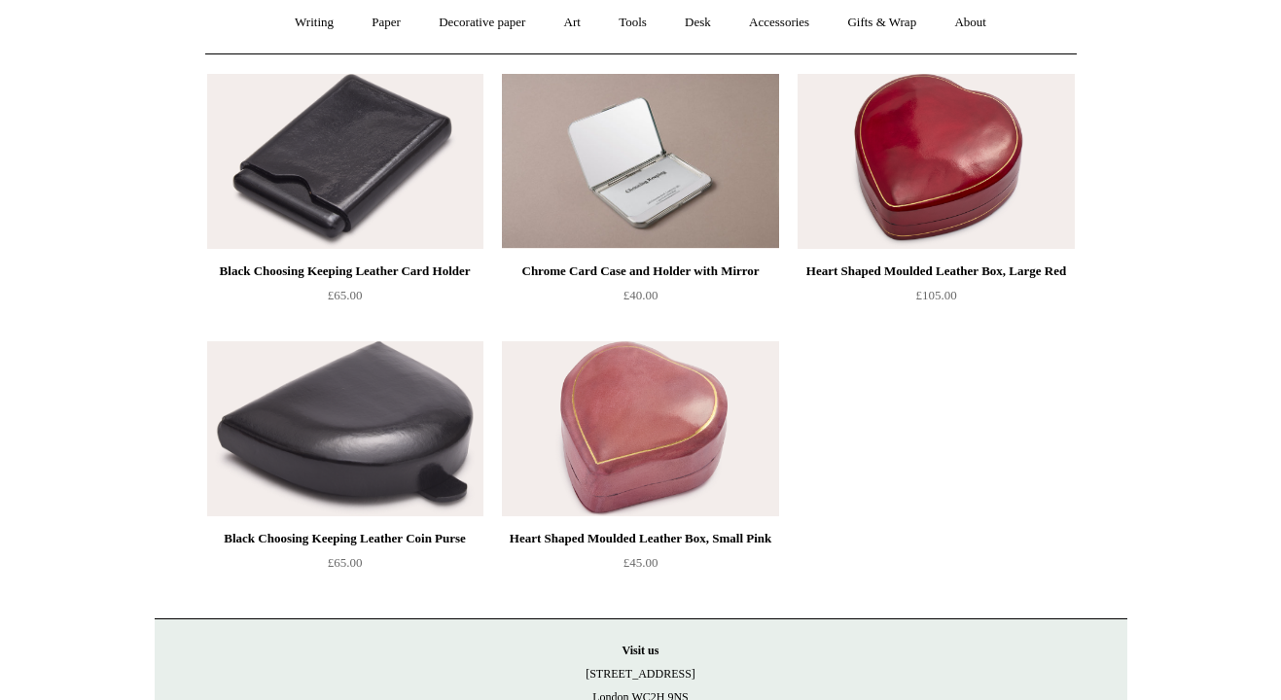
click at [645, 195] on img at bounding box center [640, 161] width 276 height 175
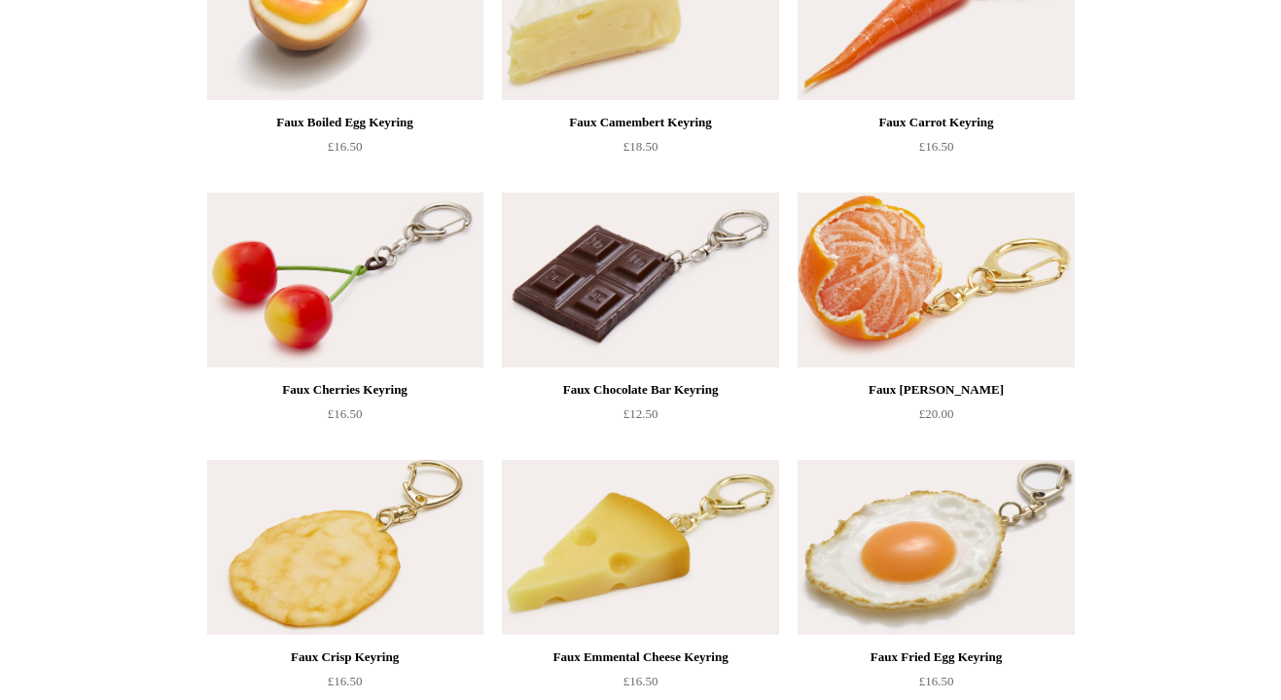
scroll to position [333, 0]
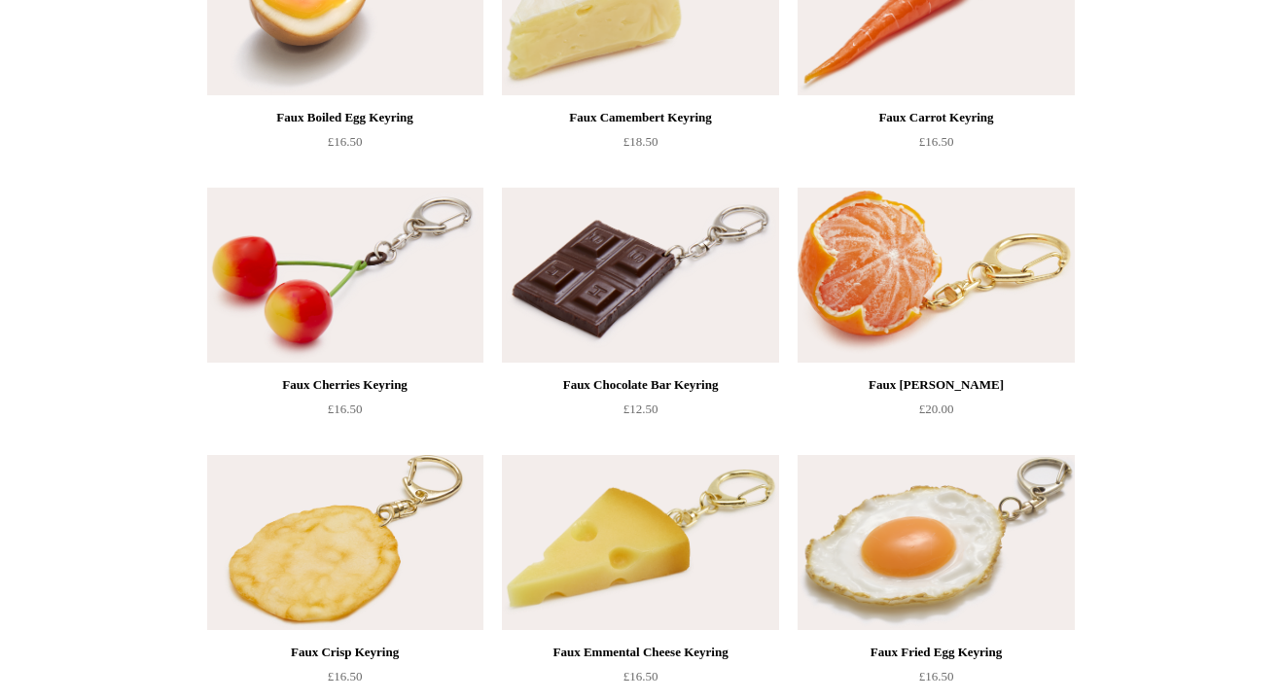
click at [895, 279] on img at bounding box center [936, 275] width 276 height 175
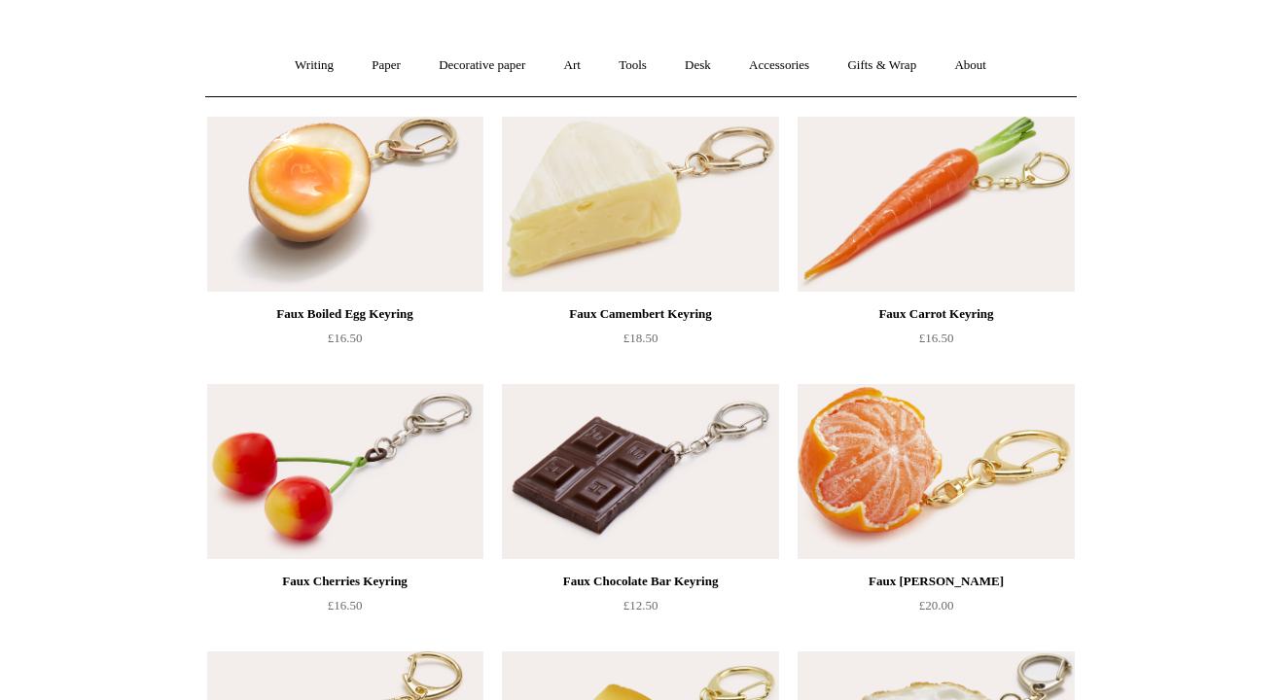
scroll to position [135, 0]
click at [989, 248] on img at bounding box center [936, 205] width 276 height 175
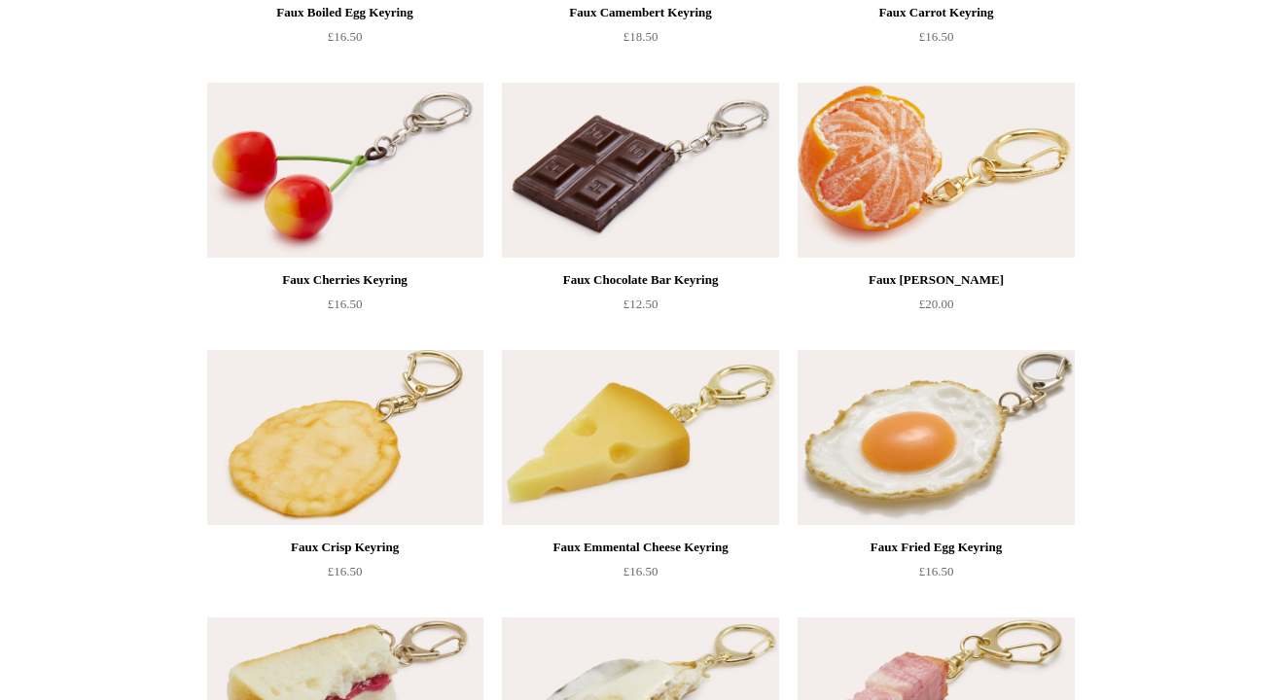
scroll to position [439, 0]
click at [891, 405] on img at bounding box center [936, 436] width 276 height 175
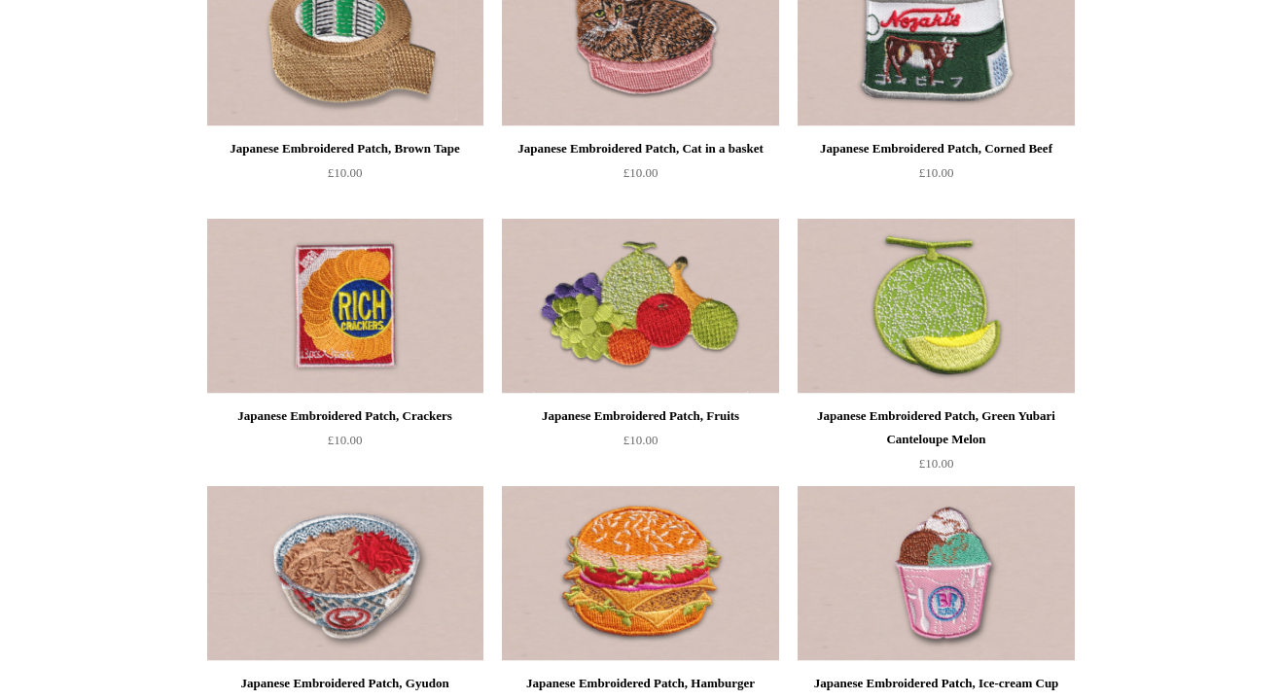
scroll to position [2172, 0]
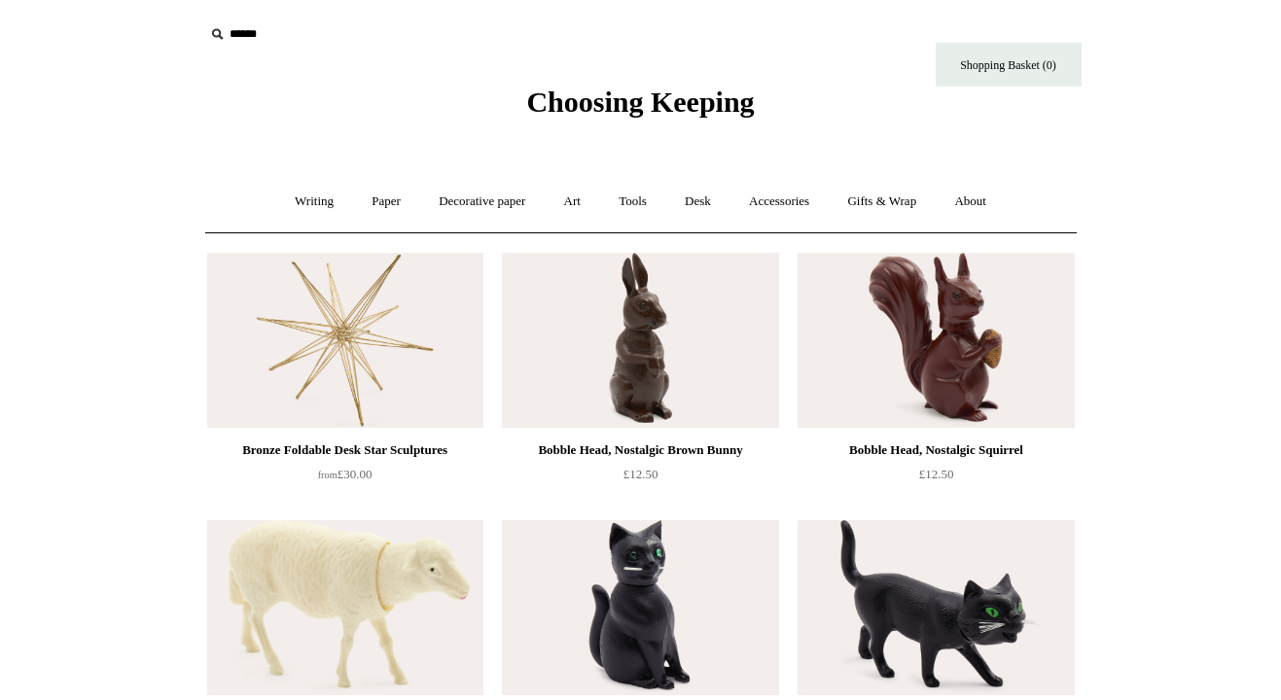
click at [363, 384] on img at bounding box center [345, 340] width 276 height 175
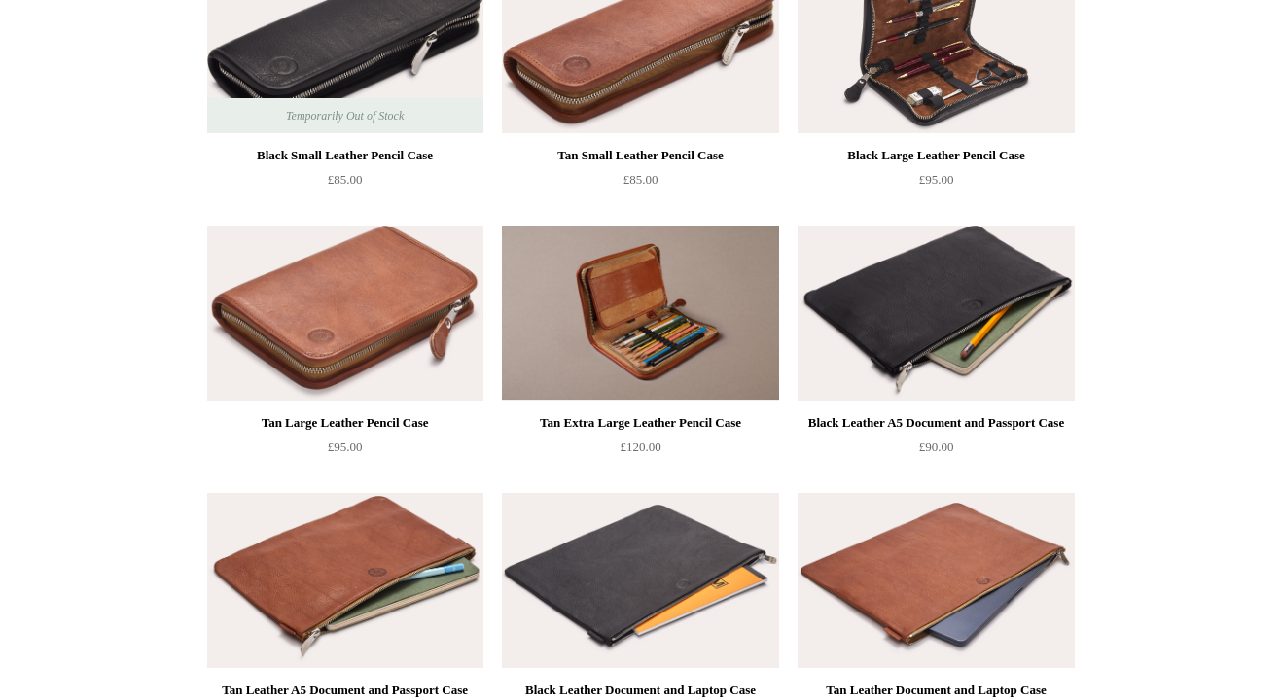
scroll to position [1631, 0]
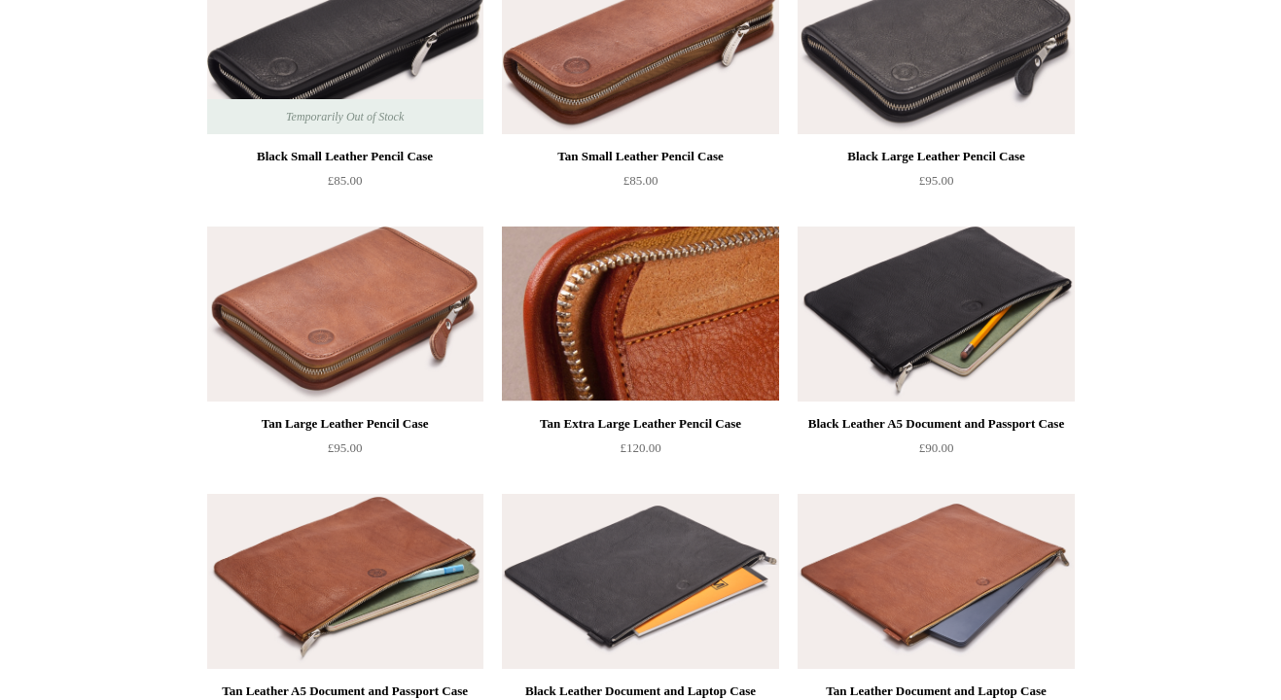
click at [668, 329] on img at bounding box center [640, 314] width 276 height 175
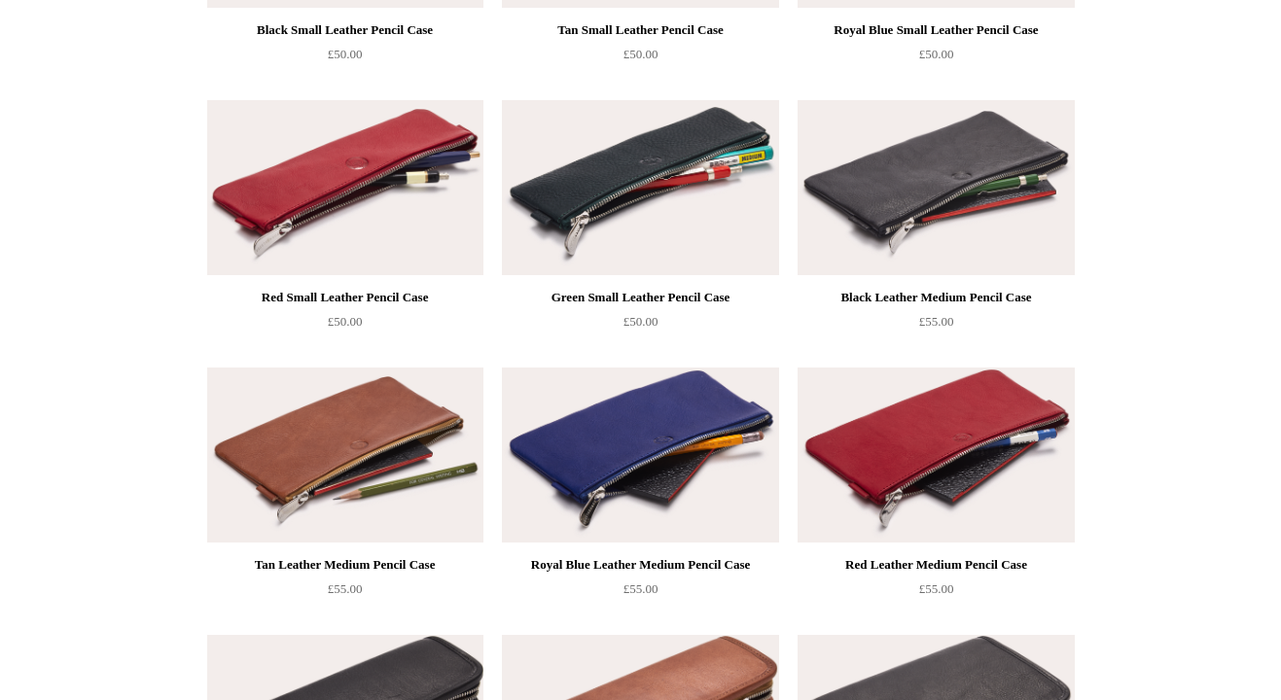
scroll to position [0, 0]
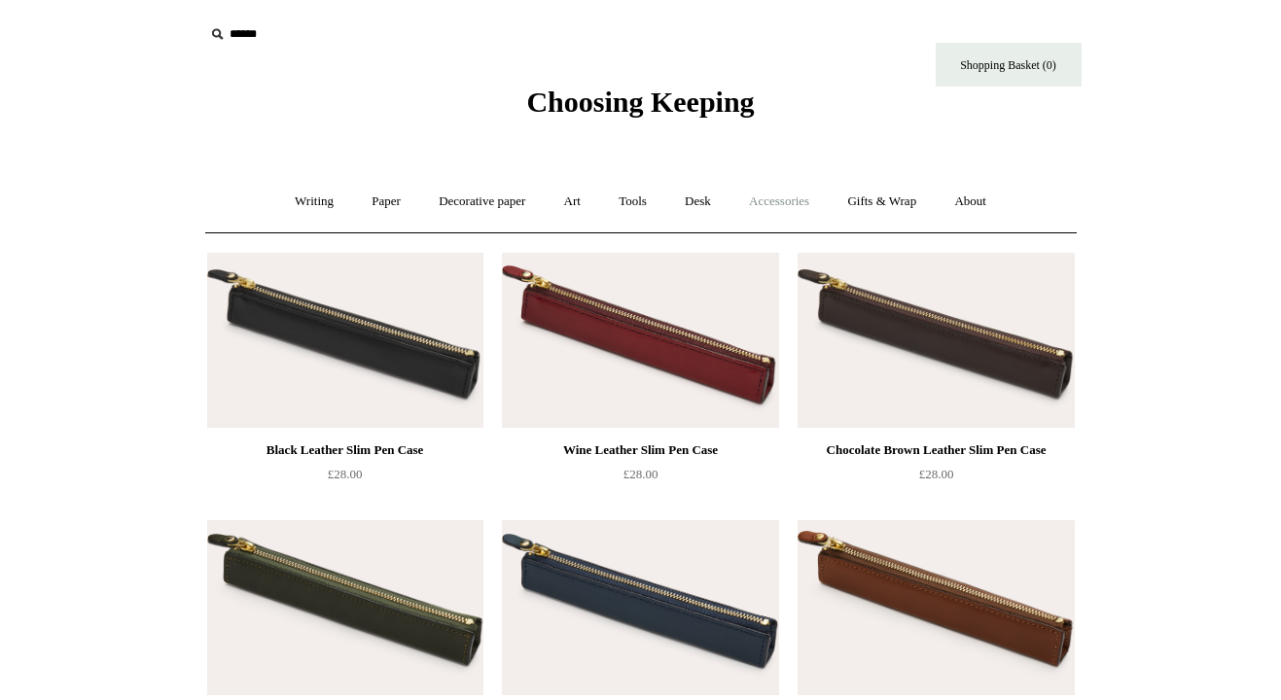
click at [772, 198] on link "Accessories +" at bounding box center [778, 202] width 95 height 52
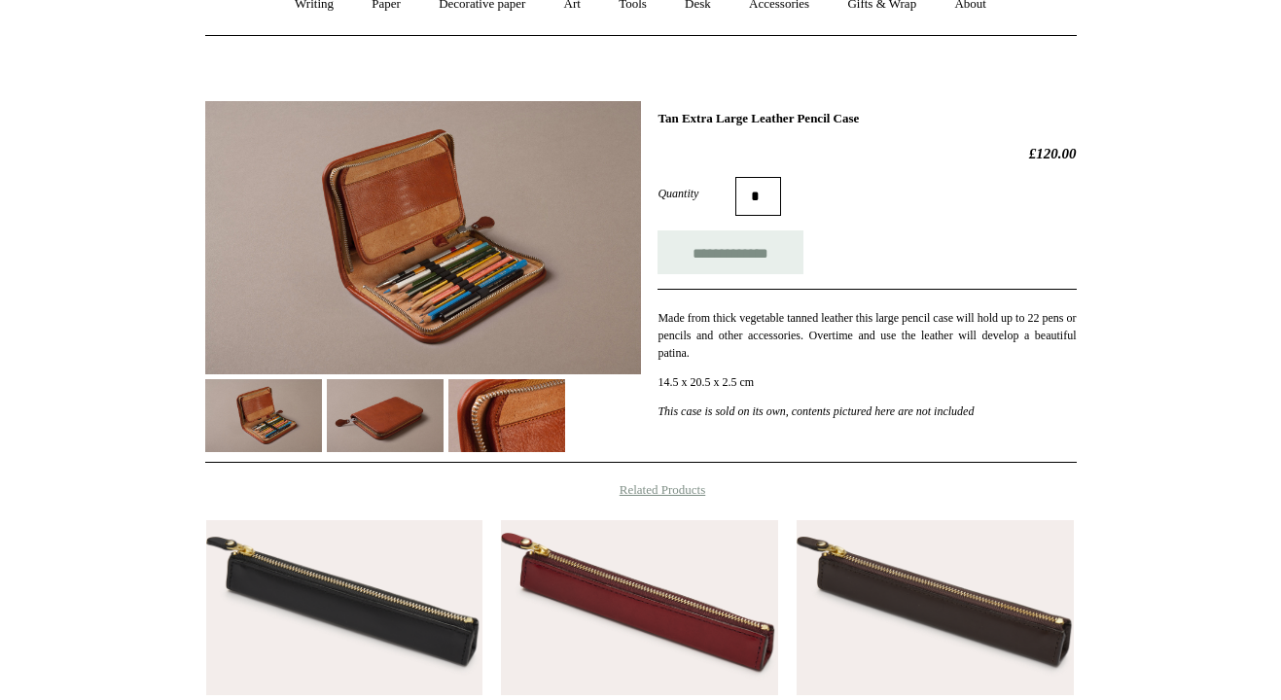
scroll to position [198, 0]
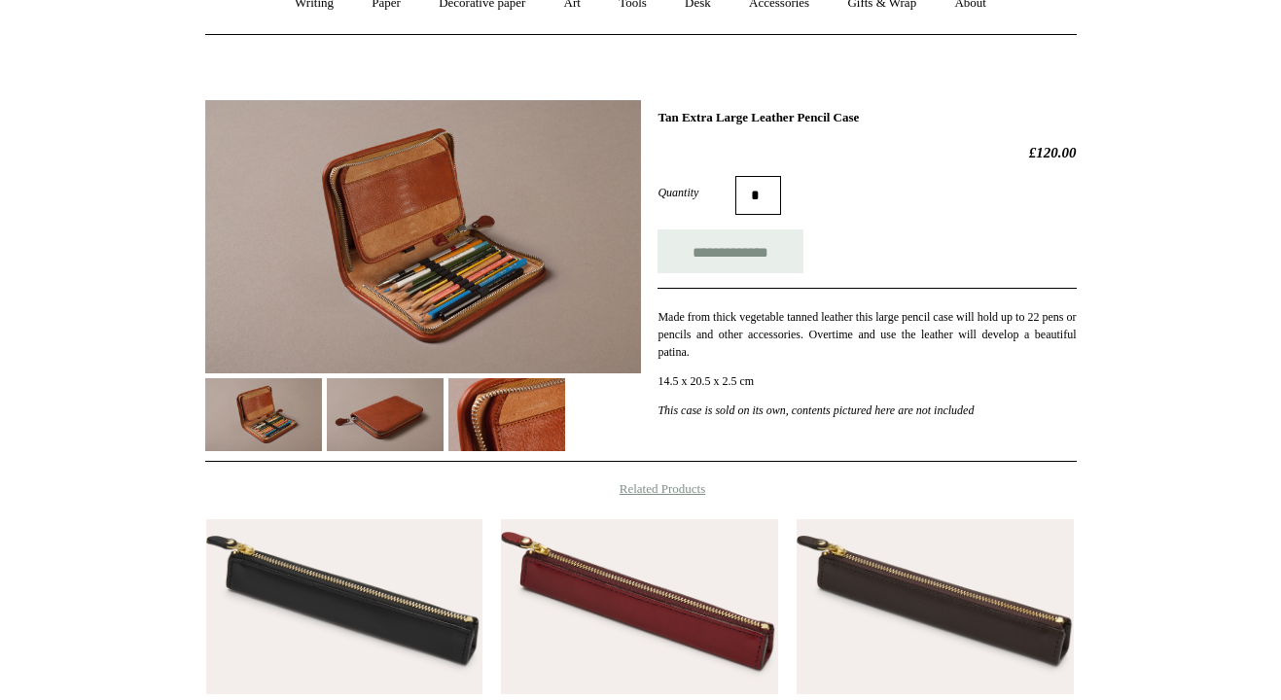
click at [401, 442] on img at bounding box center [385, 414] width 117 height 73
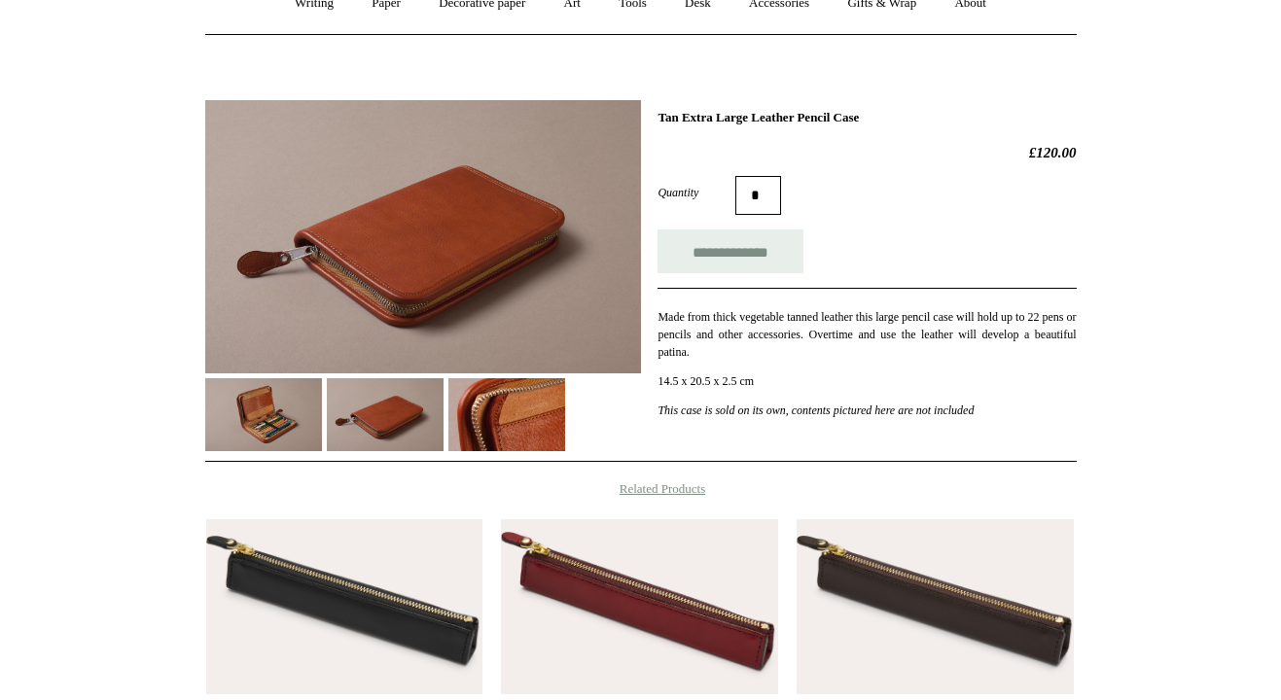
click at [494, 423] on img at bounding box center [506, 414] width 117 height 73
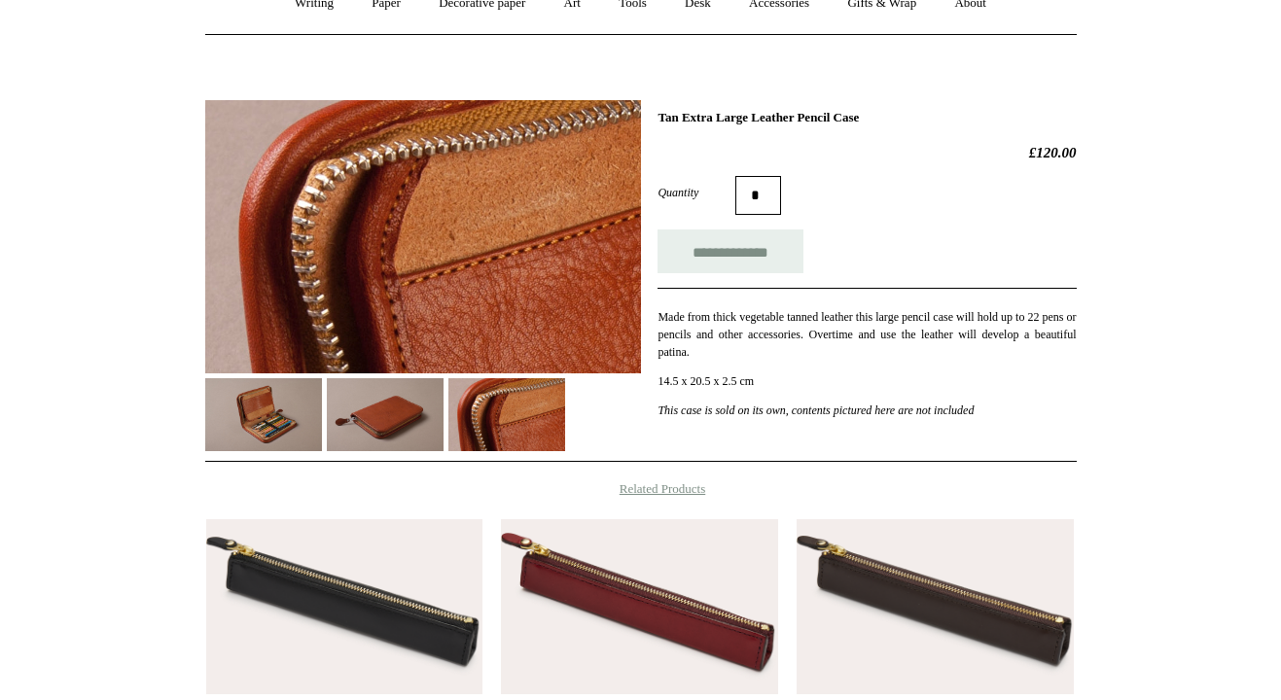
click at [238, 418] on img at bounding box center [263, 414] width 117 height 73
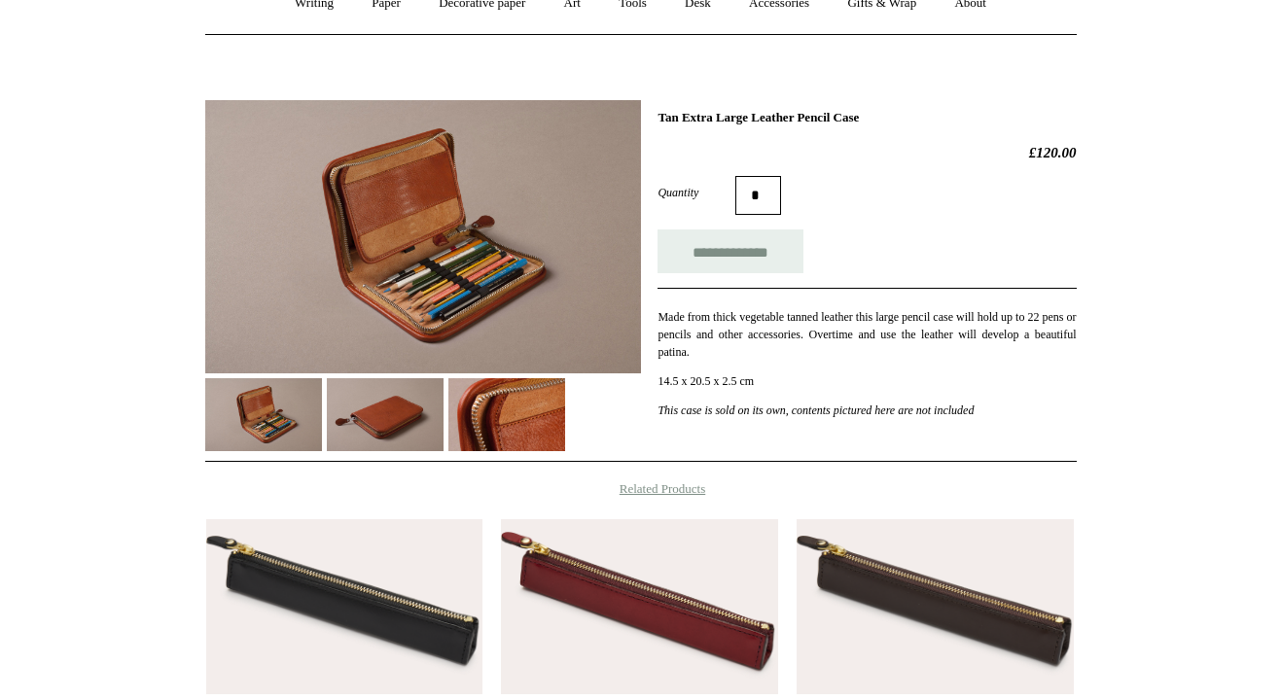
click at [358, 218] on img at bounding box center [423, 236] width 436 height 273
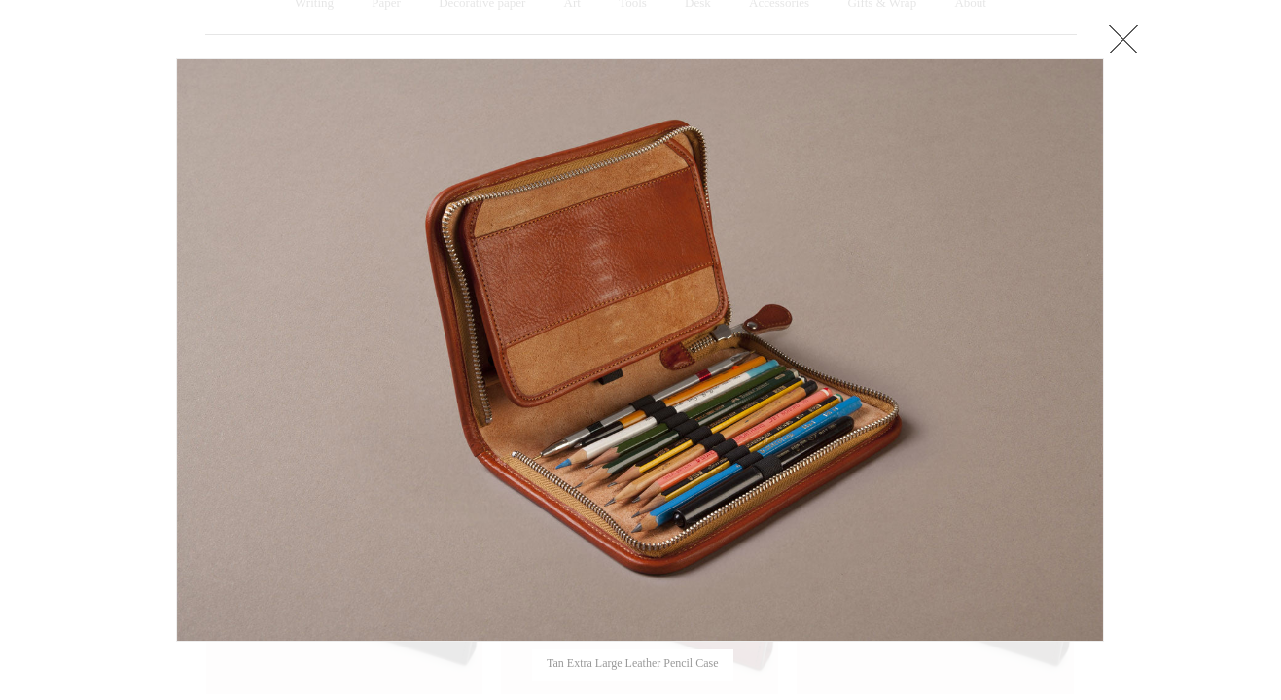
click at [358, 219] on link at bounding box center [338, 350] width 325 height 584
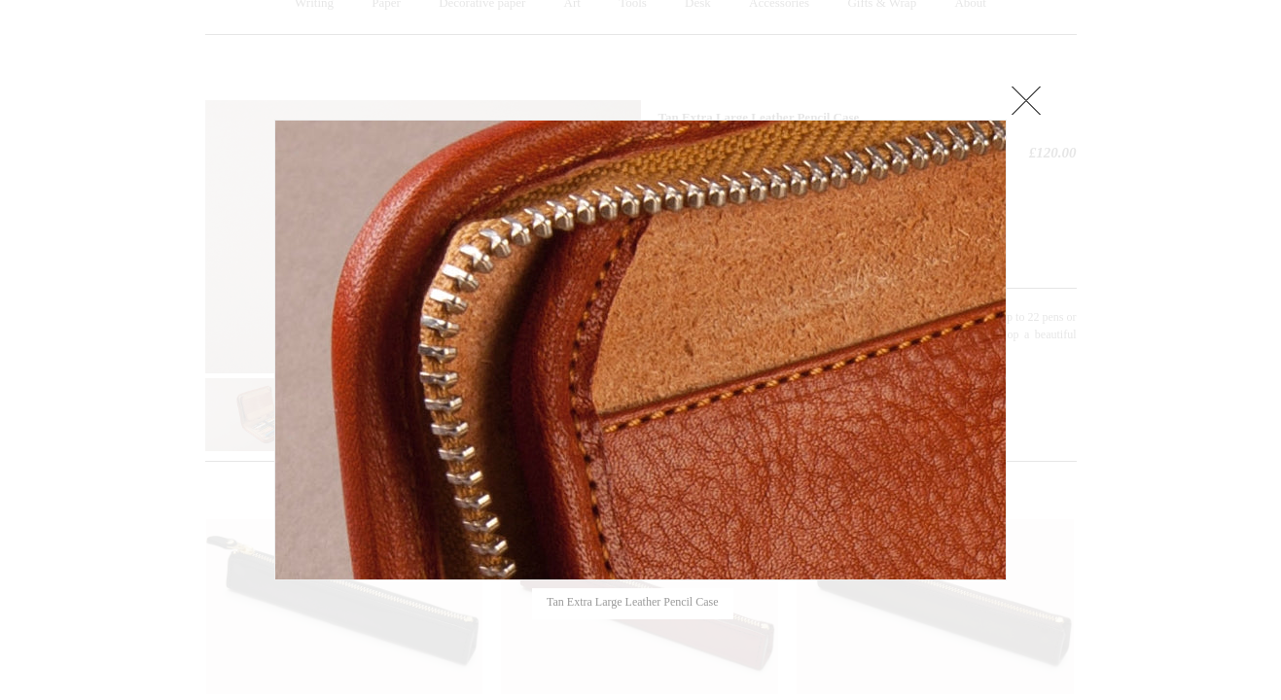
click at [1042, 94] on link at bounding box center [1026, 100] width 39 height 39
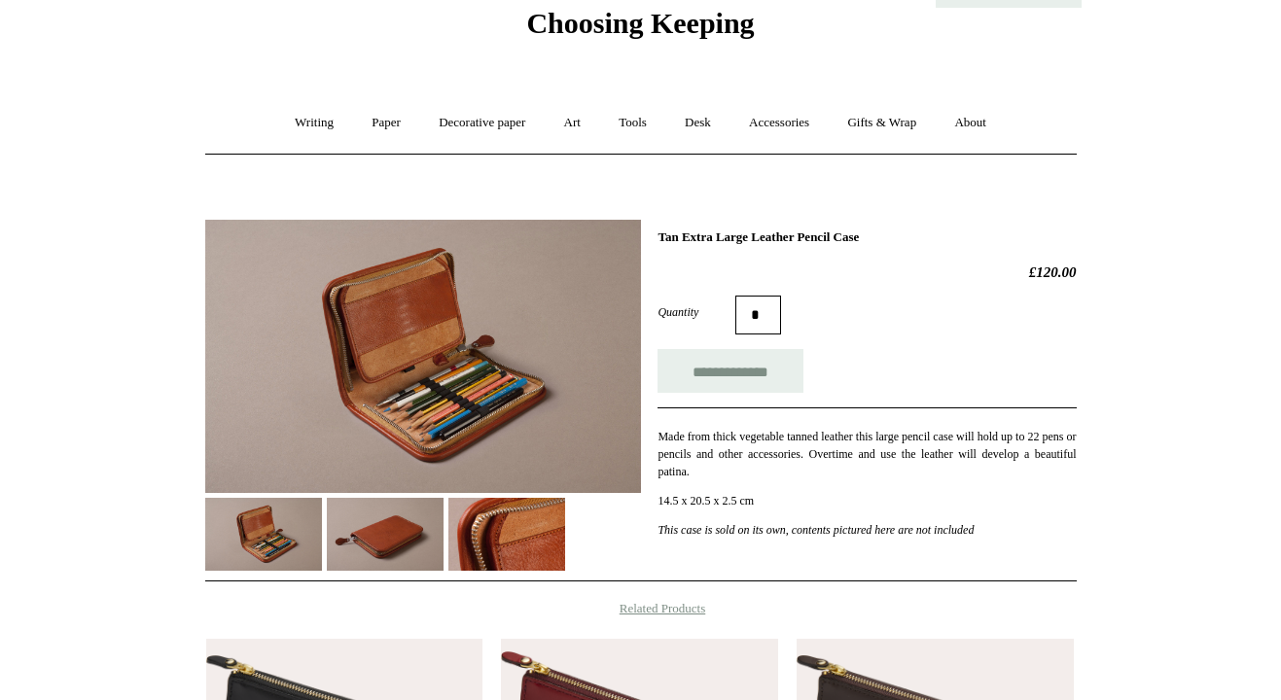
scroll to position [77, 0]
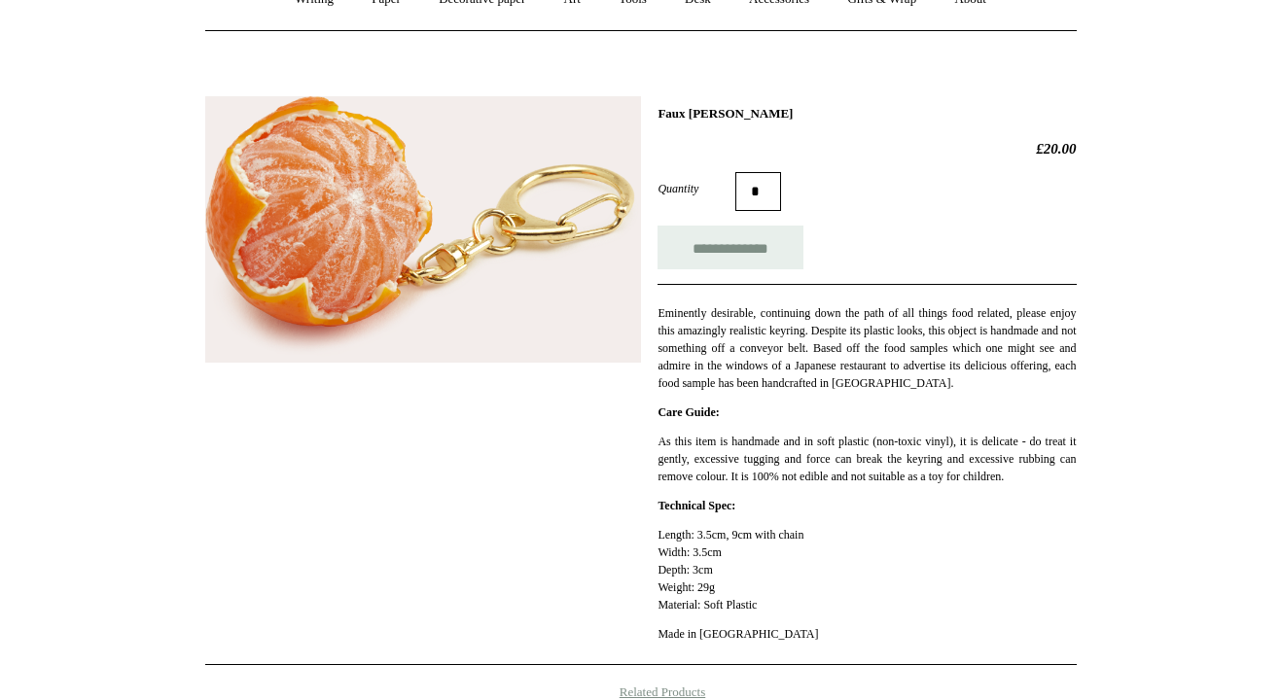
scroll to position [92, 0]
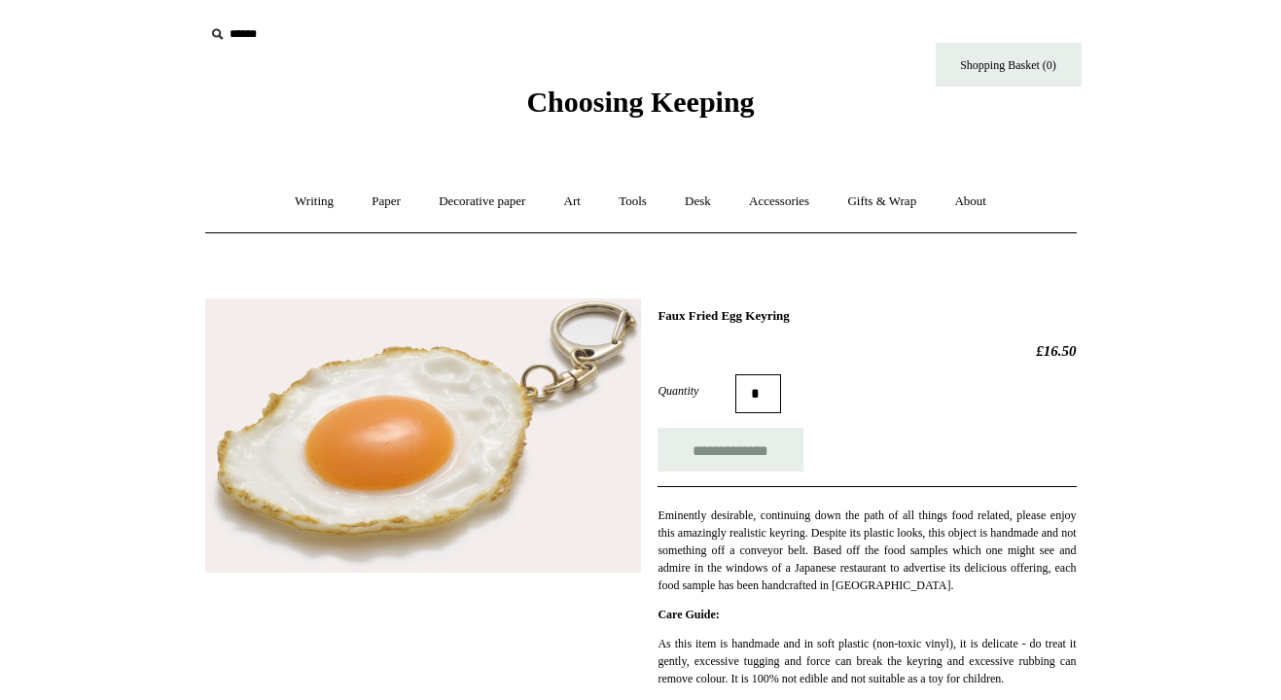
drag, startPoint x: 822, startPoint y: 319, endPoint x: 660, endPoint y: 312, distance: 162.6
click at [660, 312] on h1 "Faux Fried Egg Keyring" at bounding box center [867, 316] width 418 height 16
copy h1 "Faux Fried Egg Keyring"
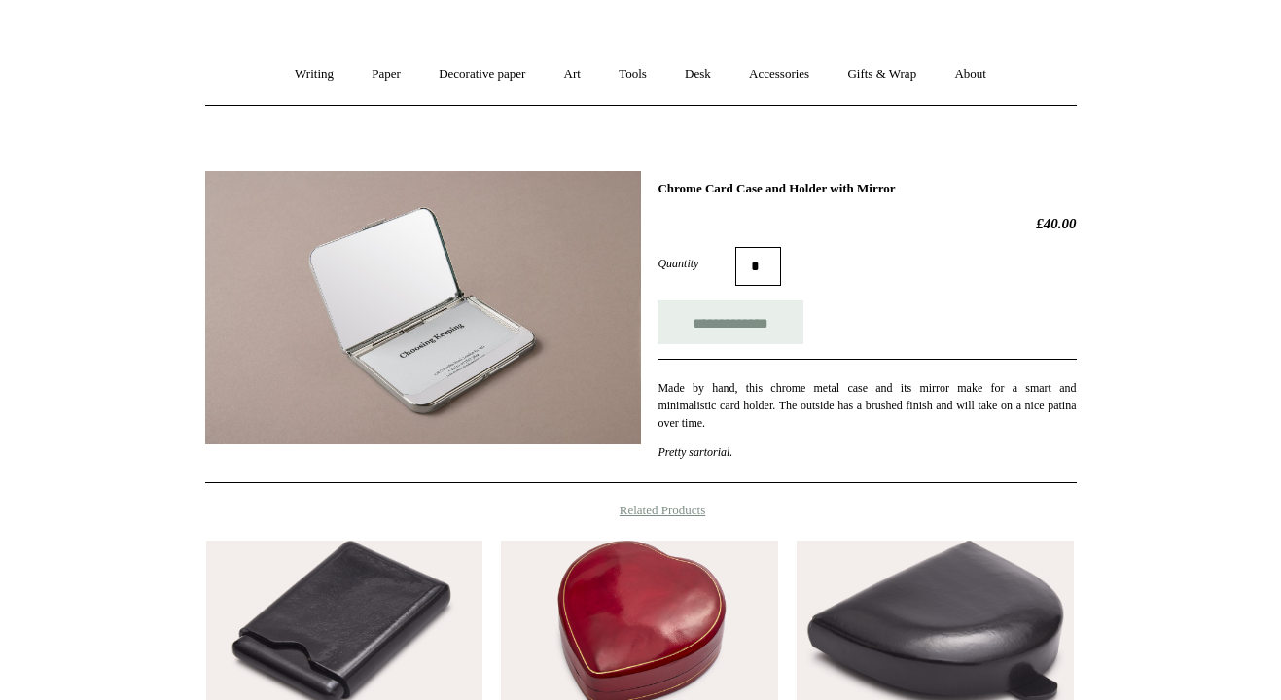
scroll to position [129, 0]
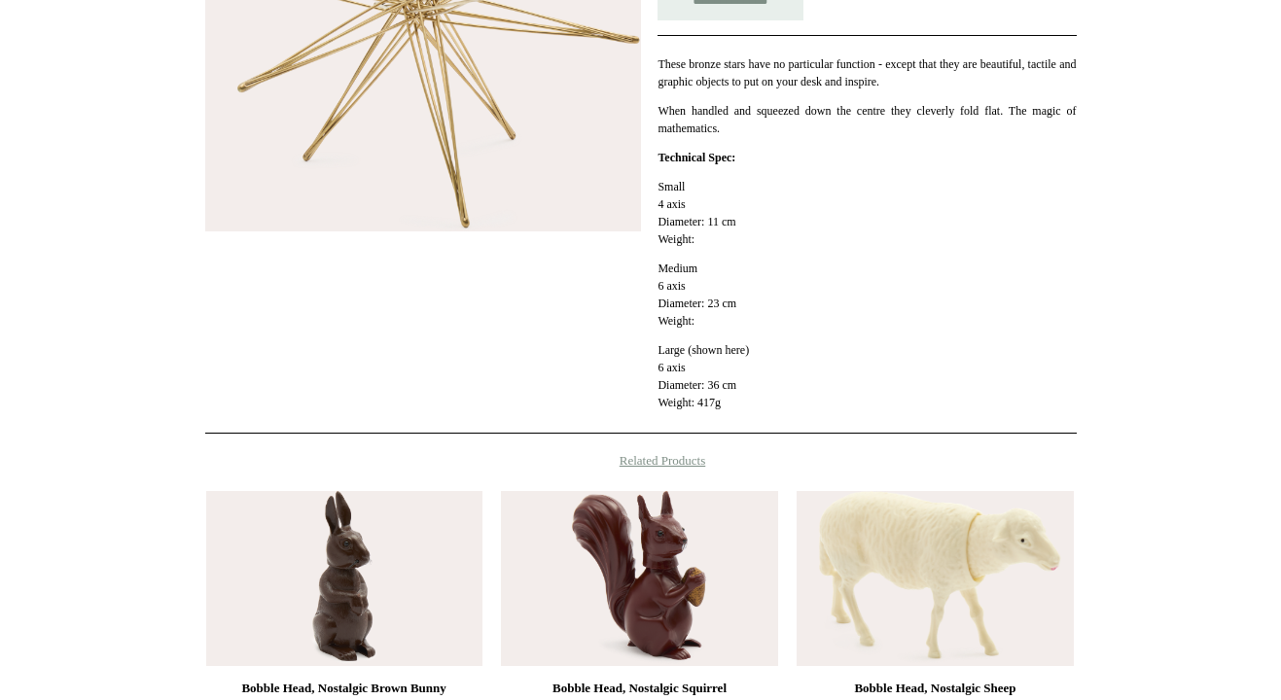
scroll to position [849, 0]
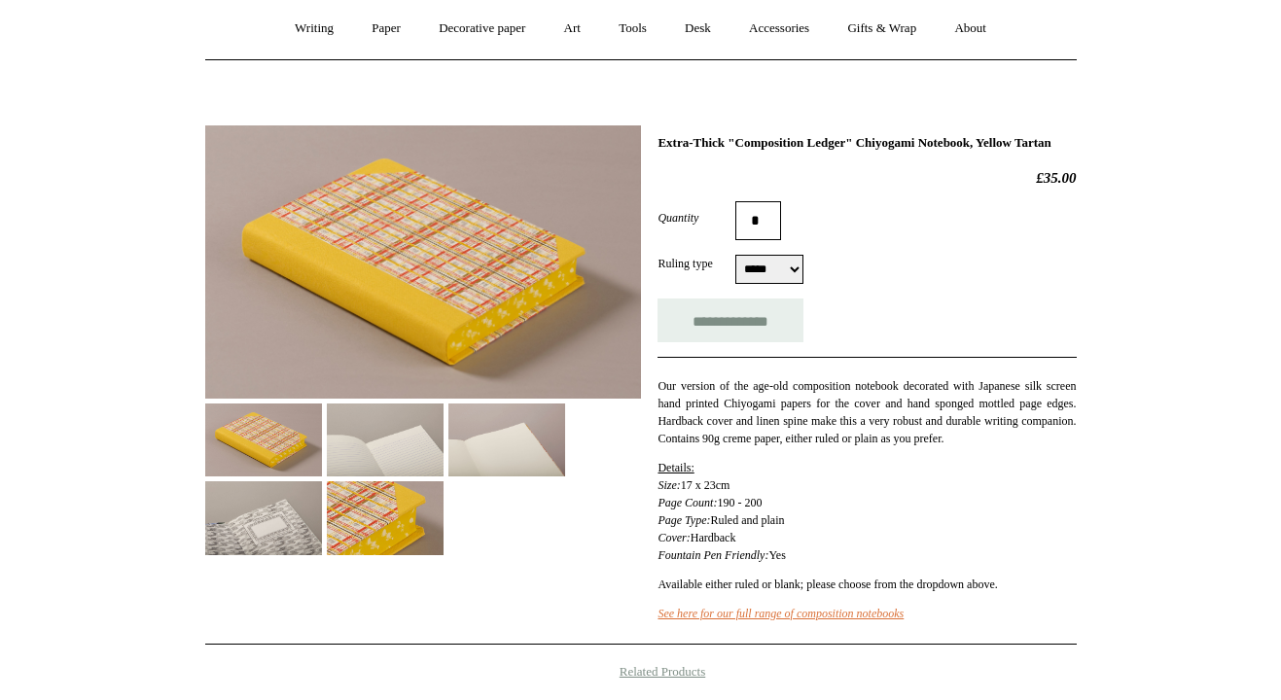
scroll to position [232, 0]
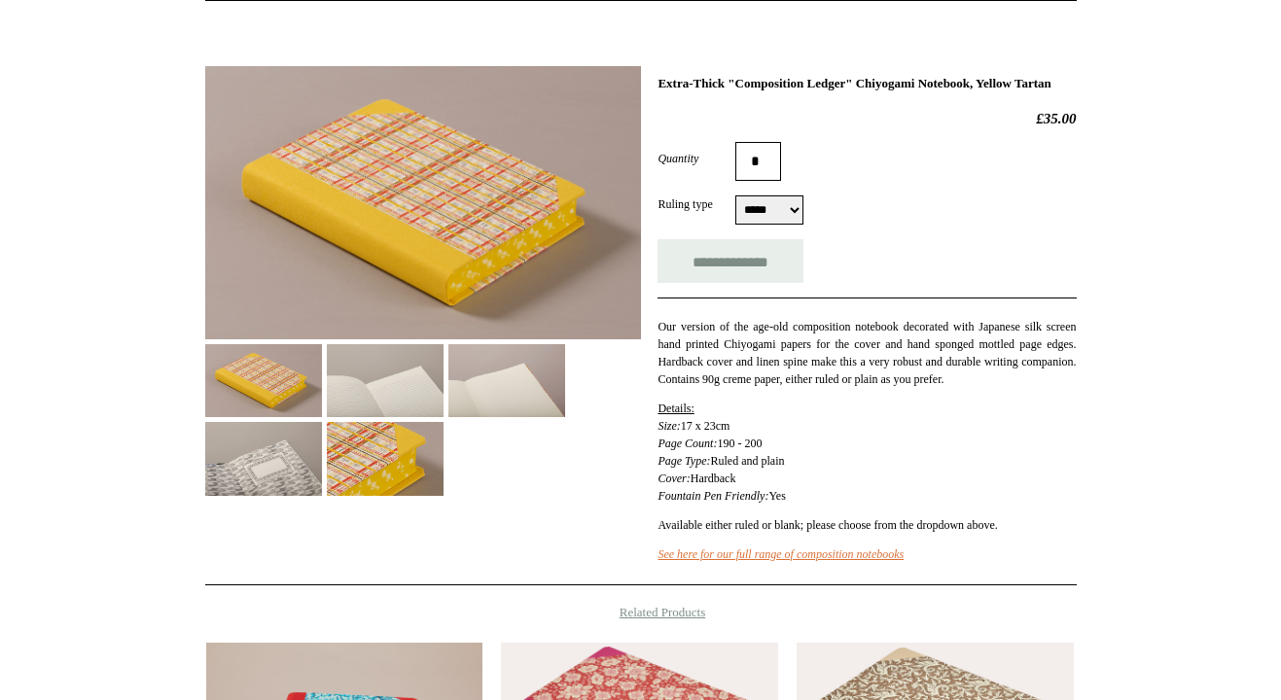
click at [390, 376] on img at bounding box center [385, 380] width 117 height 73
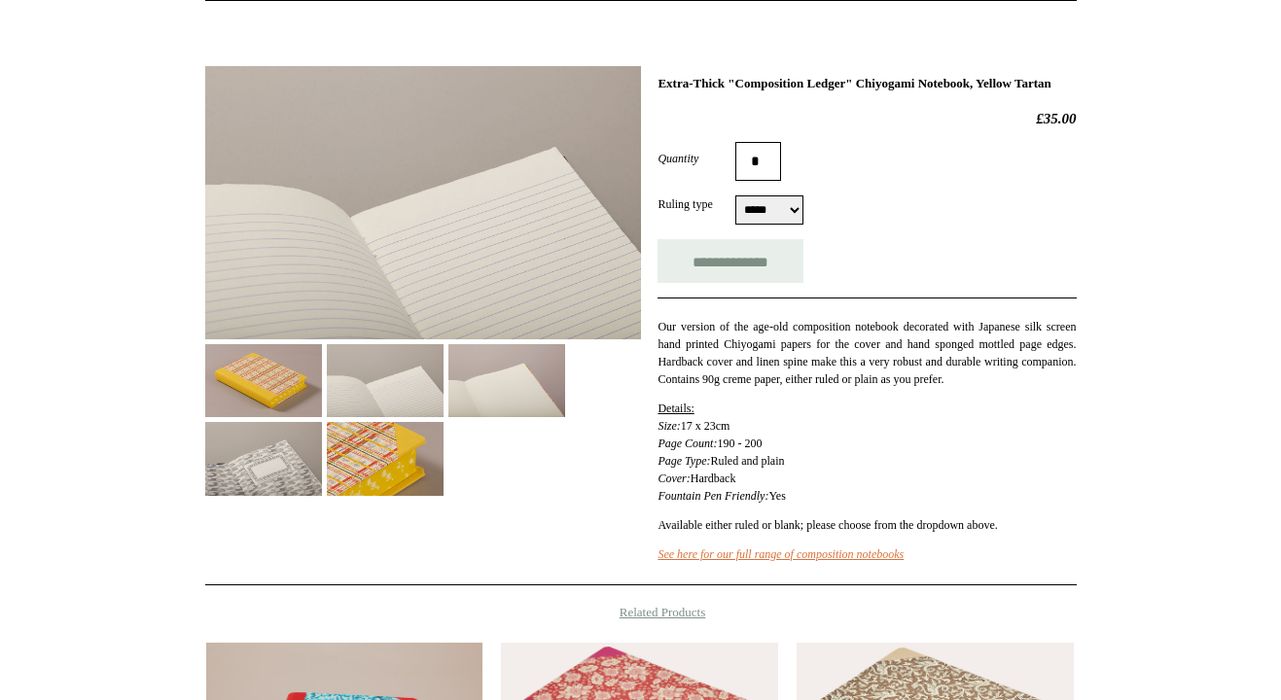
click at [503, 387] on img at bounding box center [506, 380] width 117 height 73
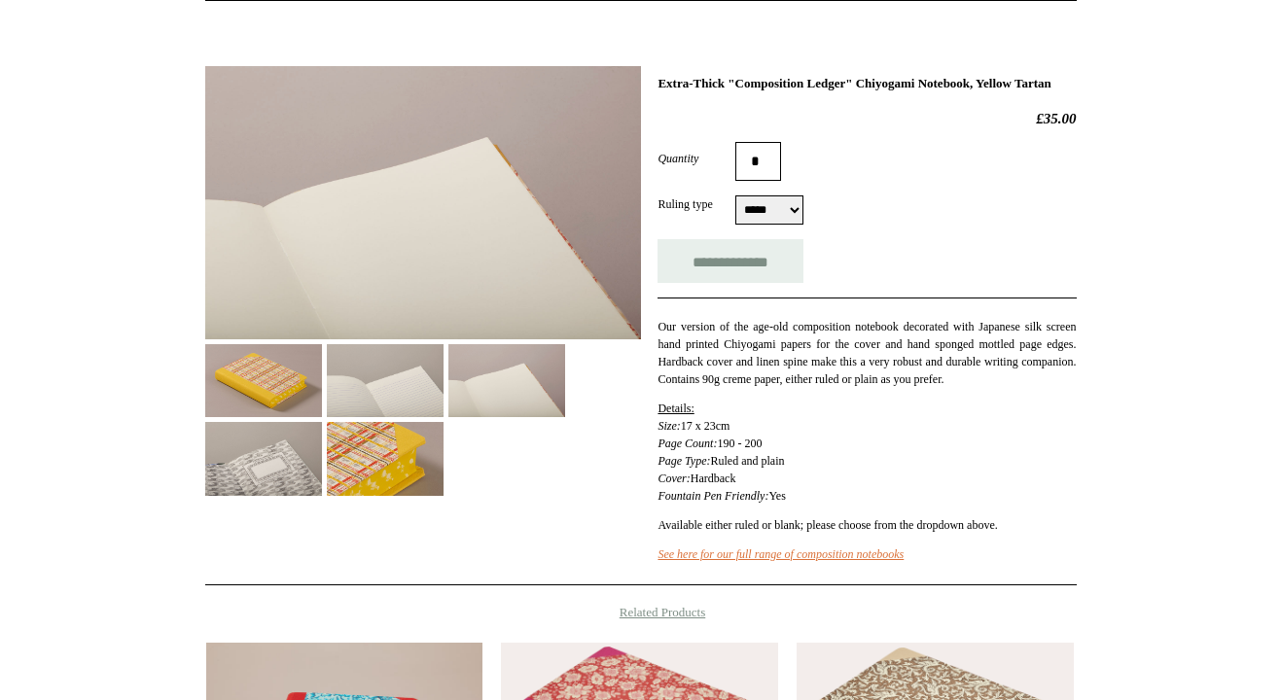
click at [322, 474] on img at bounding box center [263, 458] width 117 height 73
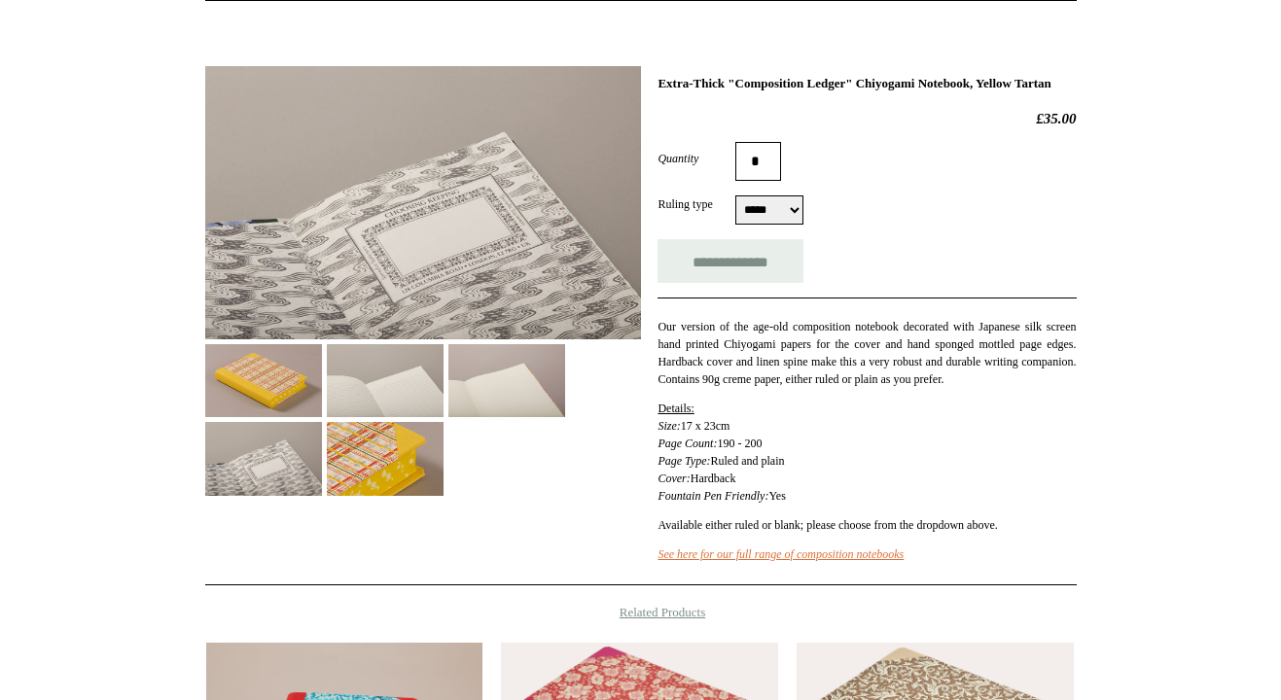
click at [311, 398] on img at bounding box center [263, 380] width 117 height 73
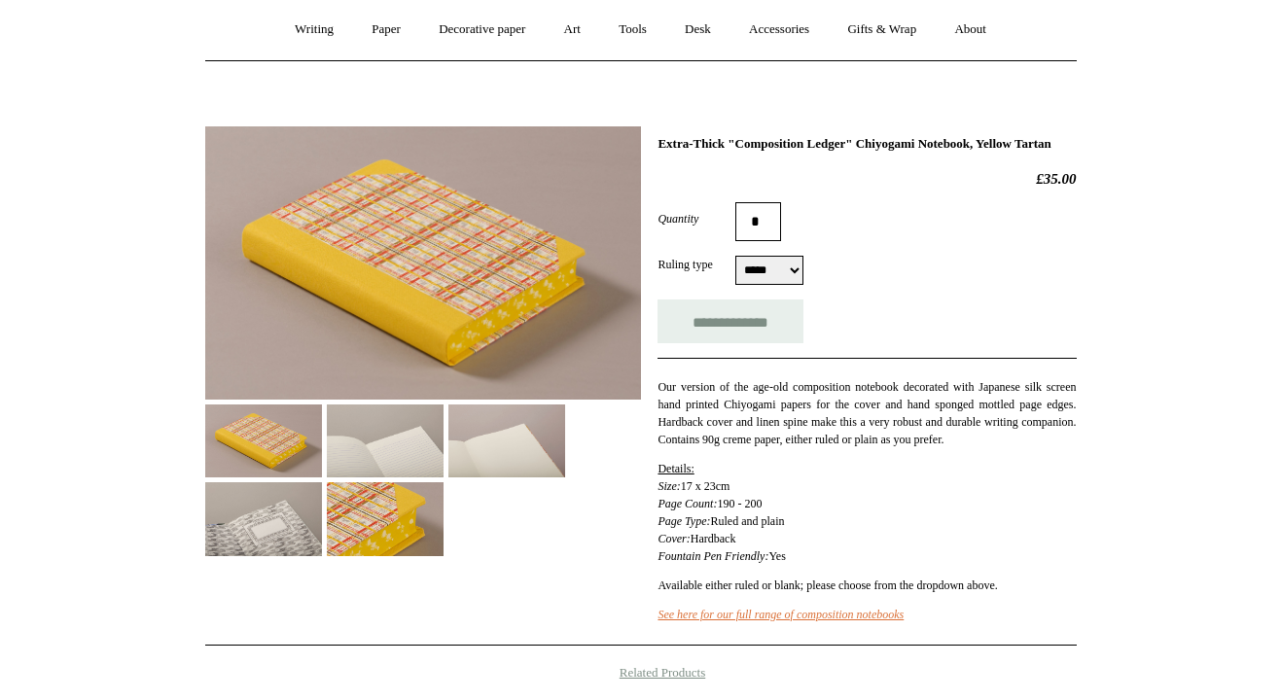
scroll to position [171, 0]
click at [322, 486] on img at bounding box center [263, 519] width 117 height 73
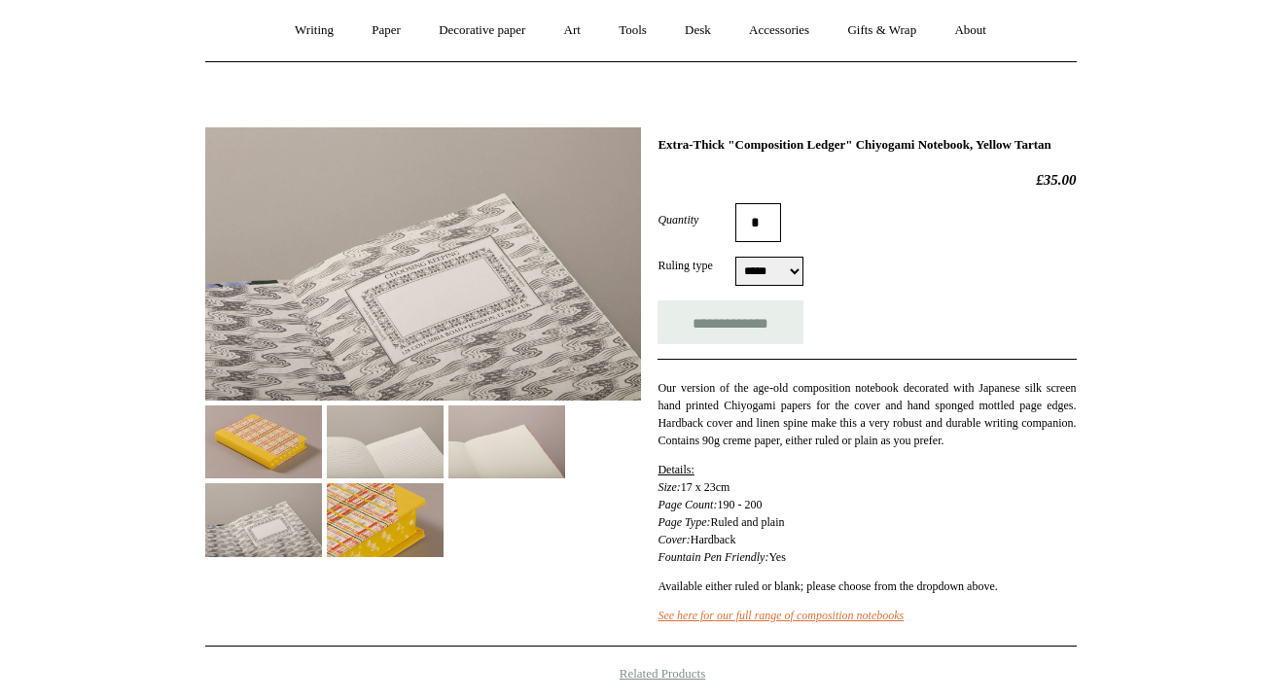
click at [446, 533] on div at bounding box center [423, 335] width 436 height 445
click at [444, 521] on img at bounding box center [385, 519] width 117 height 73
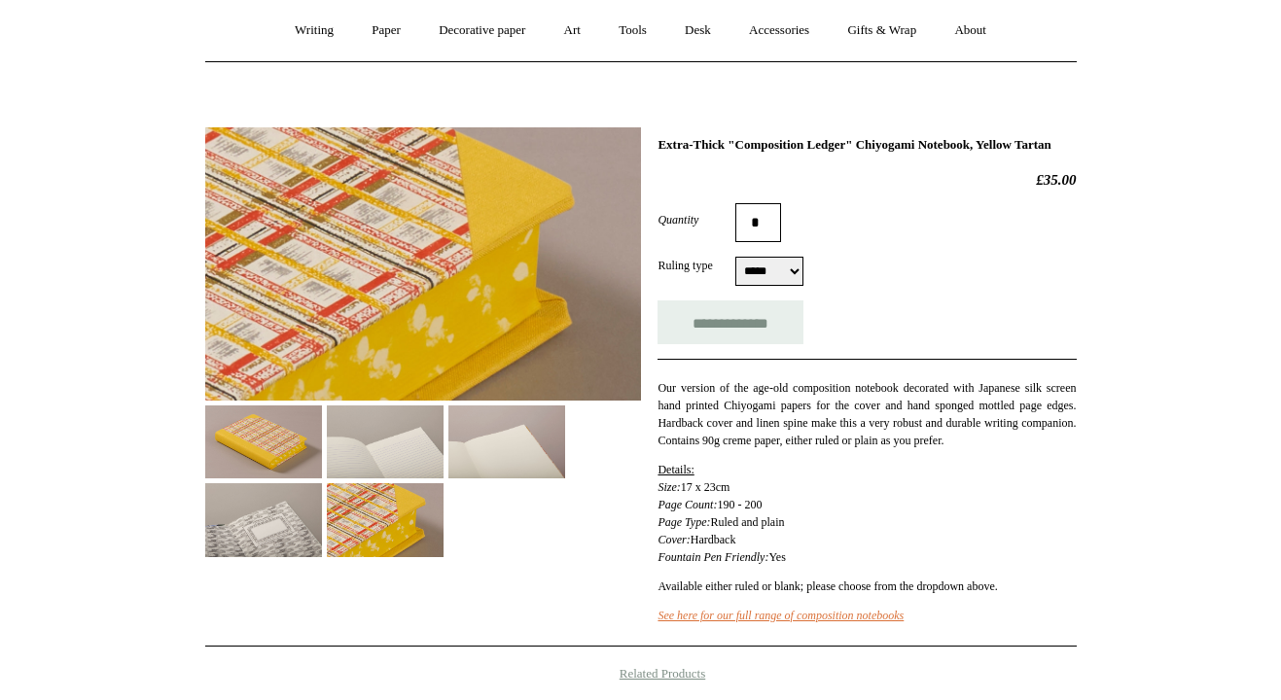
click at [530, 448] on img at bounding box center [506, 442] width 117 height 73
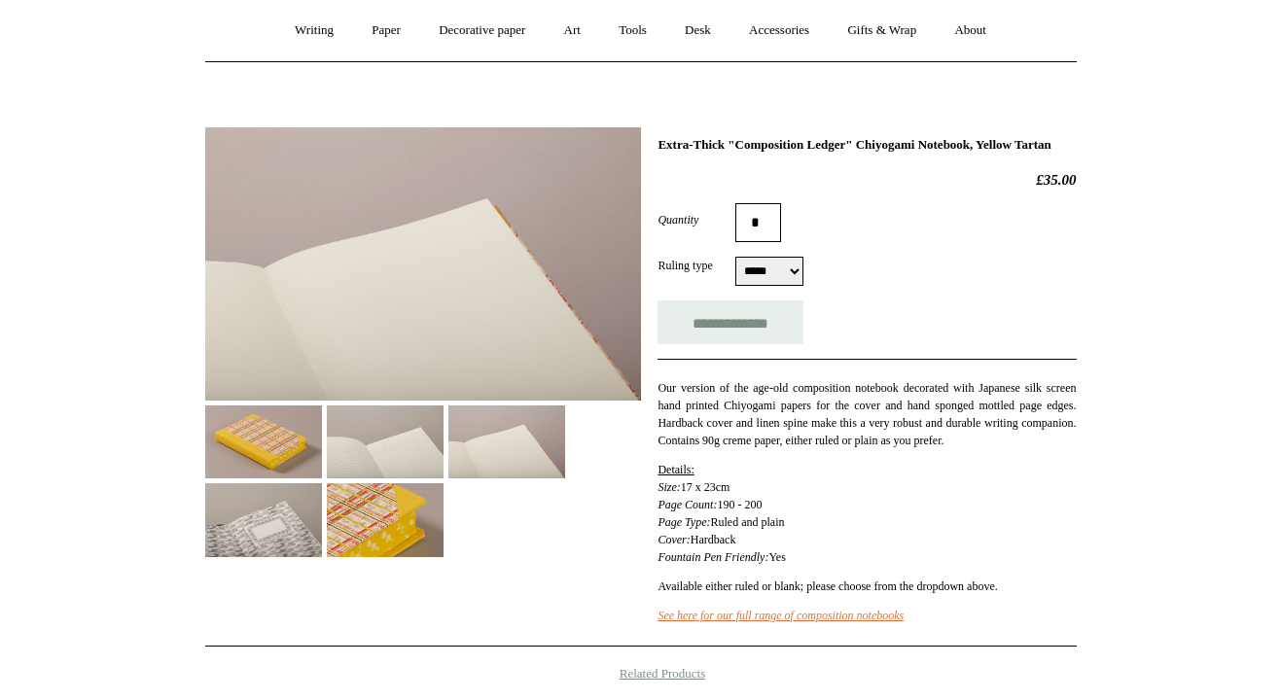
click at [574, 449] on div at bounding box center [423, 335] width 436 height 445
click at [428, 469] on img at bounding box center [385, 442] width 117 height 73
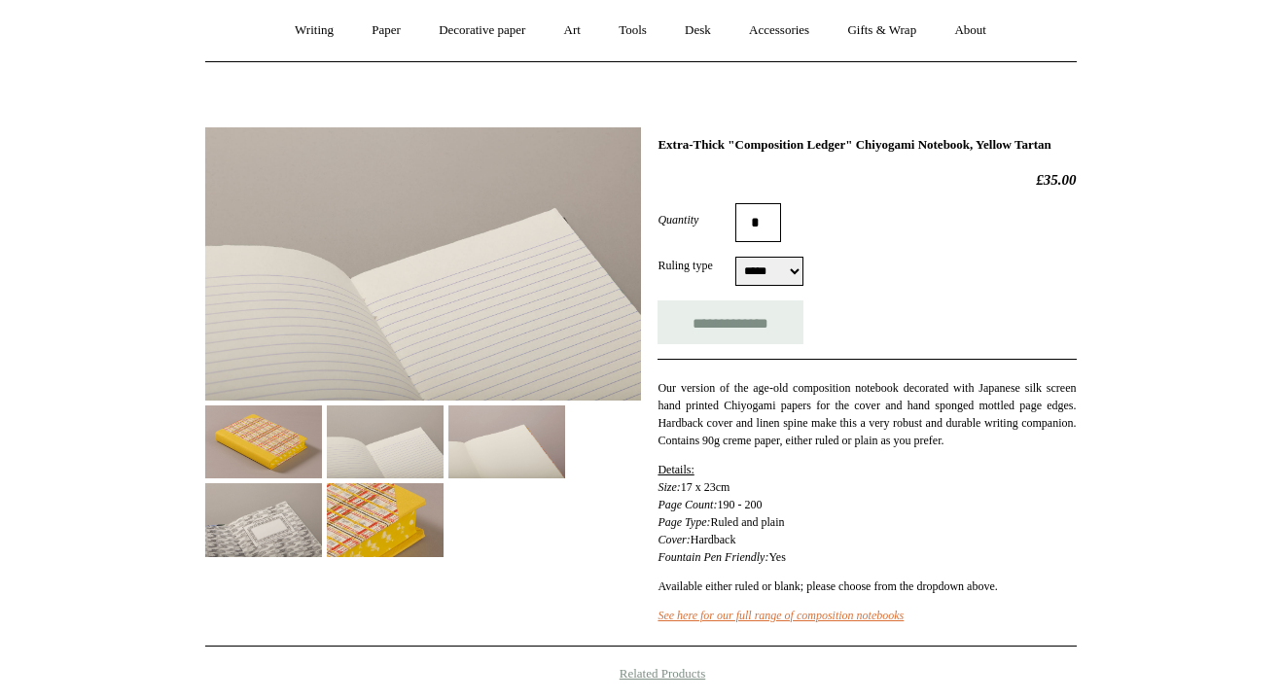
click at [329, 476] on img at bounding box center [385, 442] width 117 height 73
click at [304, 470] on img at bounding box center [263, 442] width 117 height 73
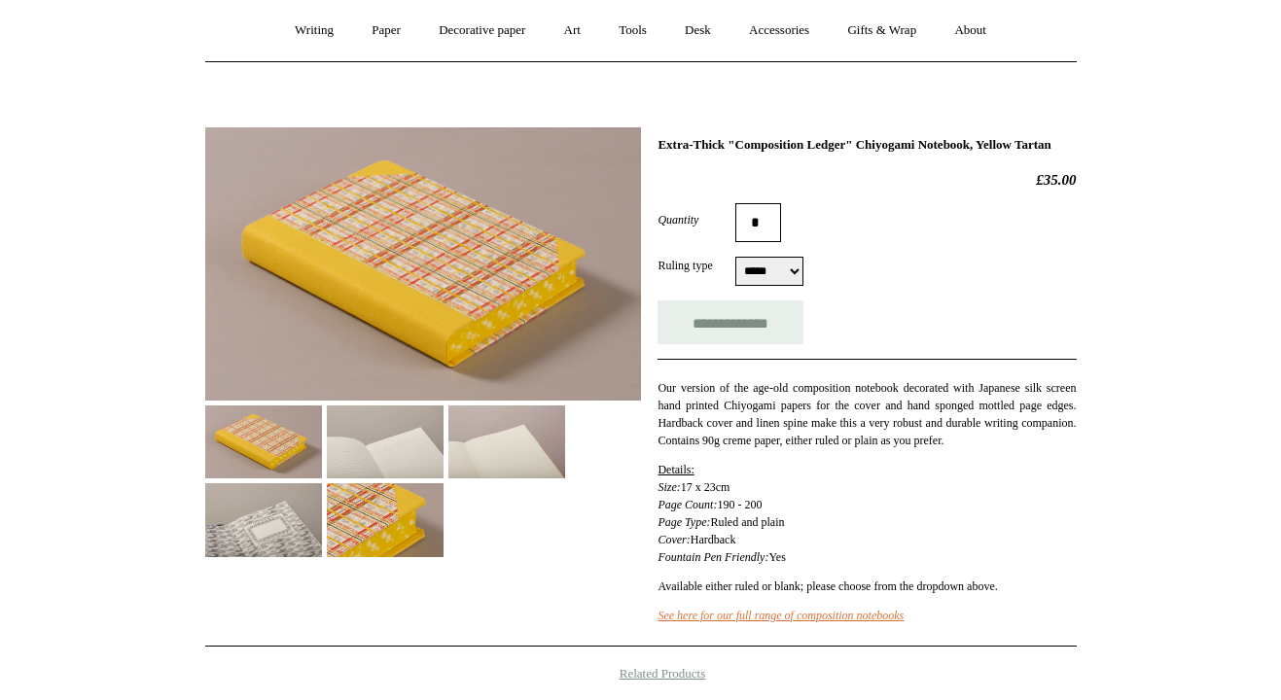
click at [444, 524] on img at bounding box center [385, 519] width 117 height 73
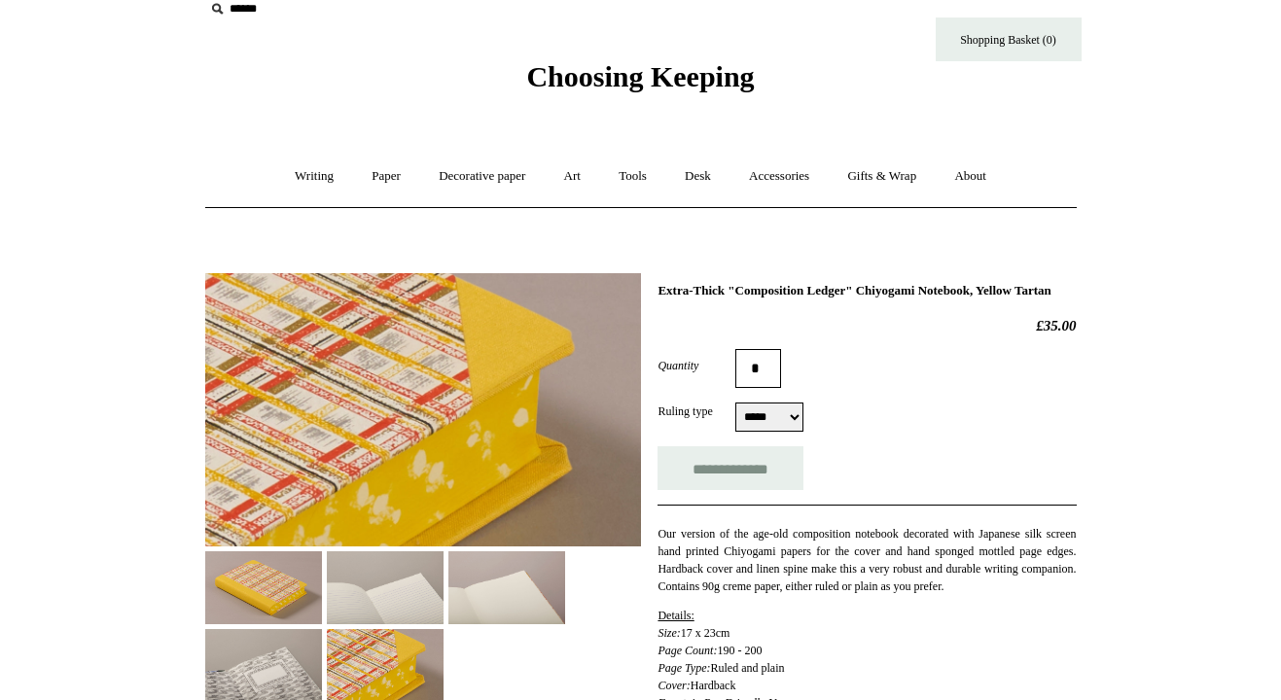
scroll to position [0, 0]
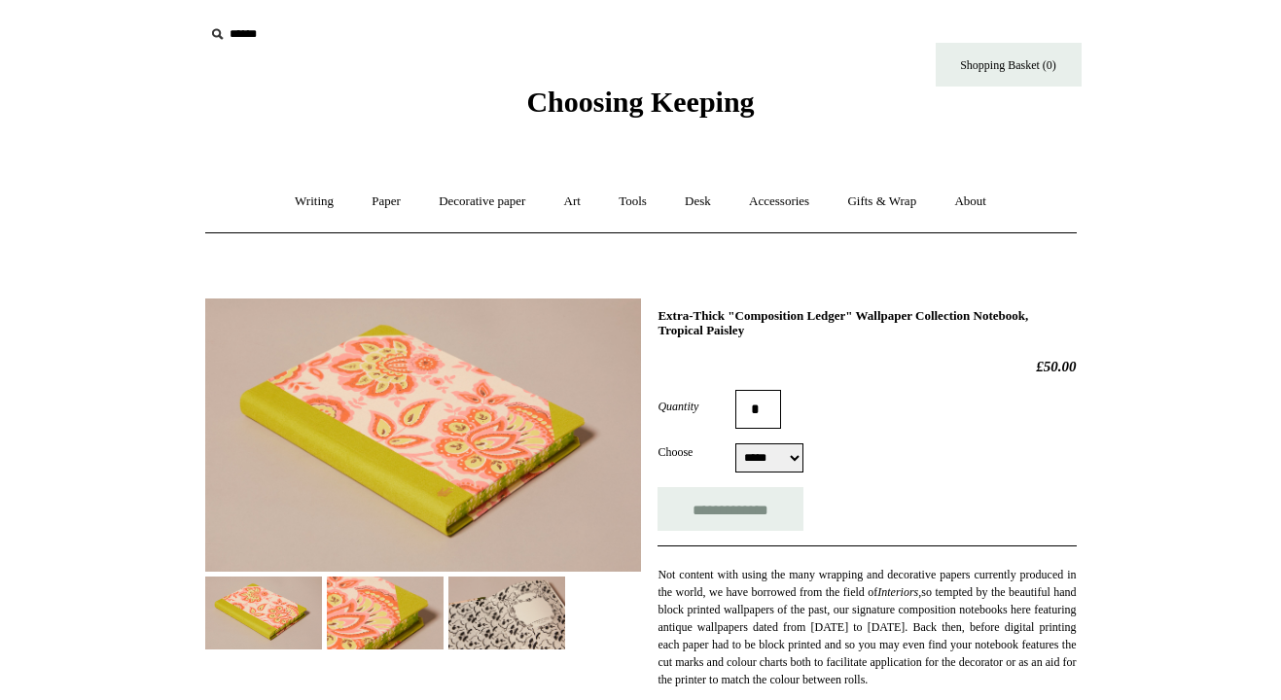
select select "*****"
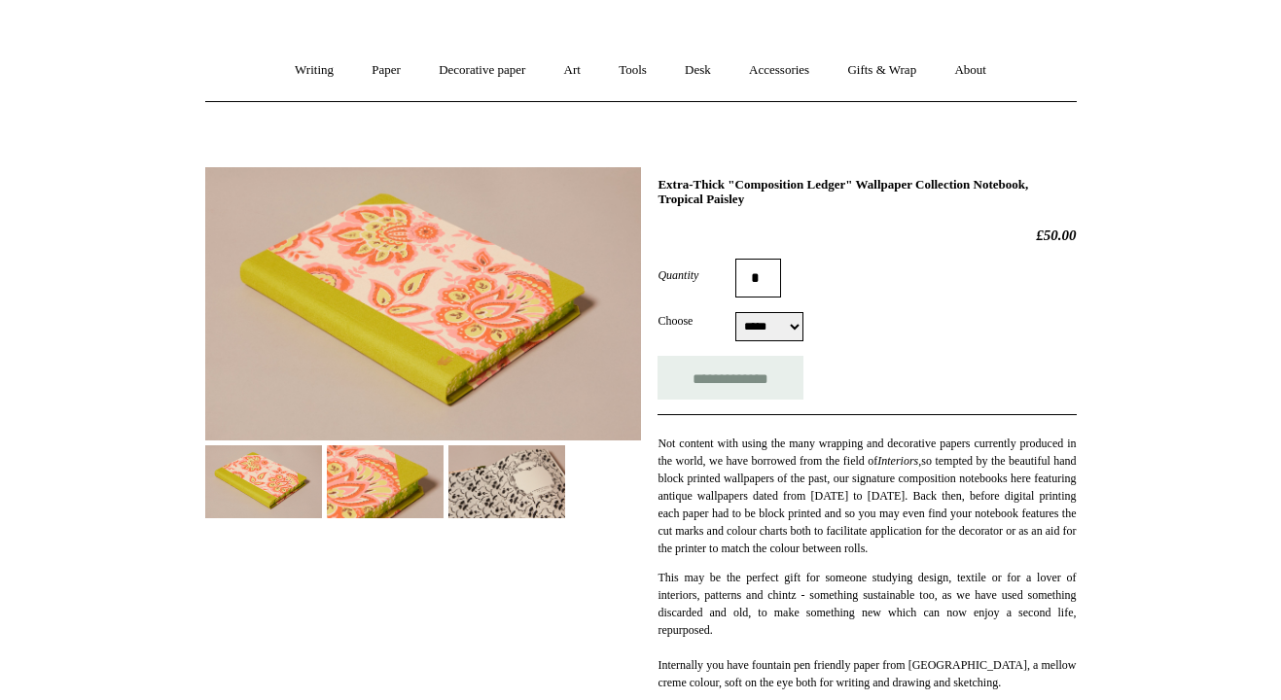
scroll to position [135, 0]
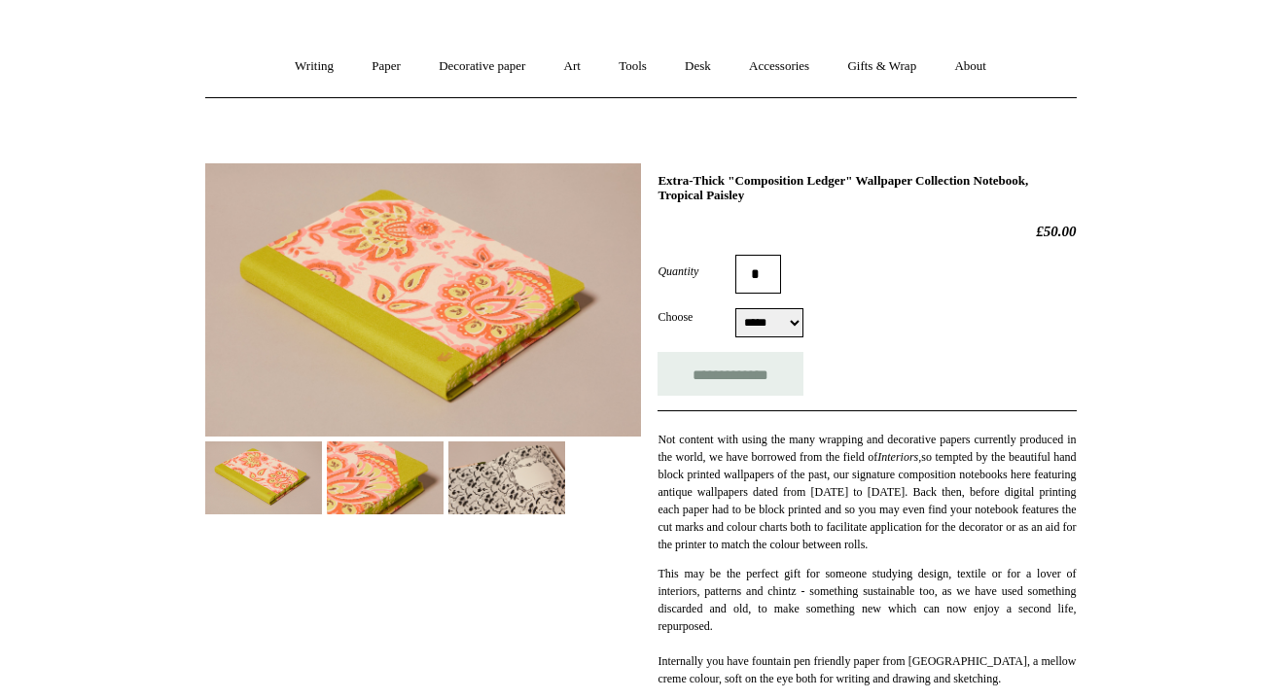
click at [427, 522] on div "**********" at bounding box center [641, 546] width 872 height 795
click at [493, 519] on div "**********" at bounding box center [641, 546] width 872 height 795
click at [507, 513] on img at bounding box center [506, 478] width 117 height 73
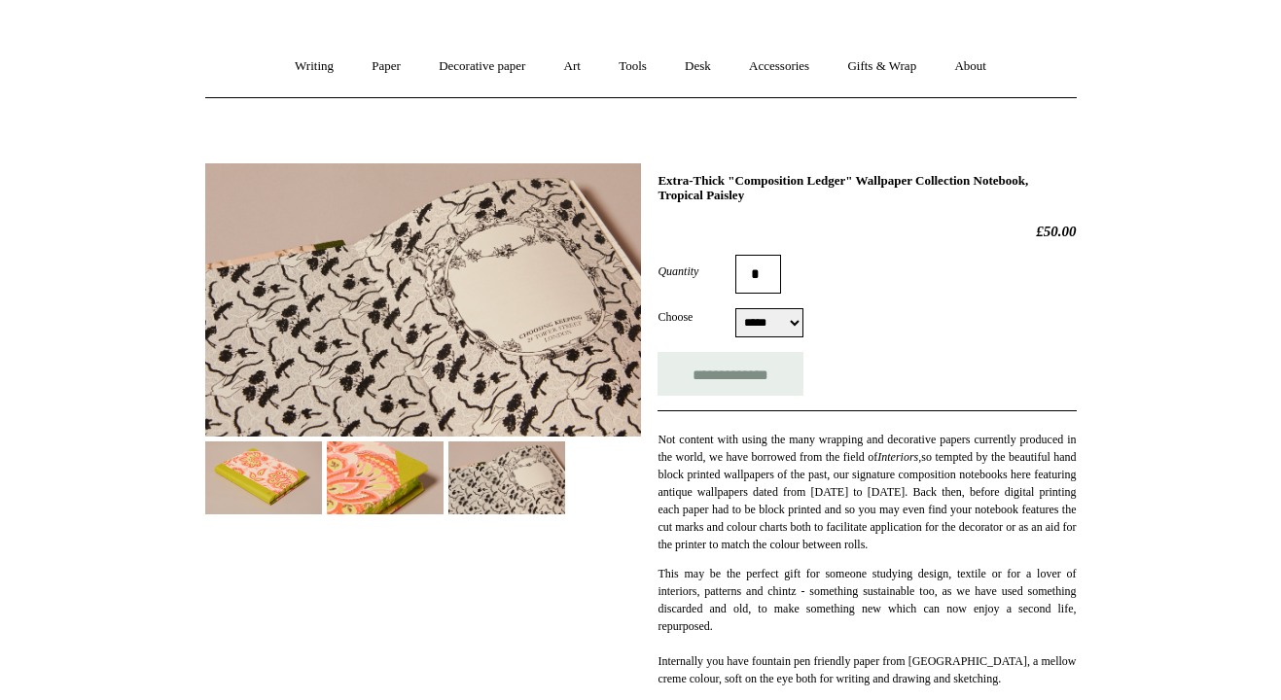
click at [408, 507] on img at bounding box center [385, 478] width 117 height 73
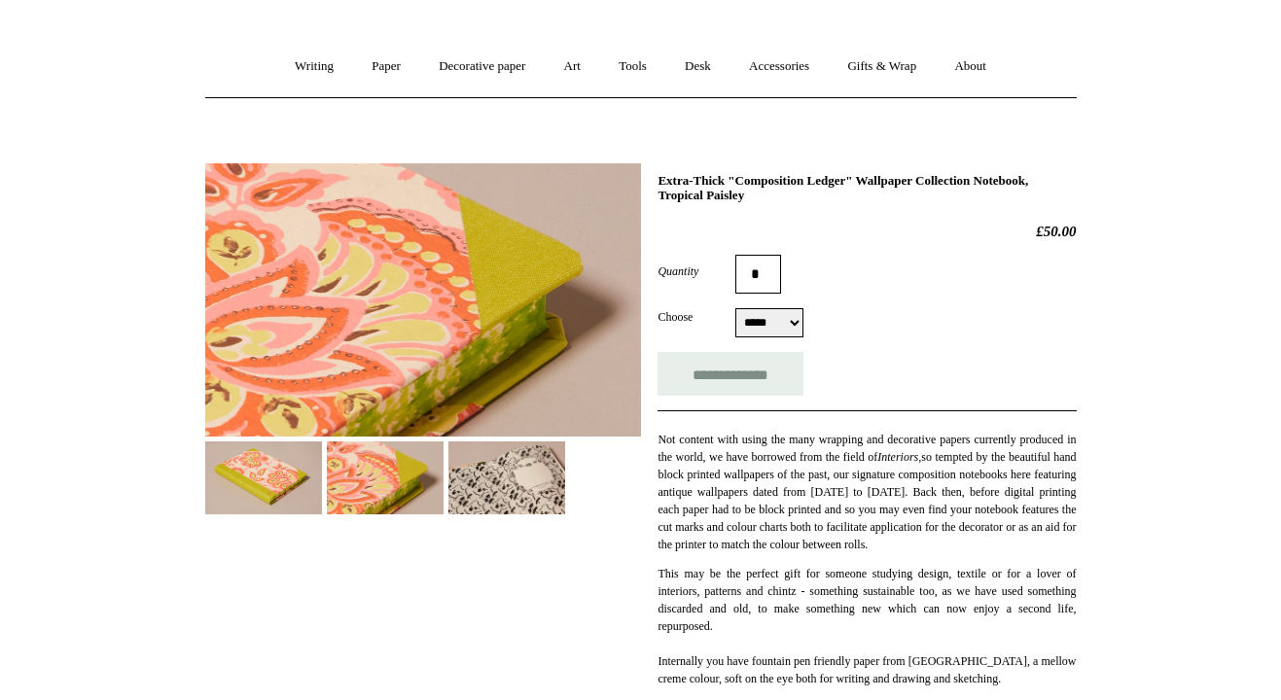
click at [281, 487] on img at bounding box center [263, 478] width 117 height 73
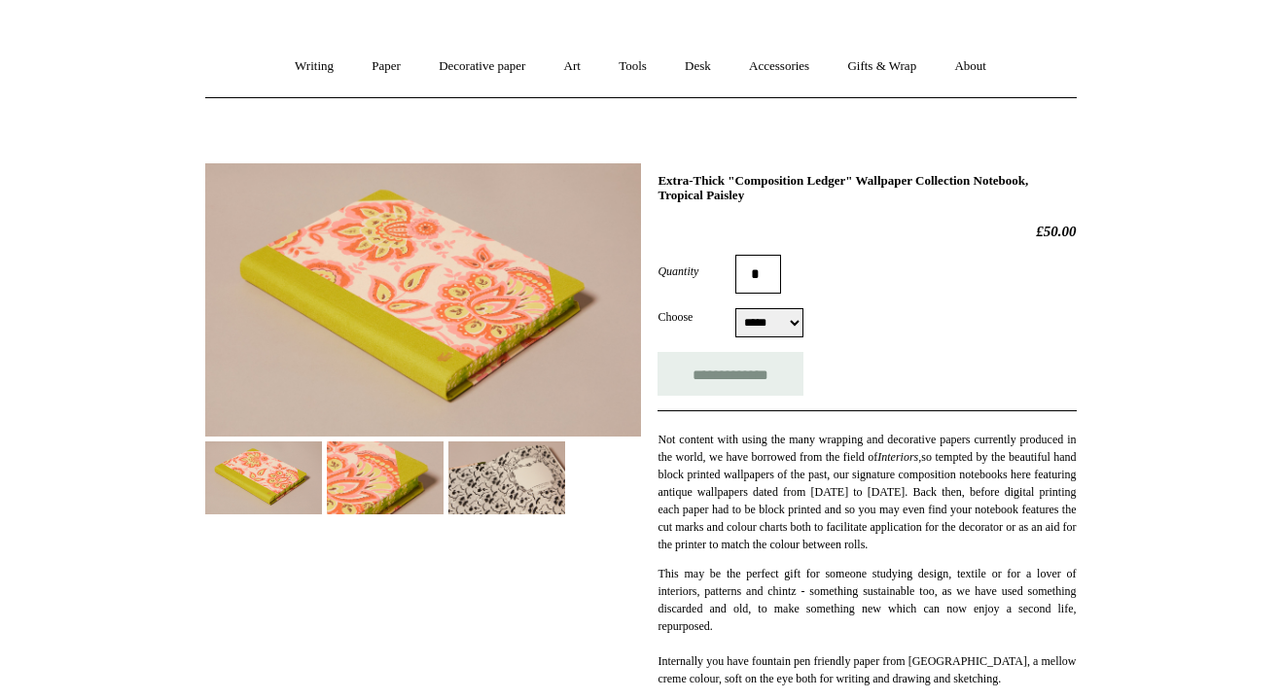
click at [386, 474] on img at bounding box center [385, 478] width 117 height 73
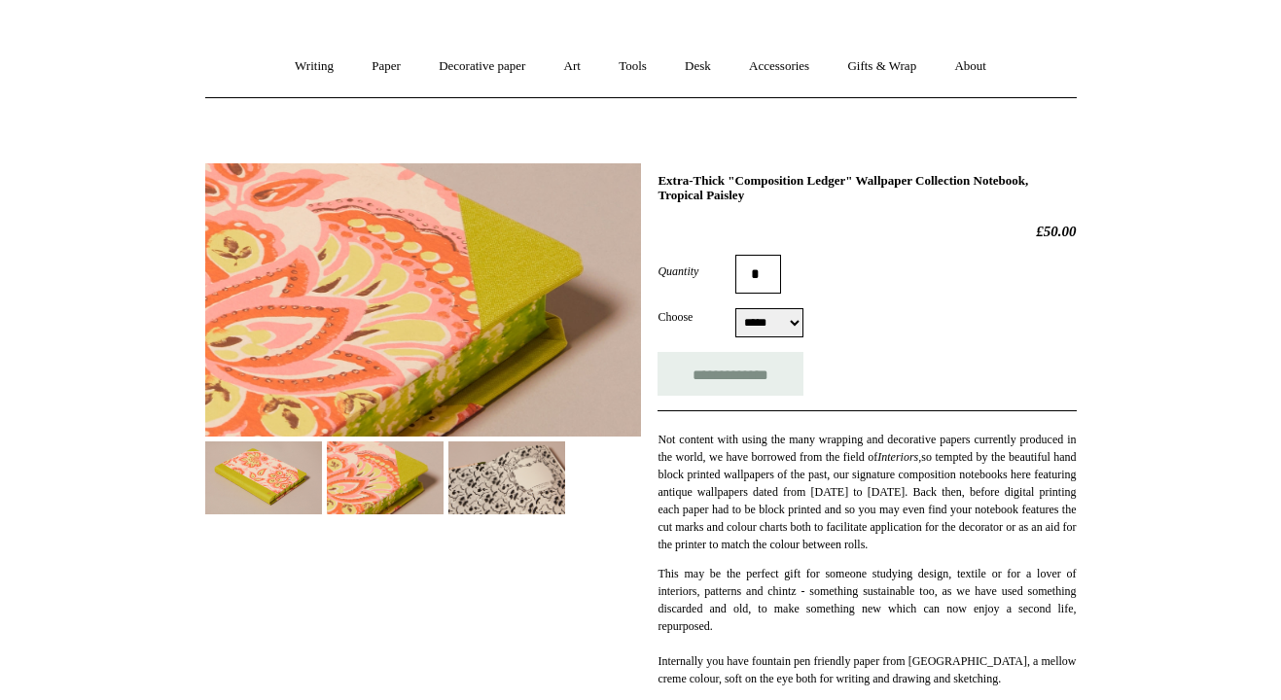
click at [467, 467] on img at bounding box center [506, 478] width 117 height 73
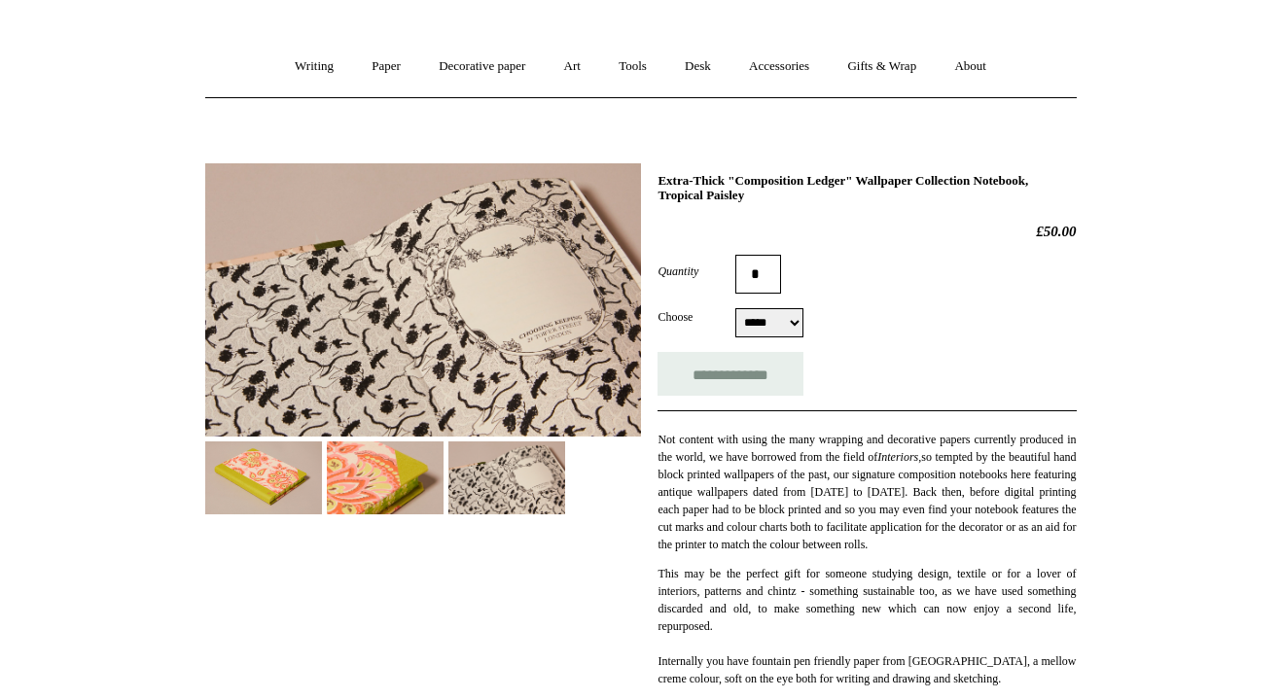
click at [407, 477] on img at bounding box center [385, 478] width 117 height 73
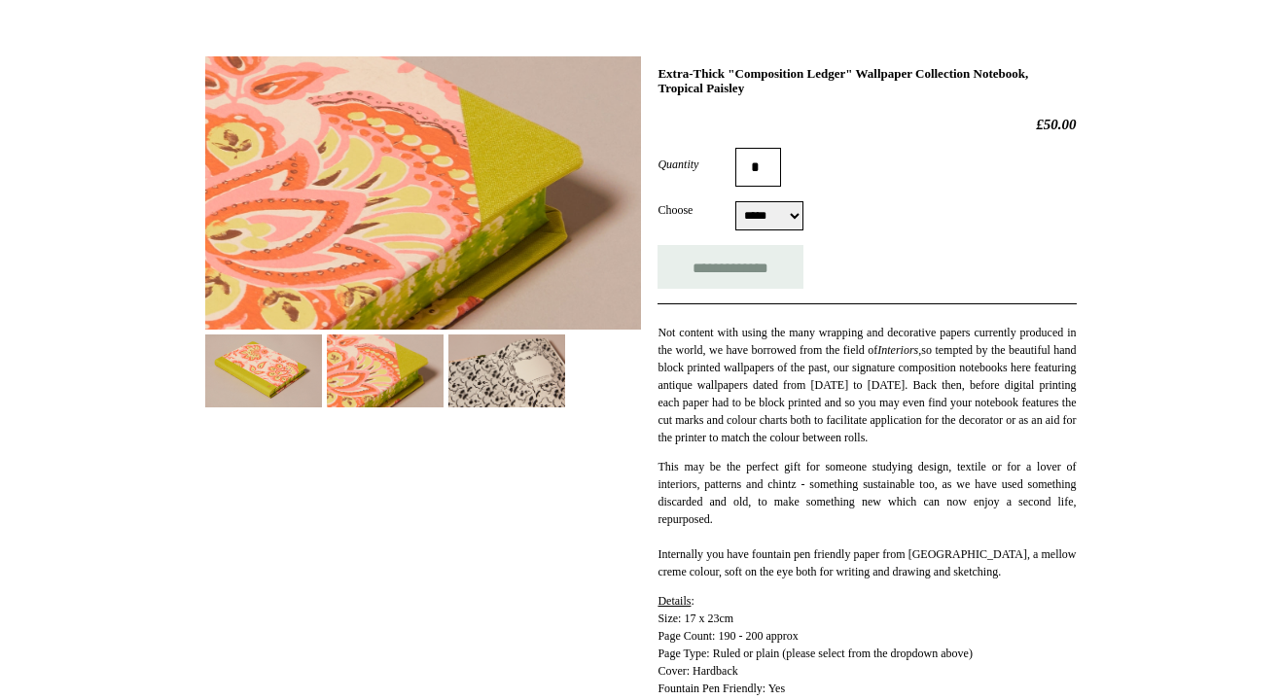
scroll to position [292, 0]
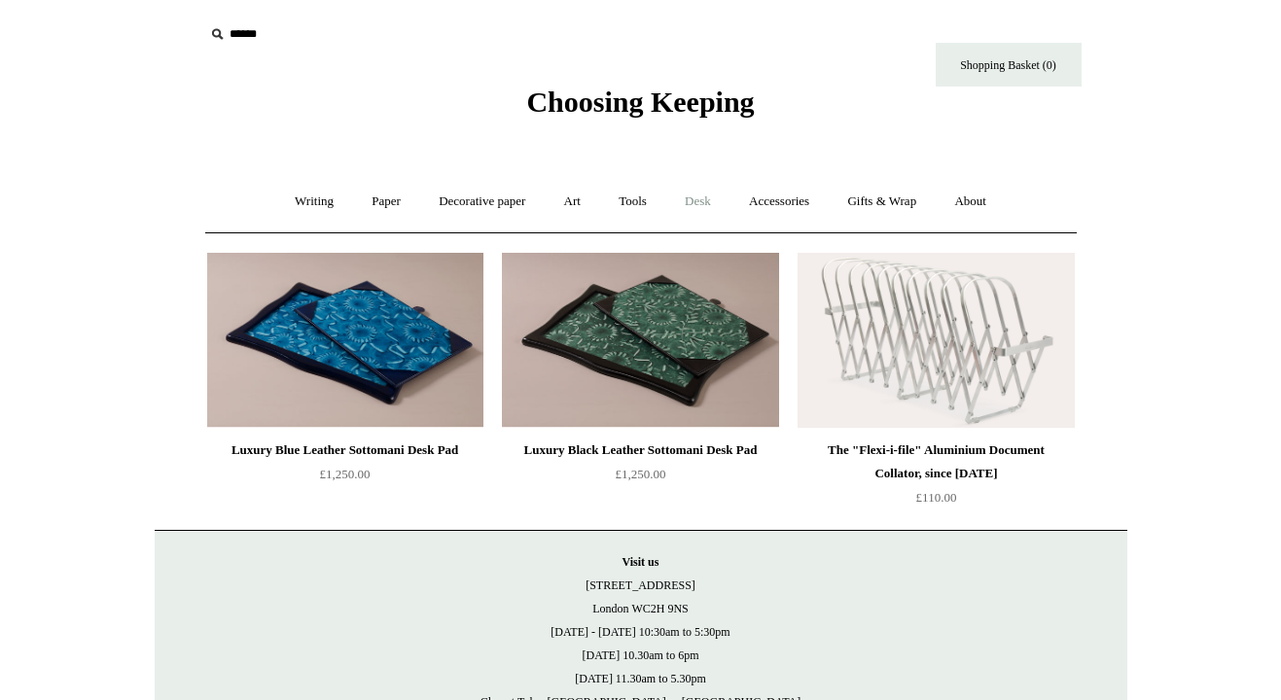
click at [703, 205] on link "Desk +" at bounding box center [697, 202] width 61 height 52
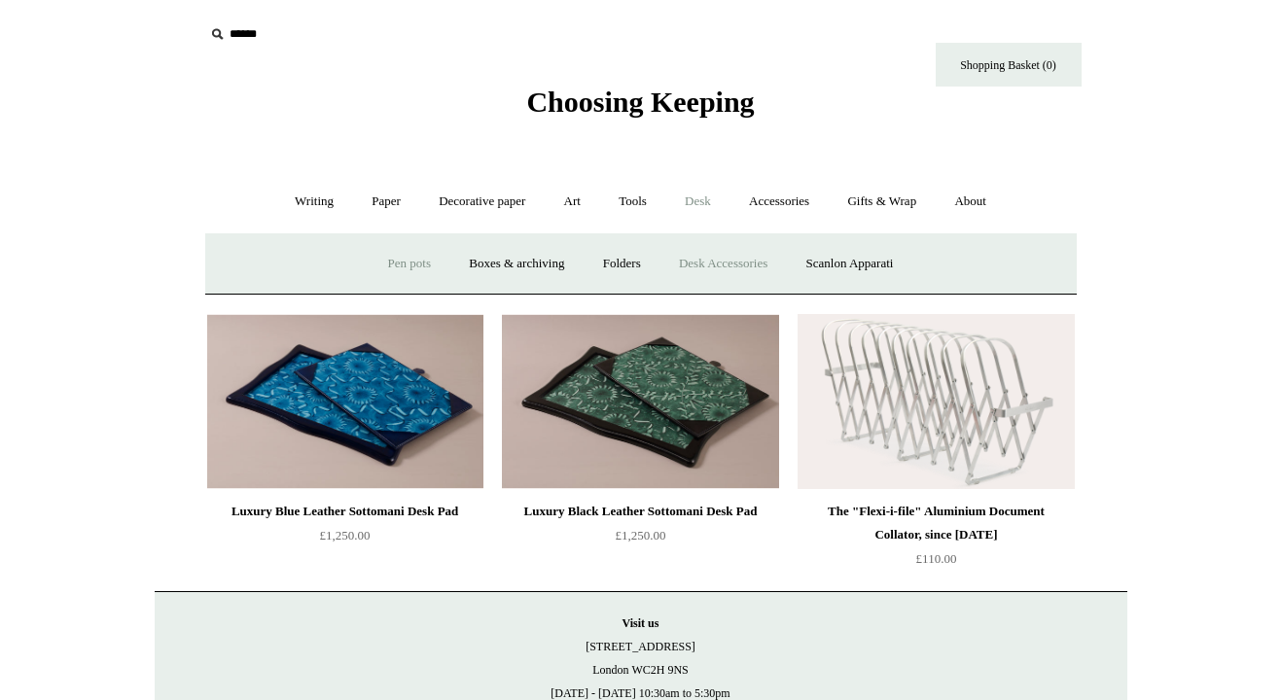
click at [406, 266] on link "Pen pots" at bounding box center [410, 264] width 78 height 52
click at [518, 266] on link "Boxes & archiving" at bounding box center [516, 264] width 130 height 52
click at [640, 202] on link "Tools +" at bounding box center [632, 202] width 63 height 52
click at [1016, 267] on link "Rulers" at bounding box center [991, 264] width 68 height 52
click at [575, 205] on link "Art +" at bounding box center [573, 202] width 52 height 52
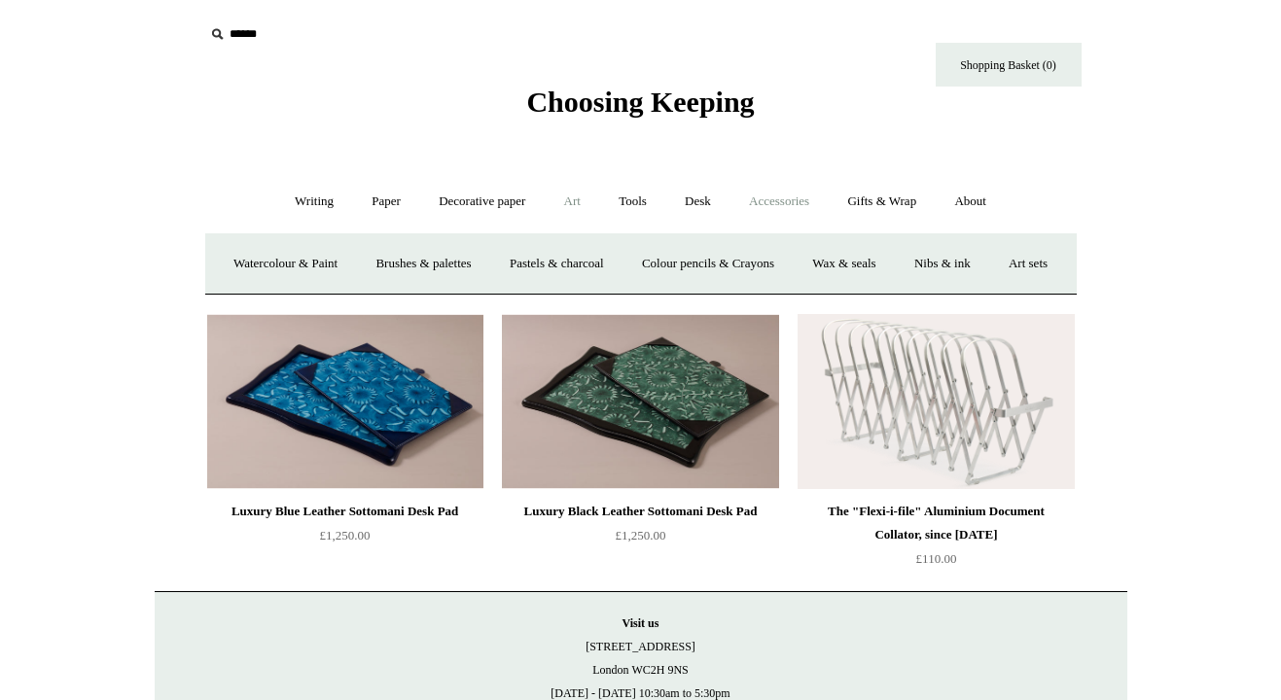
click at [792, 211] on link "Accessories +" at bounding box center [778, 202] width 95 height 52
click at [719, 258] on link "Ceramics +" at bounding box center [712, 264] width 83 height 52
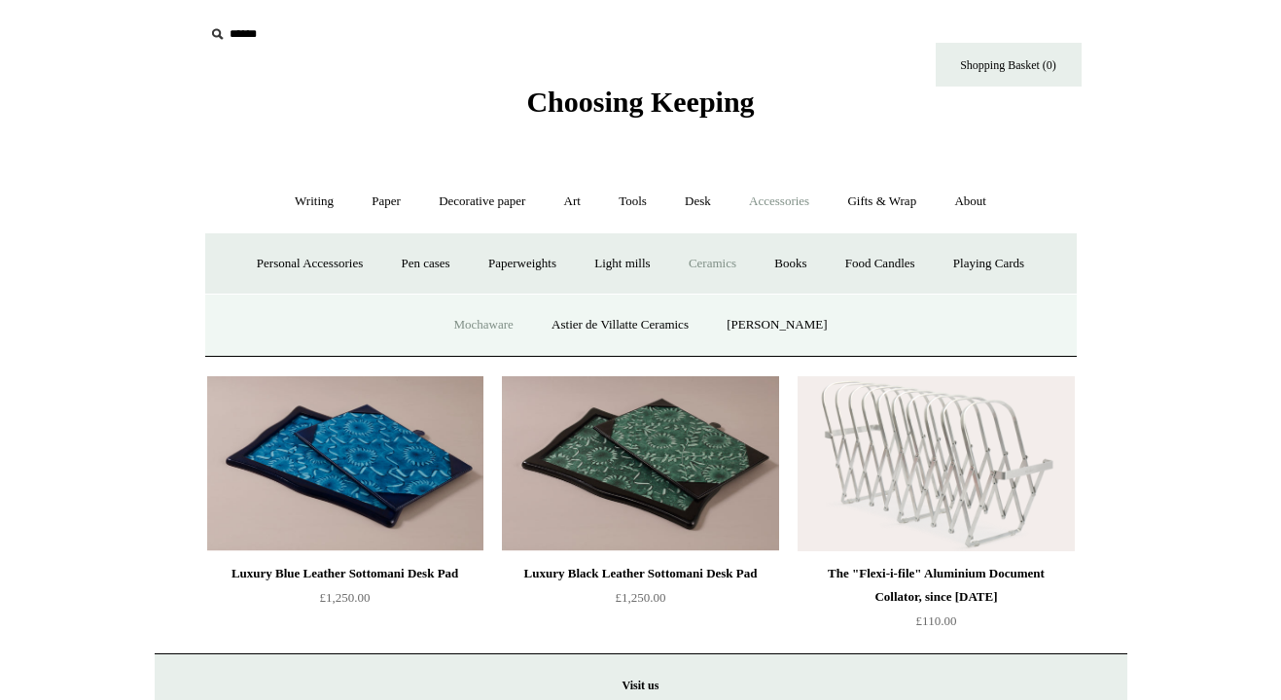
click at [509, 325] on link "Mochaware" at bounding box center [483, 326] width 94 height 52
click at [630, 325] on link "Astier de Villatte Ceramics" at bounding box center [620, 326] width 172 height 52
click at [752, 325] on link "[PERSON_NAME]" at bounding box center [776, 326] width 135 height 52
click at [535, 268] on link "Paperweights +" at bounding box center [522, 264] width 103 height 52
click at [546, 322] on link "Botanical" at bounding box center [521, 326] width 84 height 52
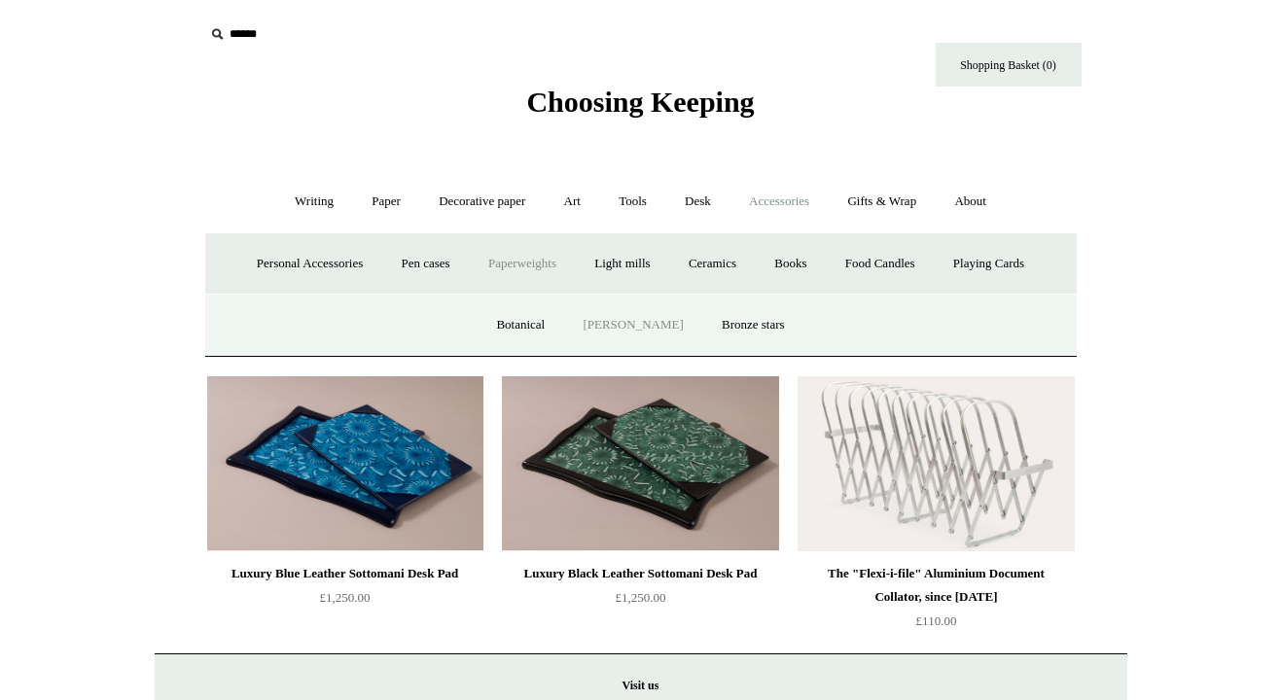
click at [626, 322] on link "[PERSON_NAME]" at bounding box center [632, 326] width 135 height 52
click at [732, 327] on link "Bronze stars" at bounding box center [753, 326] width 98 height 52
click at [415, 270] on link "Pen cases" at bounding box center [425, 264] width 84 height 52
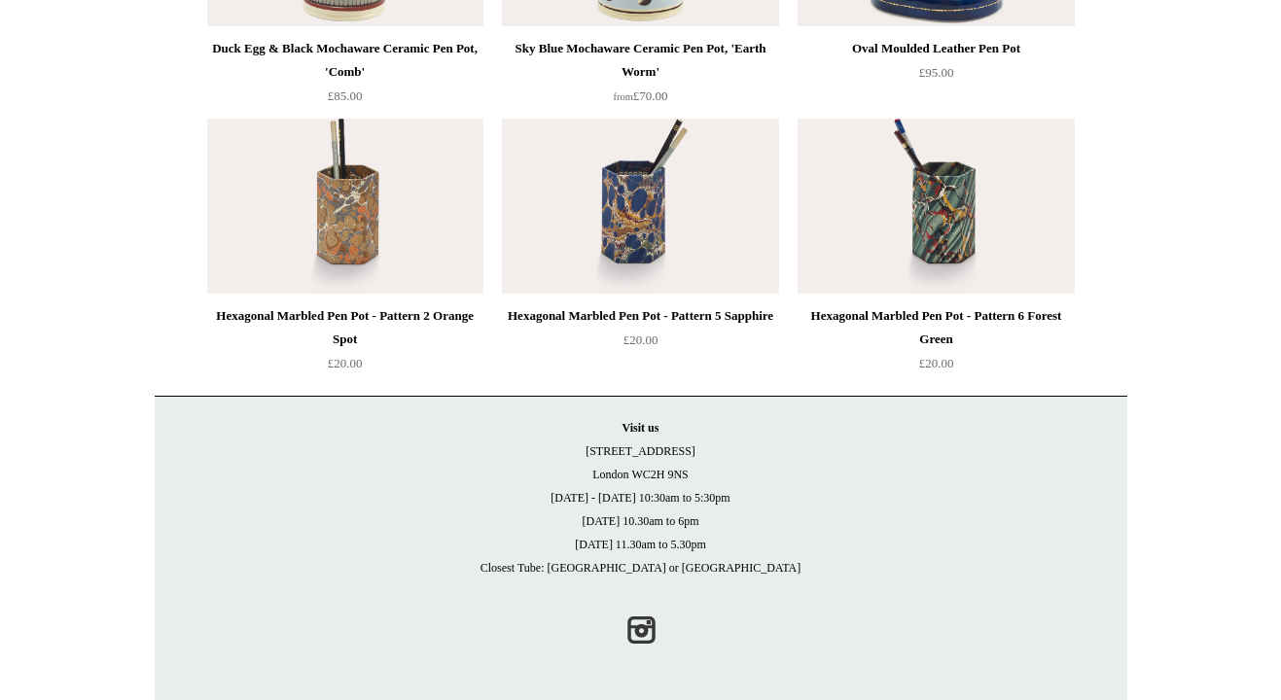
scroll to position [3077, 0]
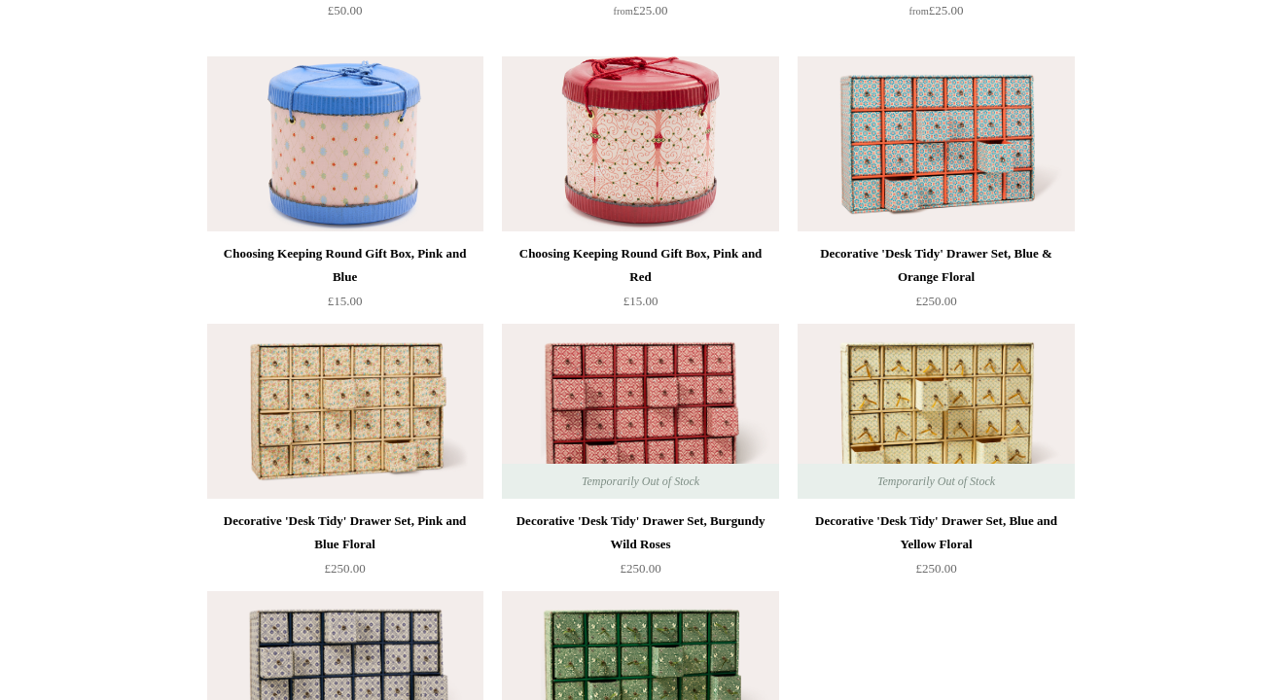
scroll to position [2488, 0]
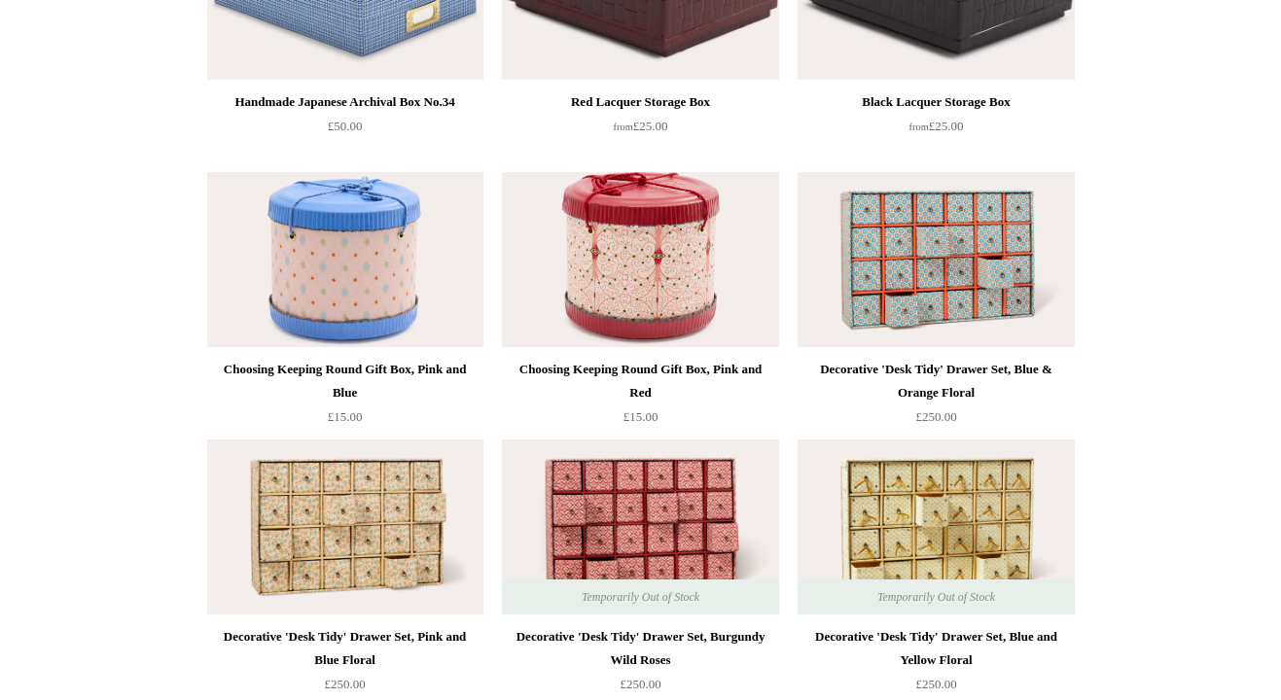
click at [920, 269] on img at bounding box center [936, 259] width 276 height 175
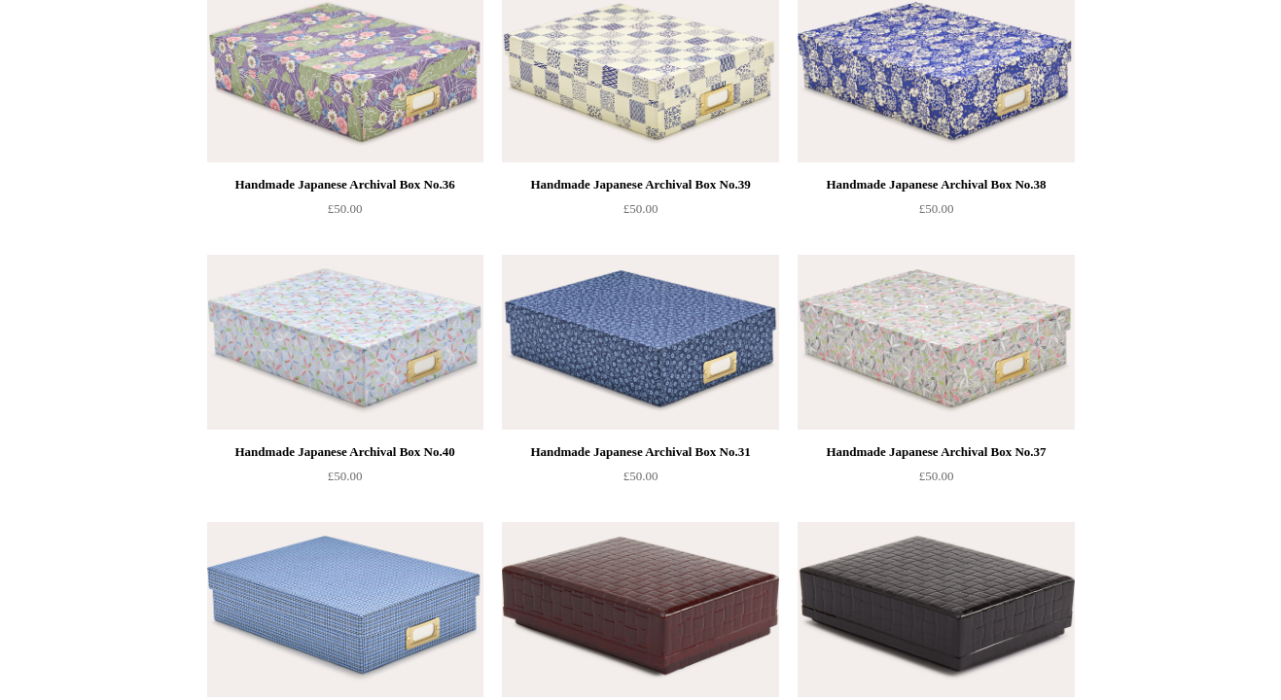
scroll to position [1834, 0]
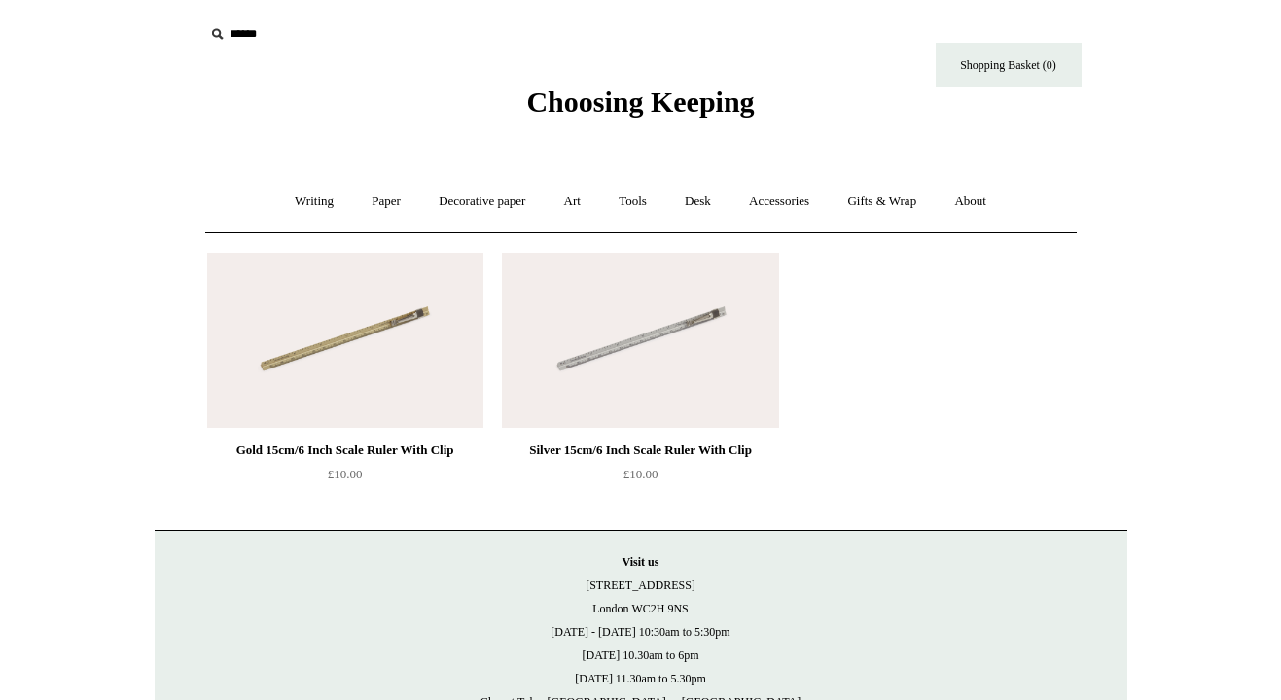
click at [614, 360] on img at bounding box center [640, 340] width 276 height 175
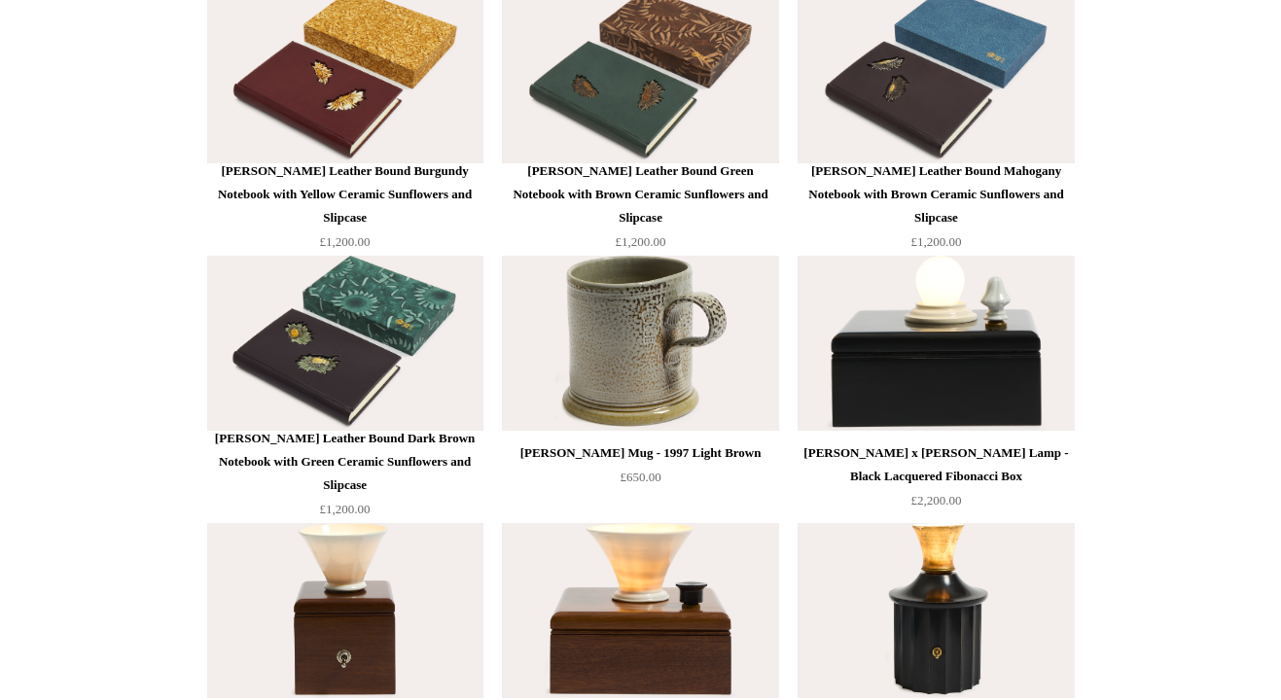
scroll to position [2938, 0]
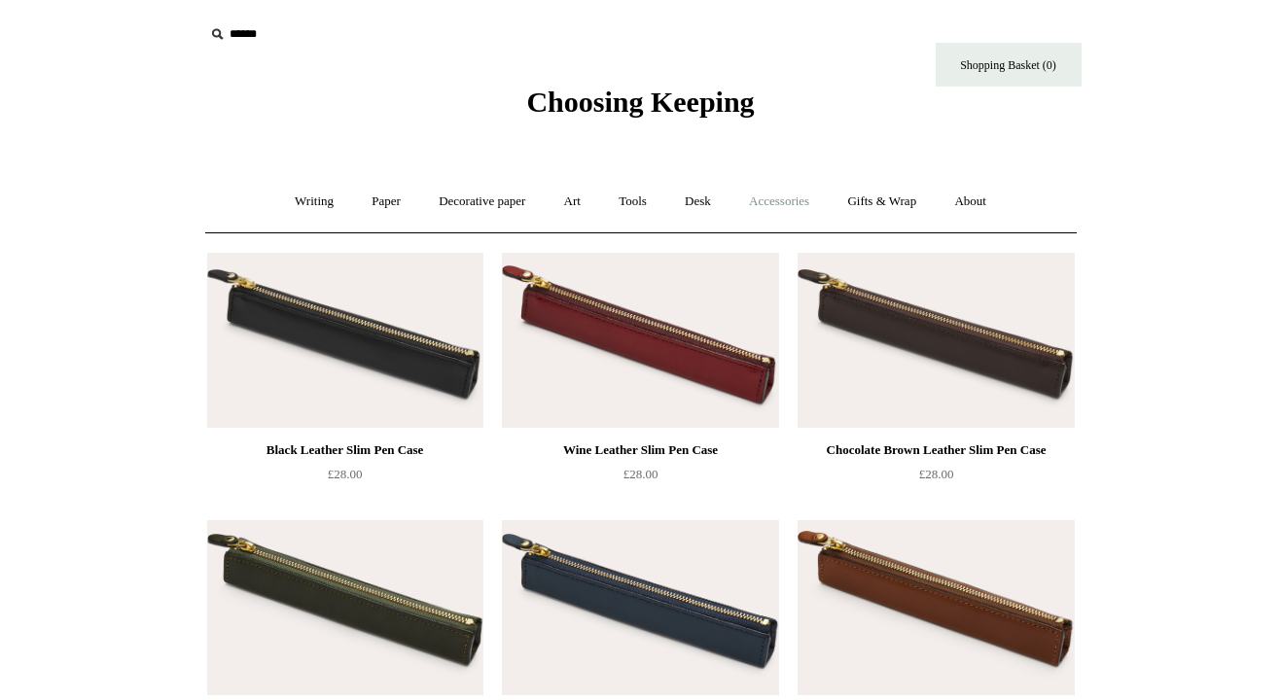
click at [766, 198] on link "Accessories +" at bounding box center [778, 202] width 95 height 52
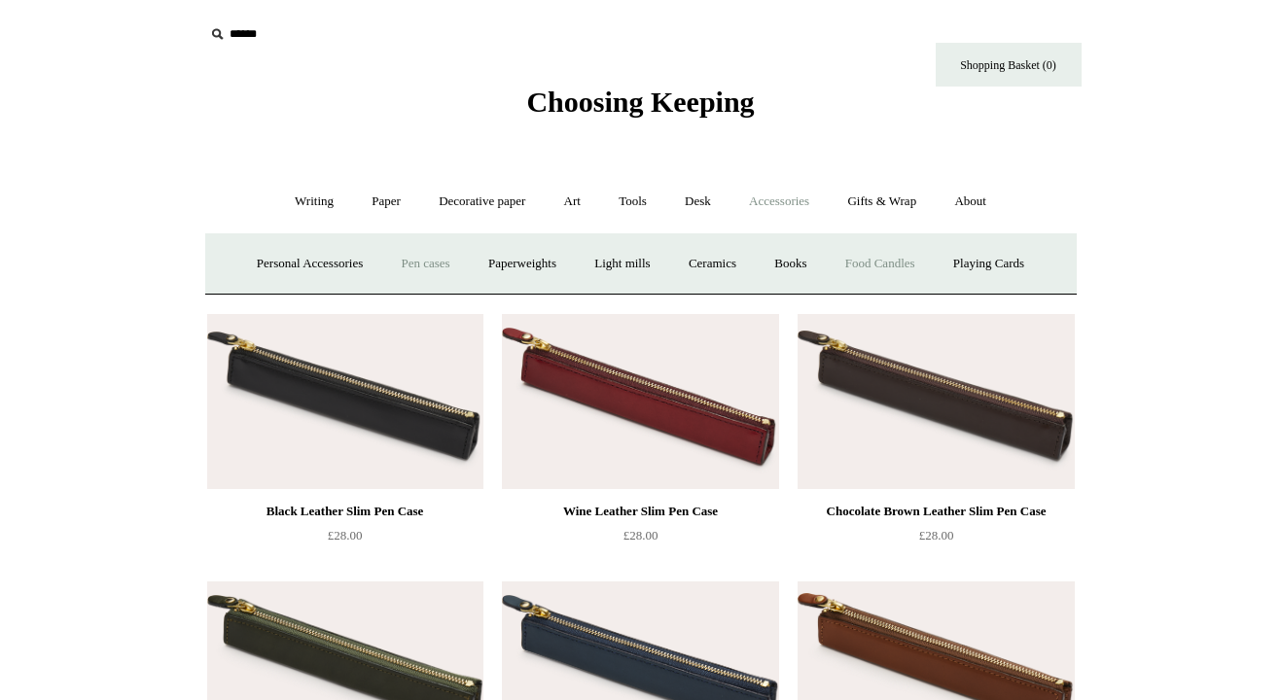
click at [899, 268] on link "Food Candles" at bounding box center [880, 264] width 105 height 52
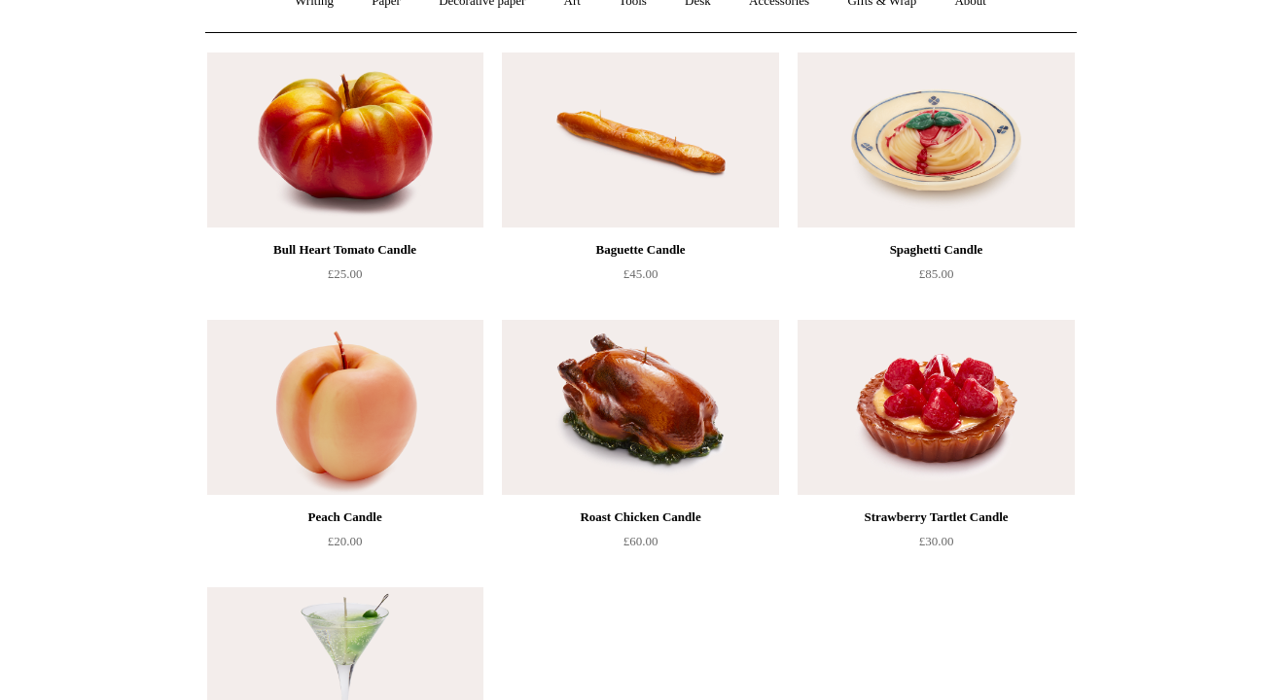
scroll to position [151, 0]
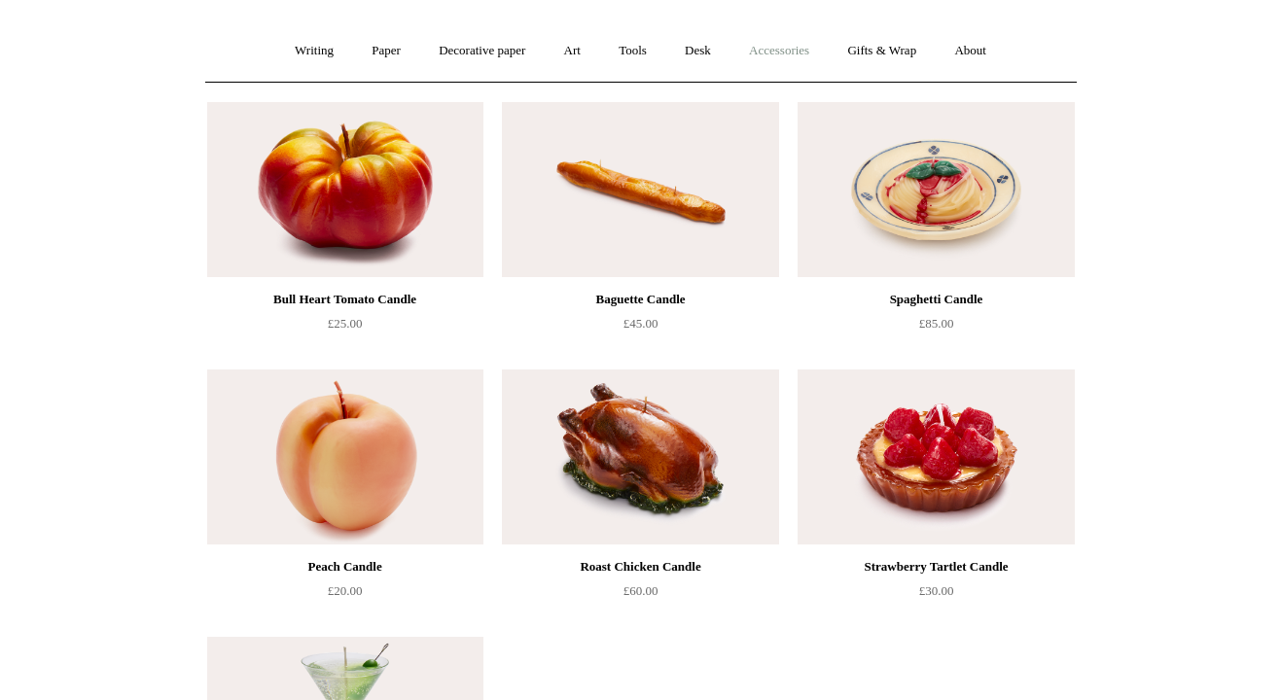
click at [782, 51] on link "Accessories +" at bounding box center [778, 51] width 95 height 52
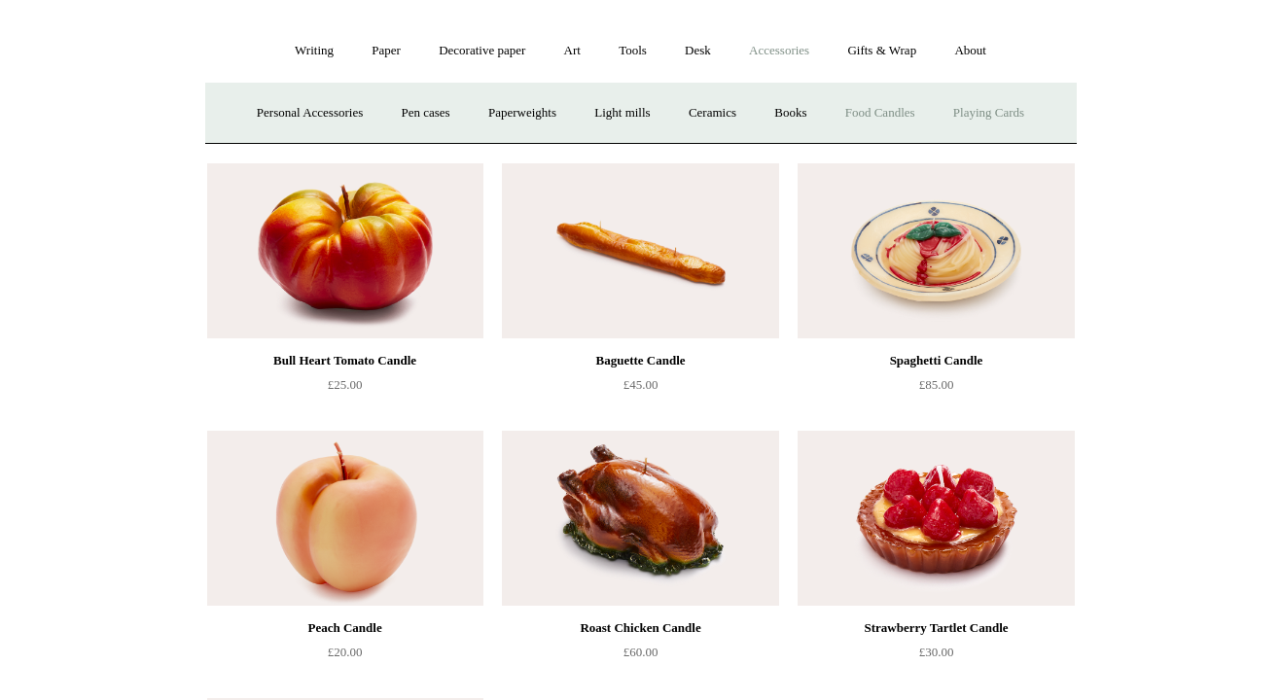
click at [1021, 117] on link "Playing Cards" at bounding box center [989, 114] width 106 height 52
click at [798, 113] on link "Books" at bounding box center [790, 114] width 67 height 52
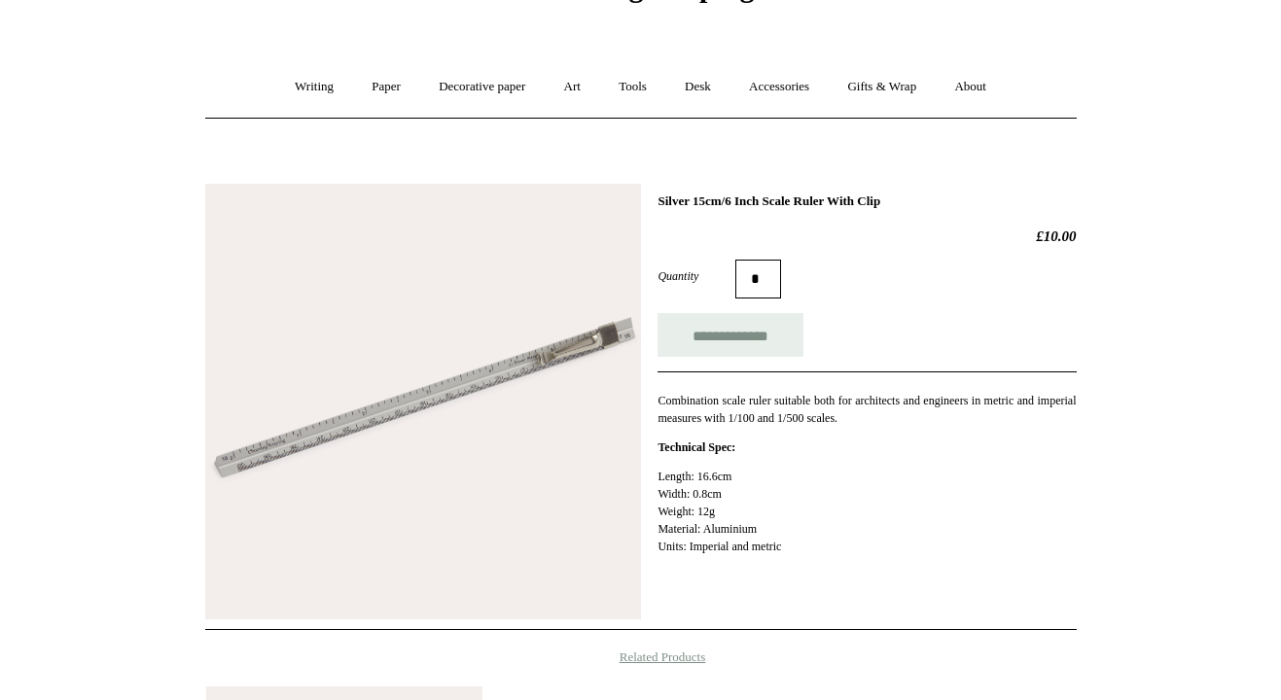
scroll to position [114, 0]
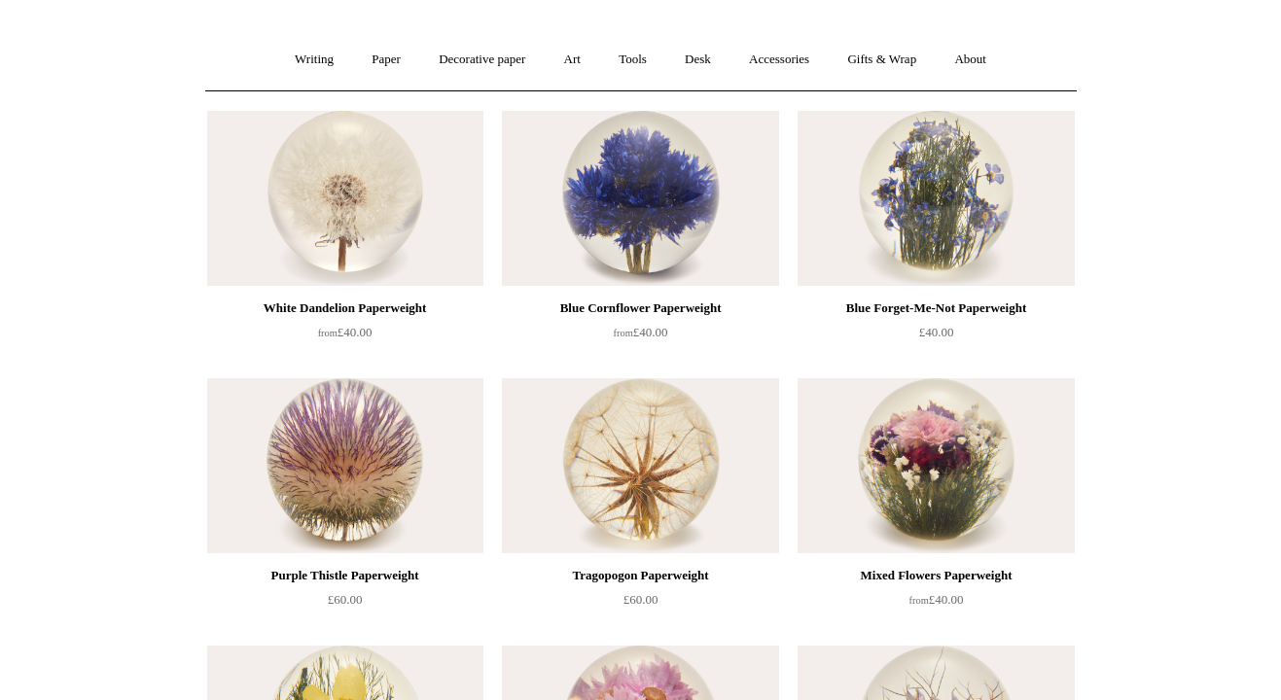
scroll to position [154, 0]
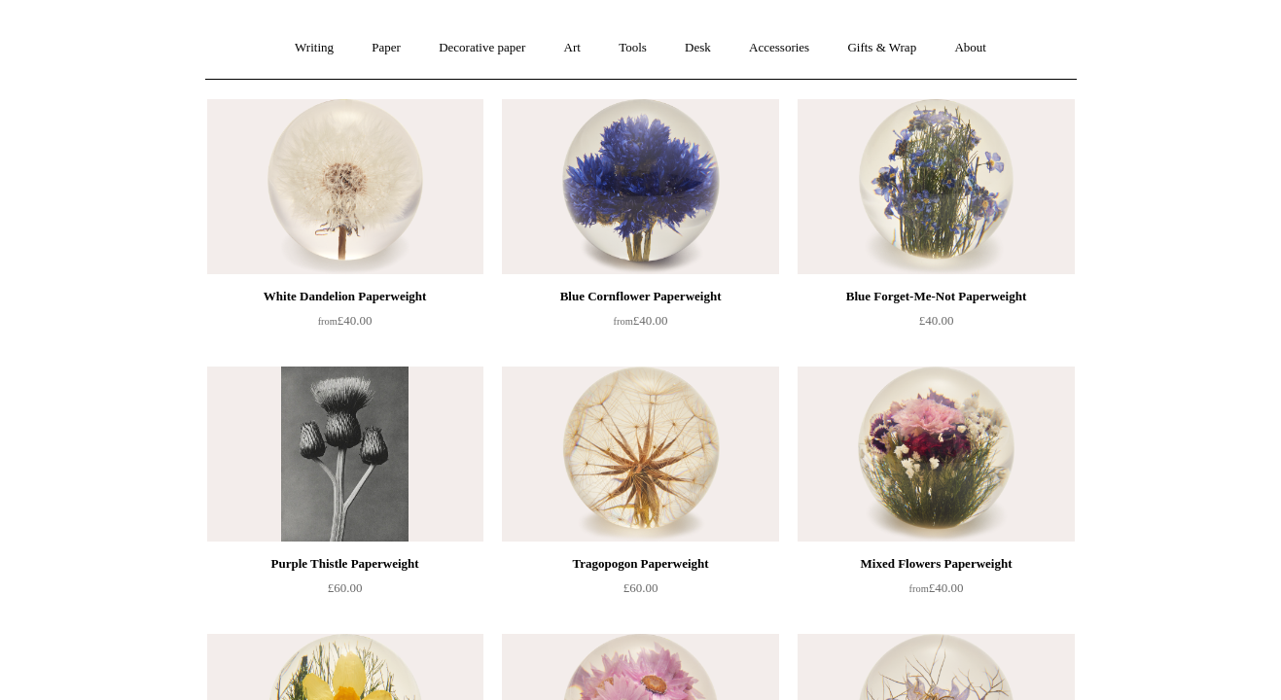
click at [398, 508] on img at bounding box center [345, 454] width 276 height 175
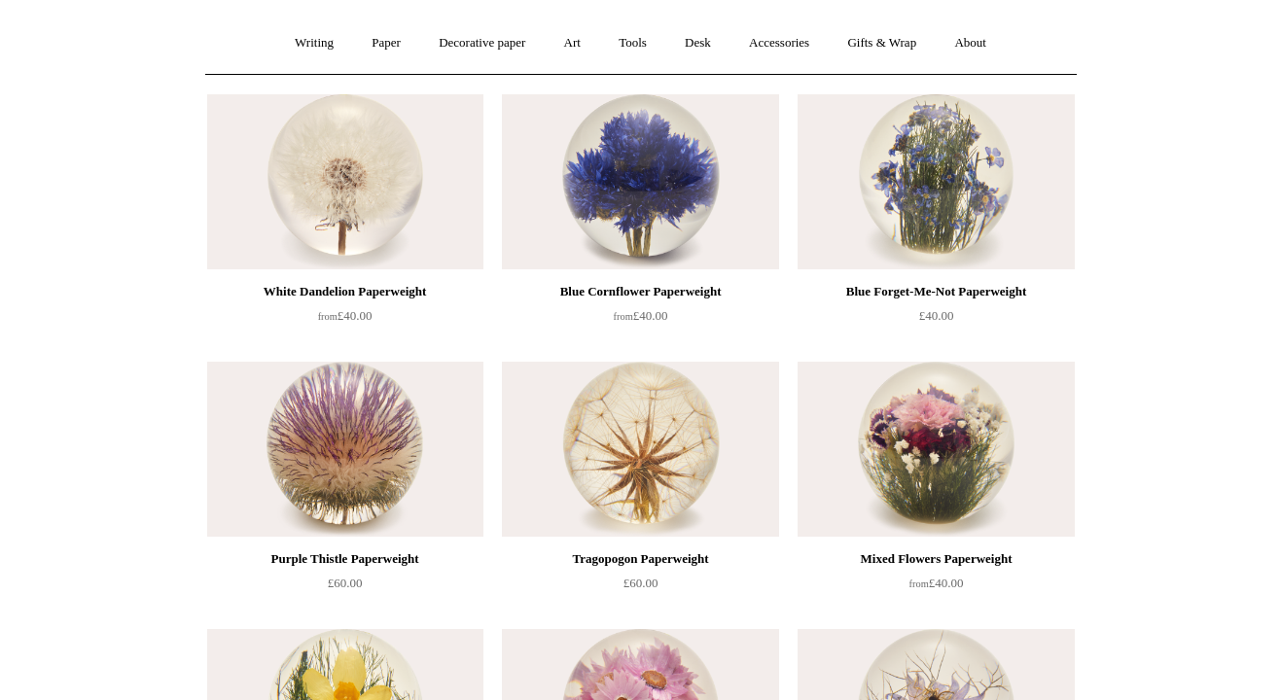
scroll to position [176, 0]
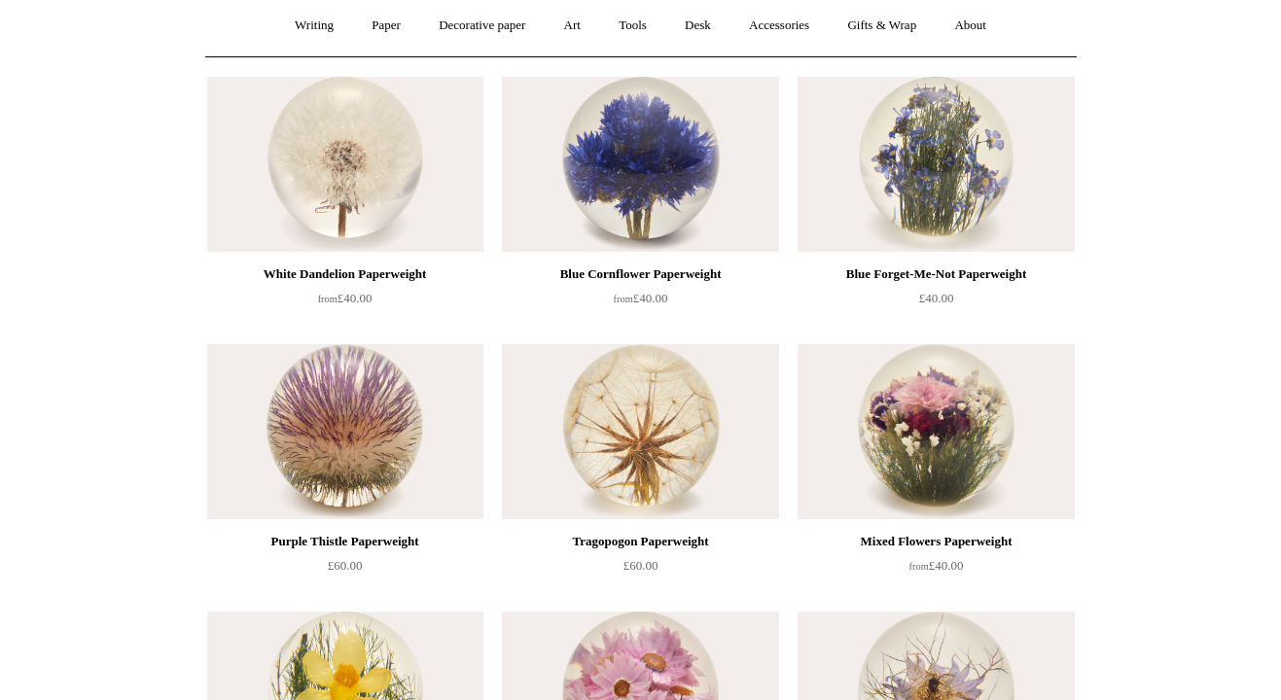
click at [372, 157] on img at bounding box center [345, 164] width 276 height 175
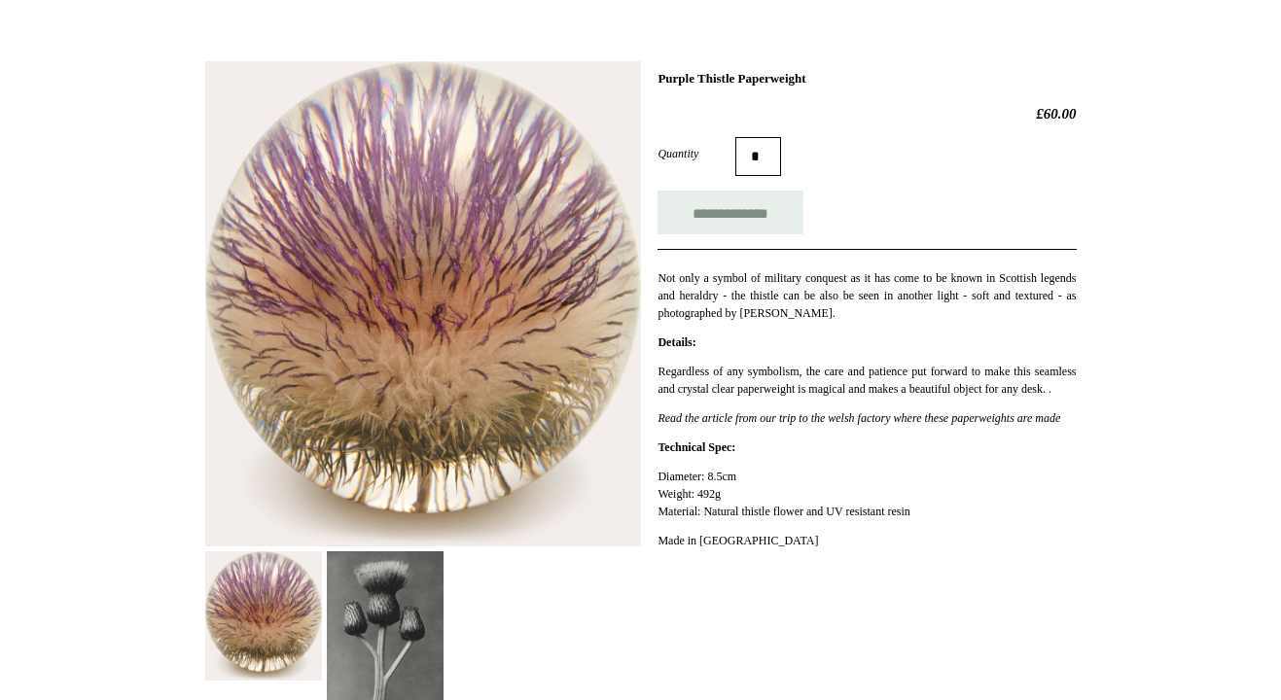
scroll to position [242, 0]
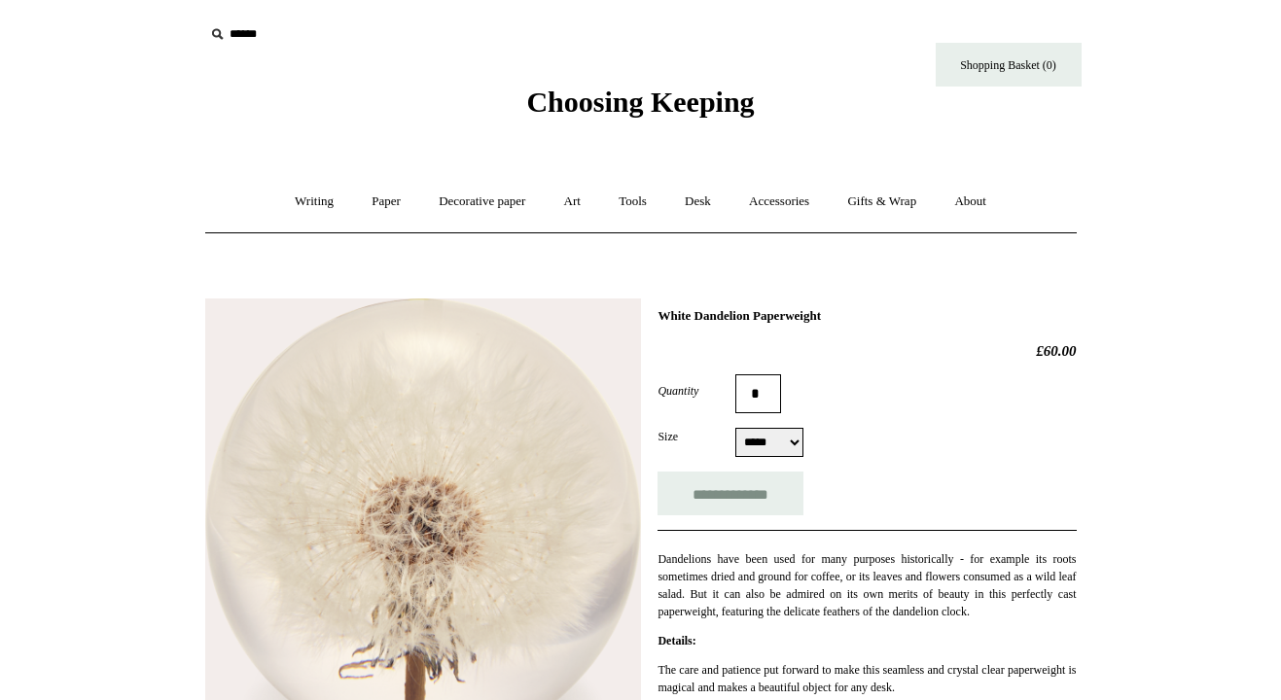
scroll to position [232, 0]
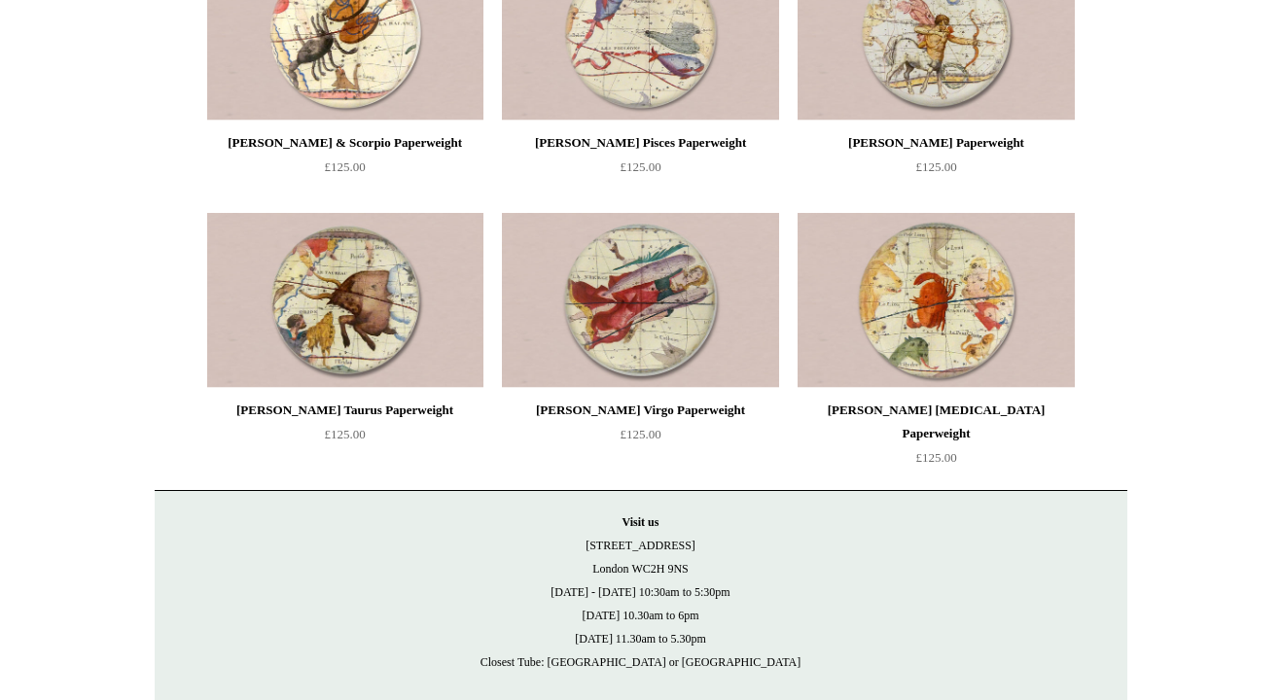
scroll to position [2809, 0]
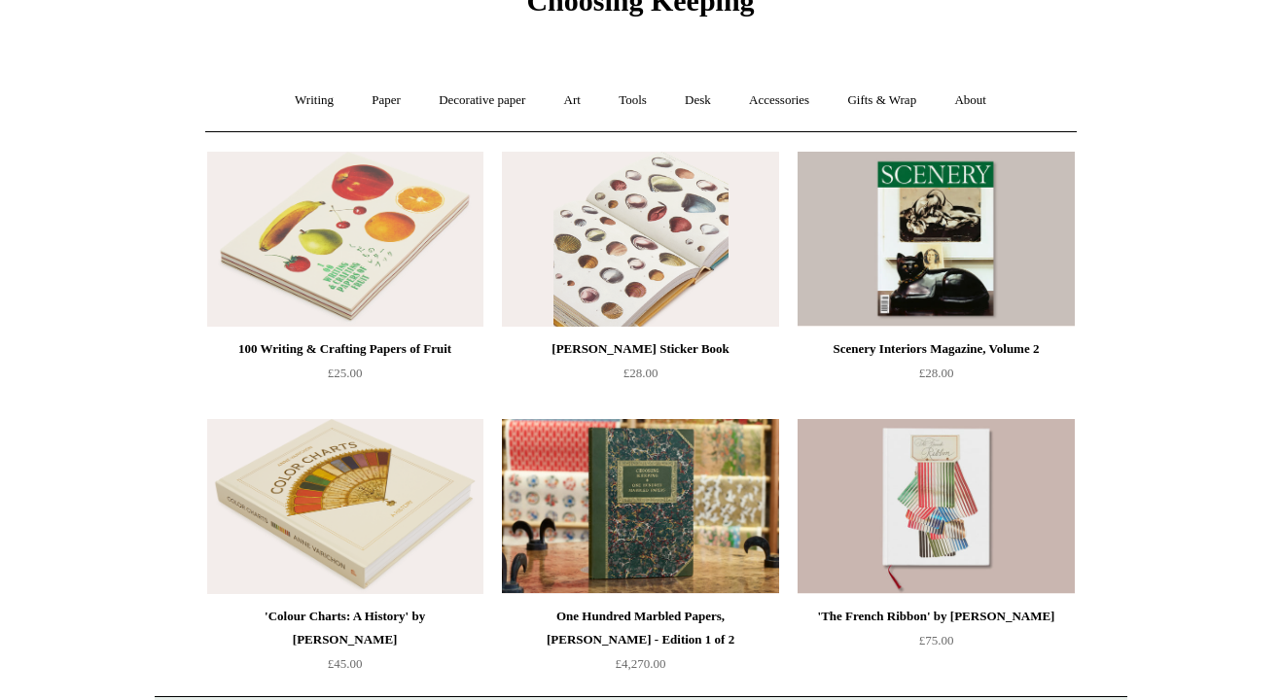
scroll to position [96, 0]
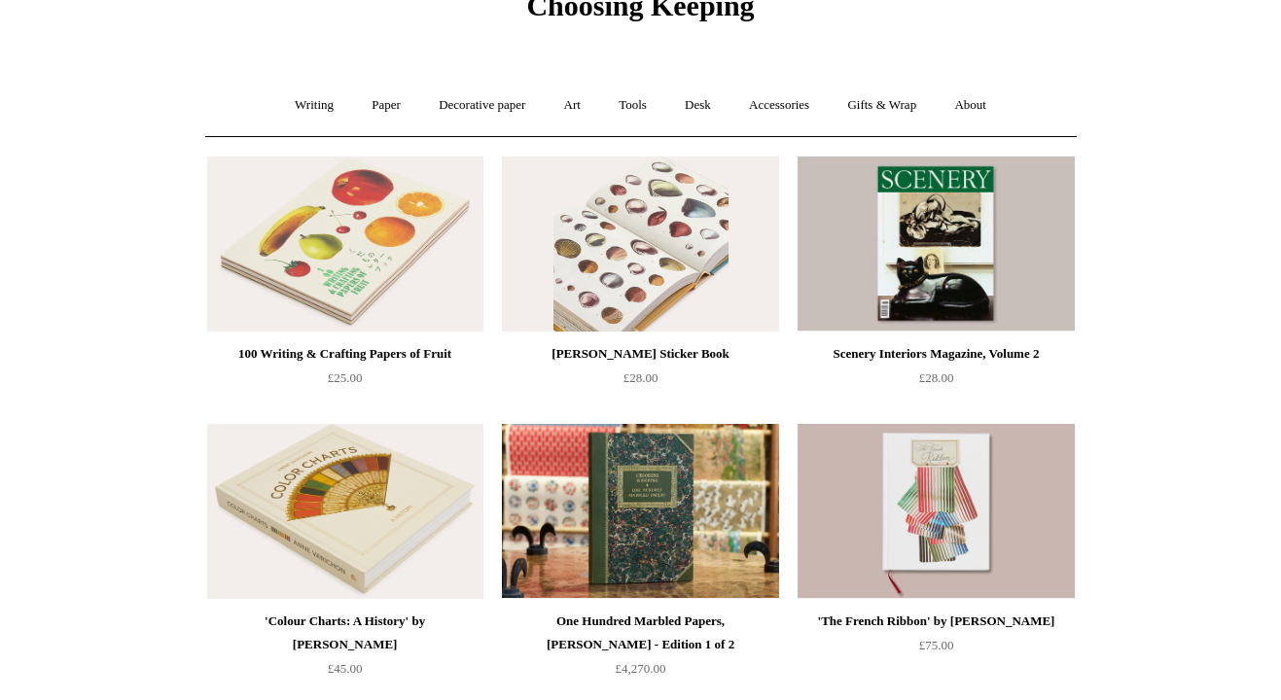
click at [637, 255] on img at bounding box center [640, 244] width 276 height 175
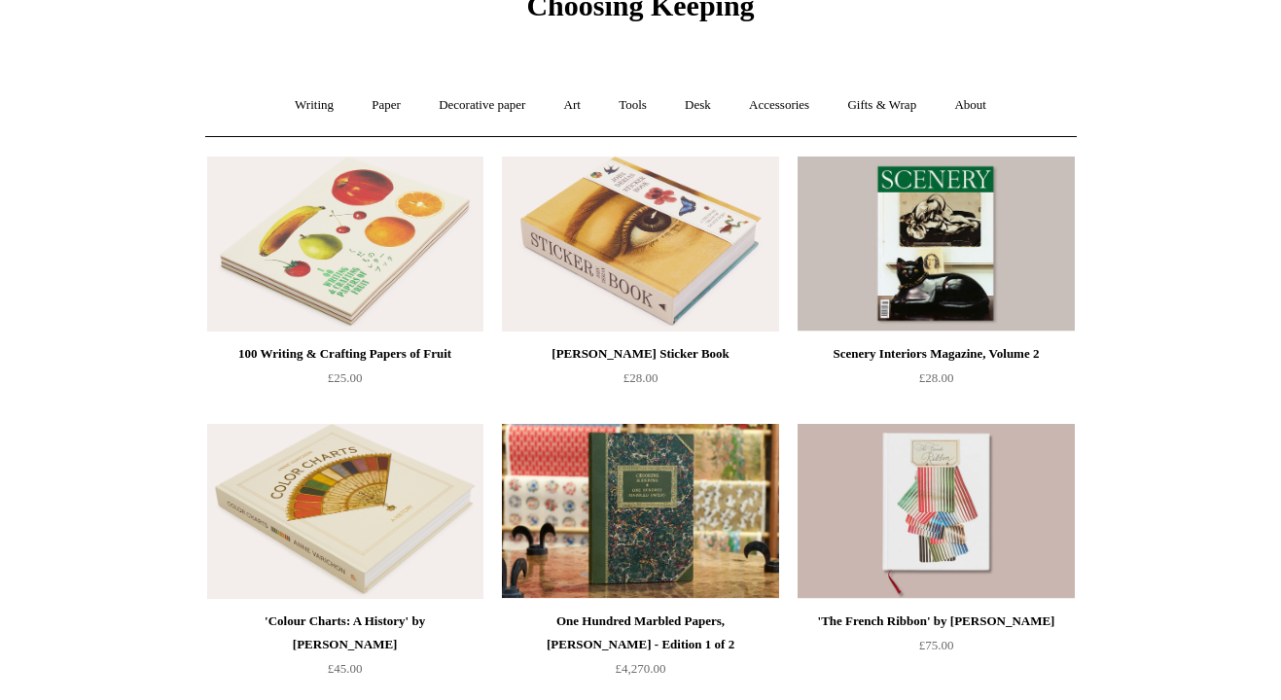
click at [361, 285] on img at bounding box center [345, 244] width 276 height 175
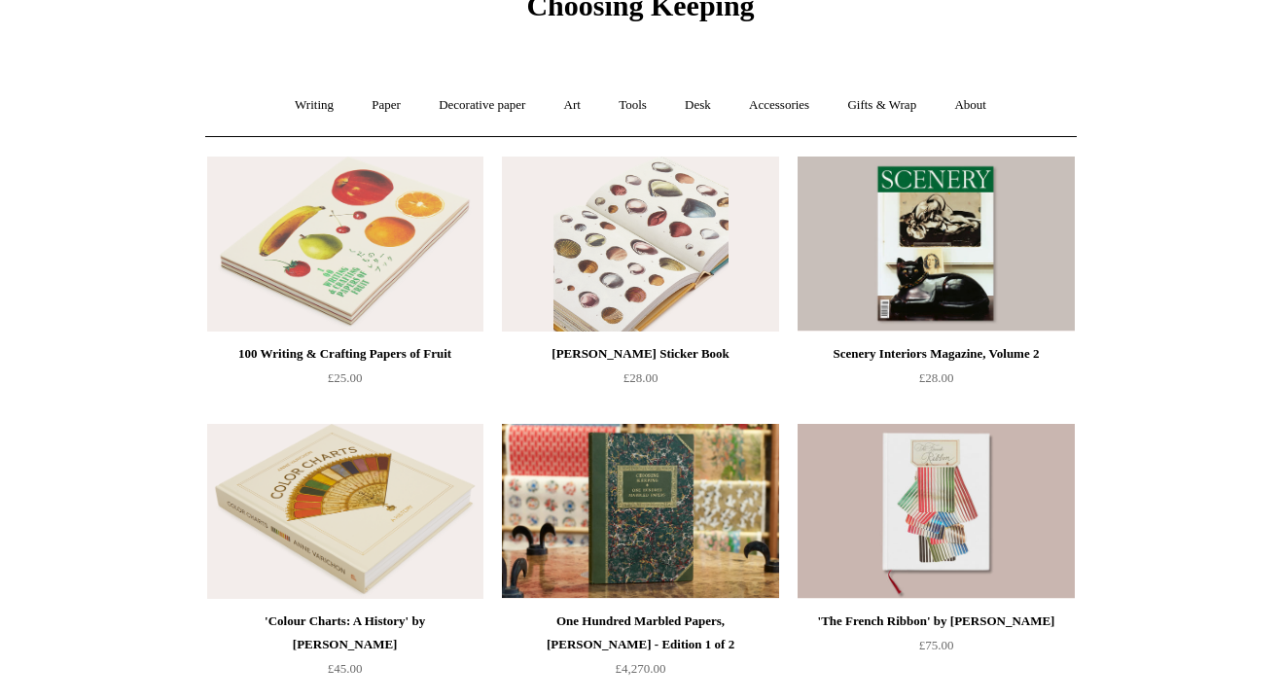
click at [642, 222] on img at bounding box center [640, 244] width 276 height 175
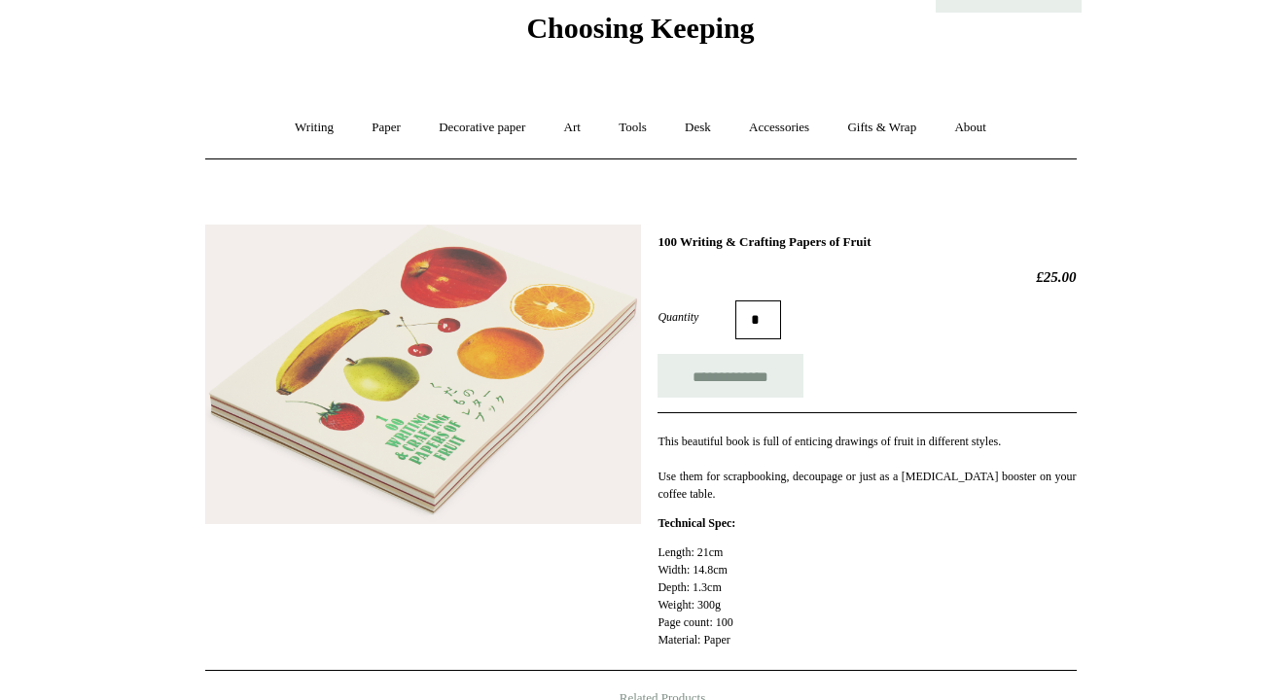
scroll to position [73, 0]
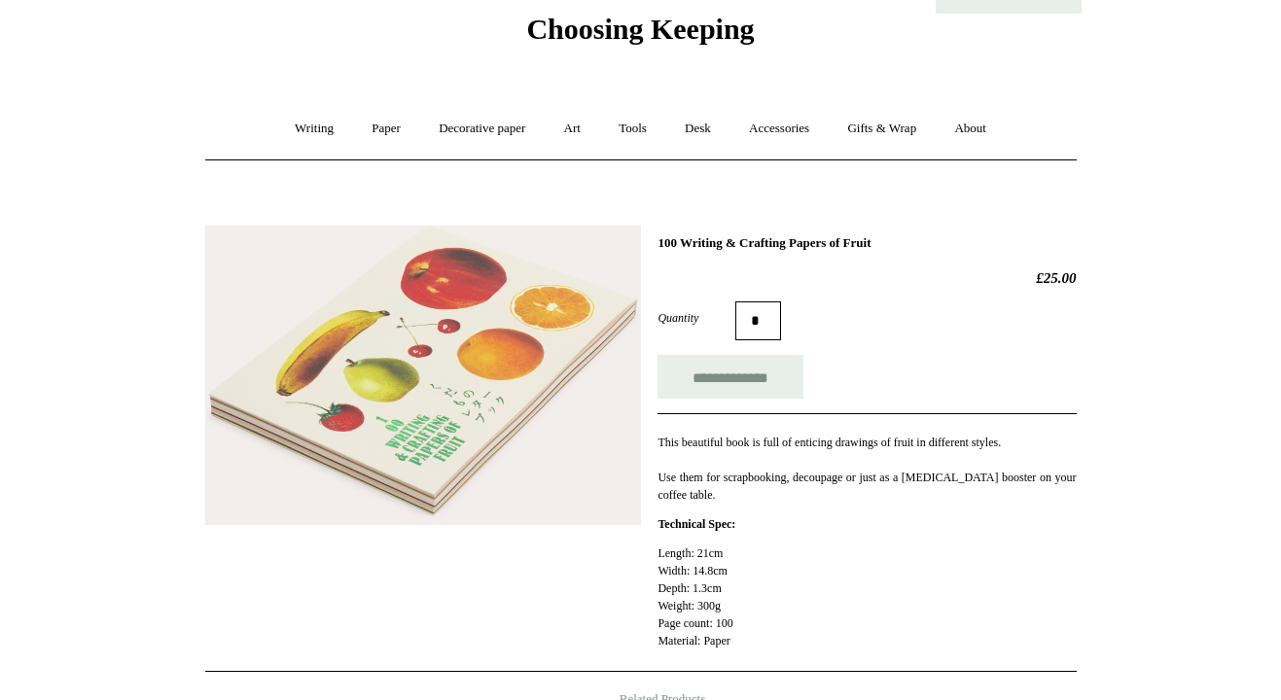
drag, startPoint x: 918, startPoint y: 243, endPoint x: 660, endPoint y: 248, distance: 257.8
click at [660, 248] on h1 "100 Writing & Crafting Papers of Fruit" at bounding box center [867, 243] width 418 height 16
copy h1 "100 Writing & Crafting Papers of Fruit"
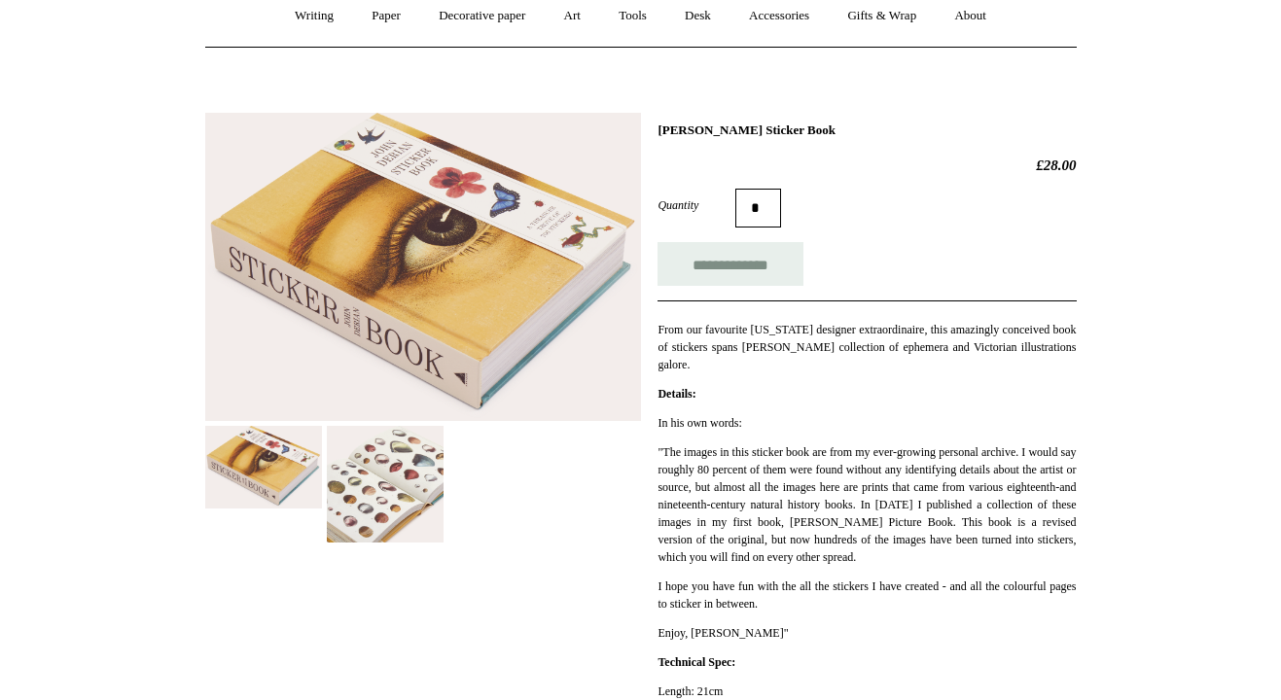
scroll to position [187, 0]
click at [406, 497] on img at bounding box center [385, 483] width 117 height 117
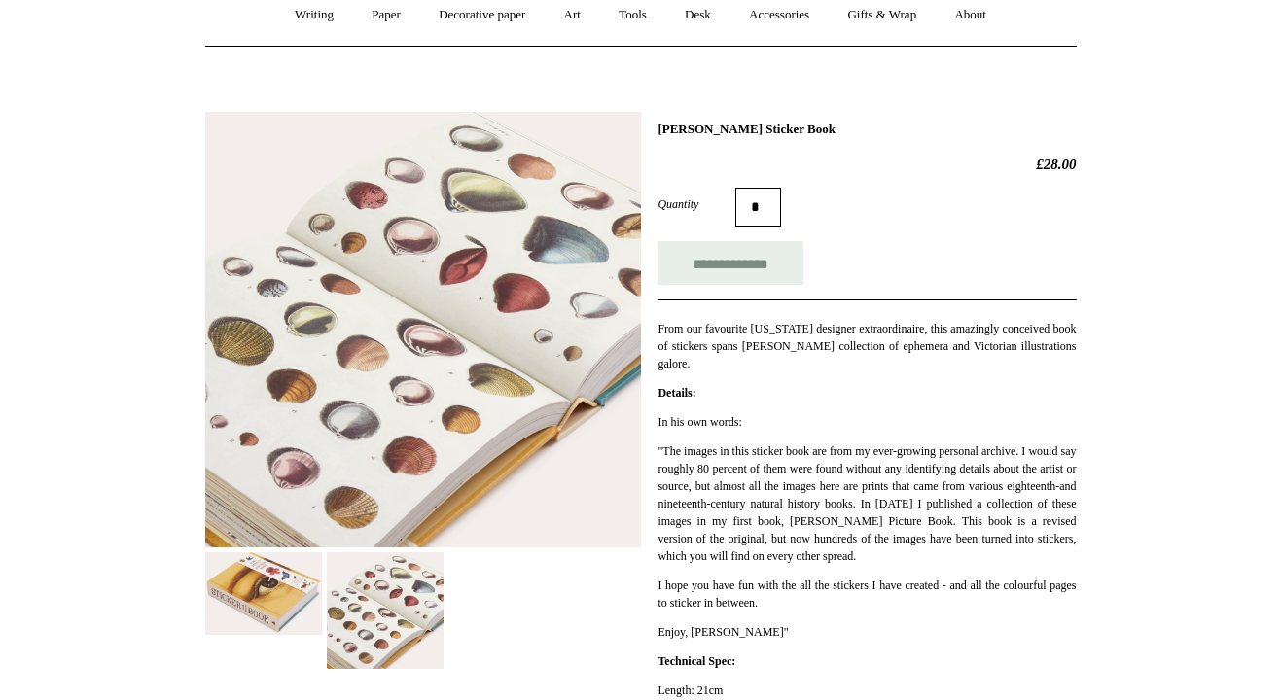
drag, startPoint x: 860, startPoint y: 123, endPoint x: 652, endPoint y: 124, distance: 208.2
click at [652, 124] on div "**********" at bounding box center [641, 444] width 872 height 695
copy h1 "John Derian Sticker Book"
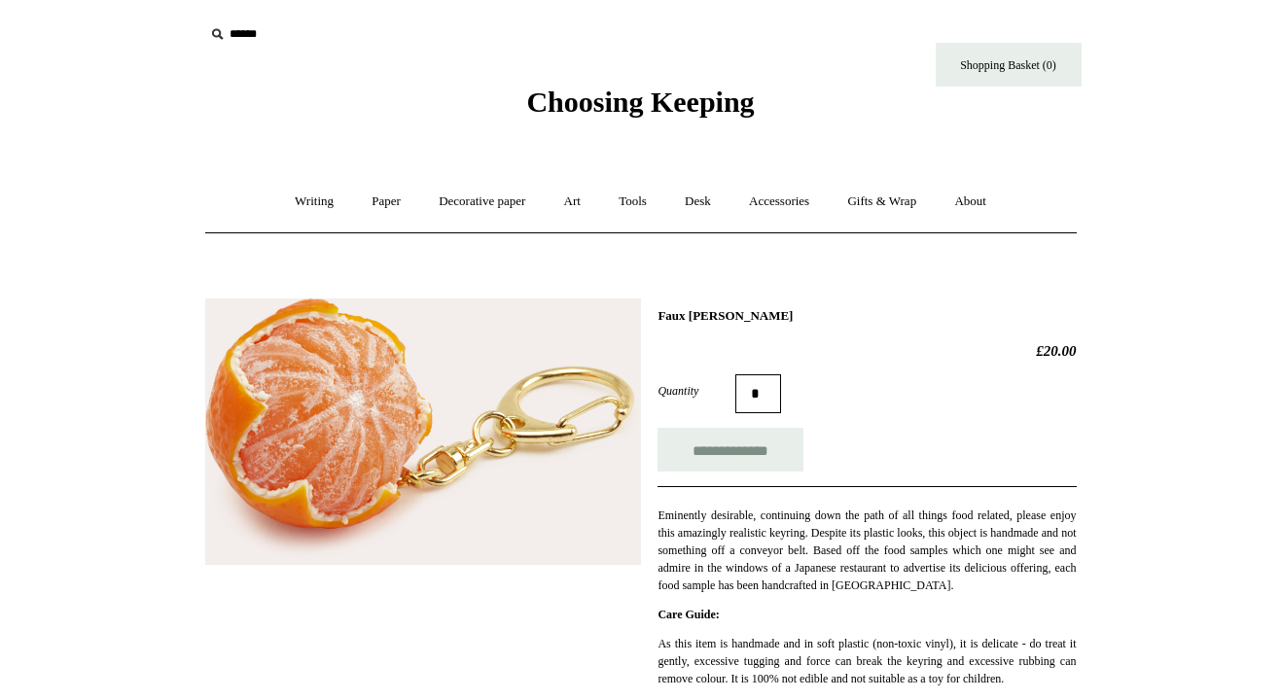
scroll to position [92, 0]
